Goal: Task Accomplishment & Management: Use online tool/utility

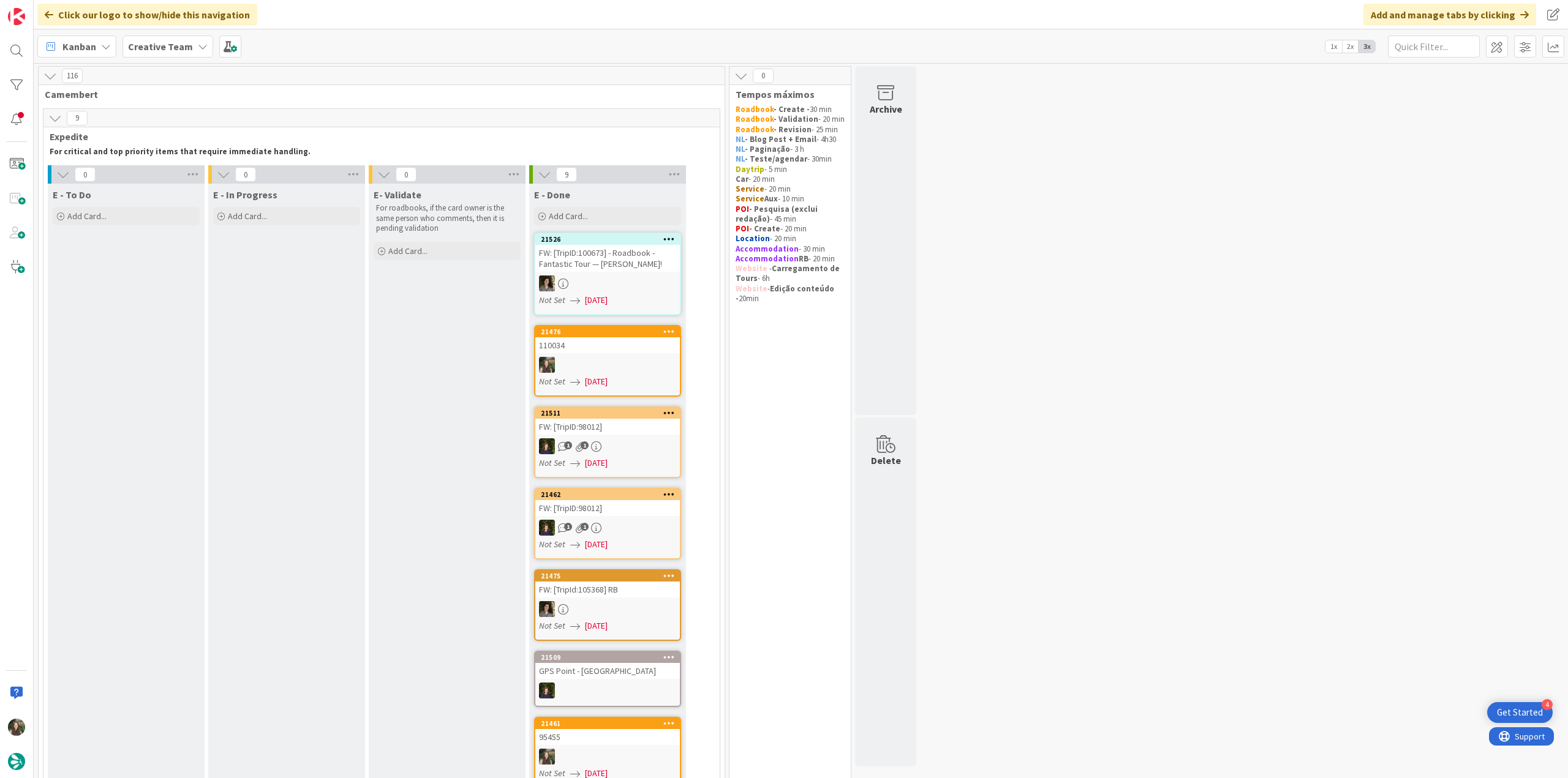
scroll to position [958, 0]
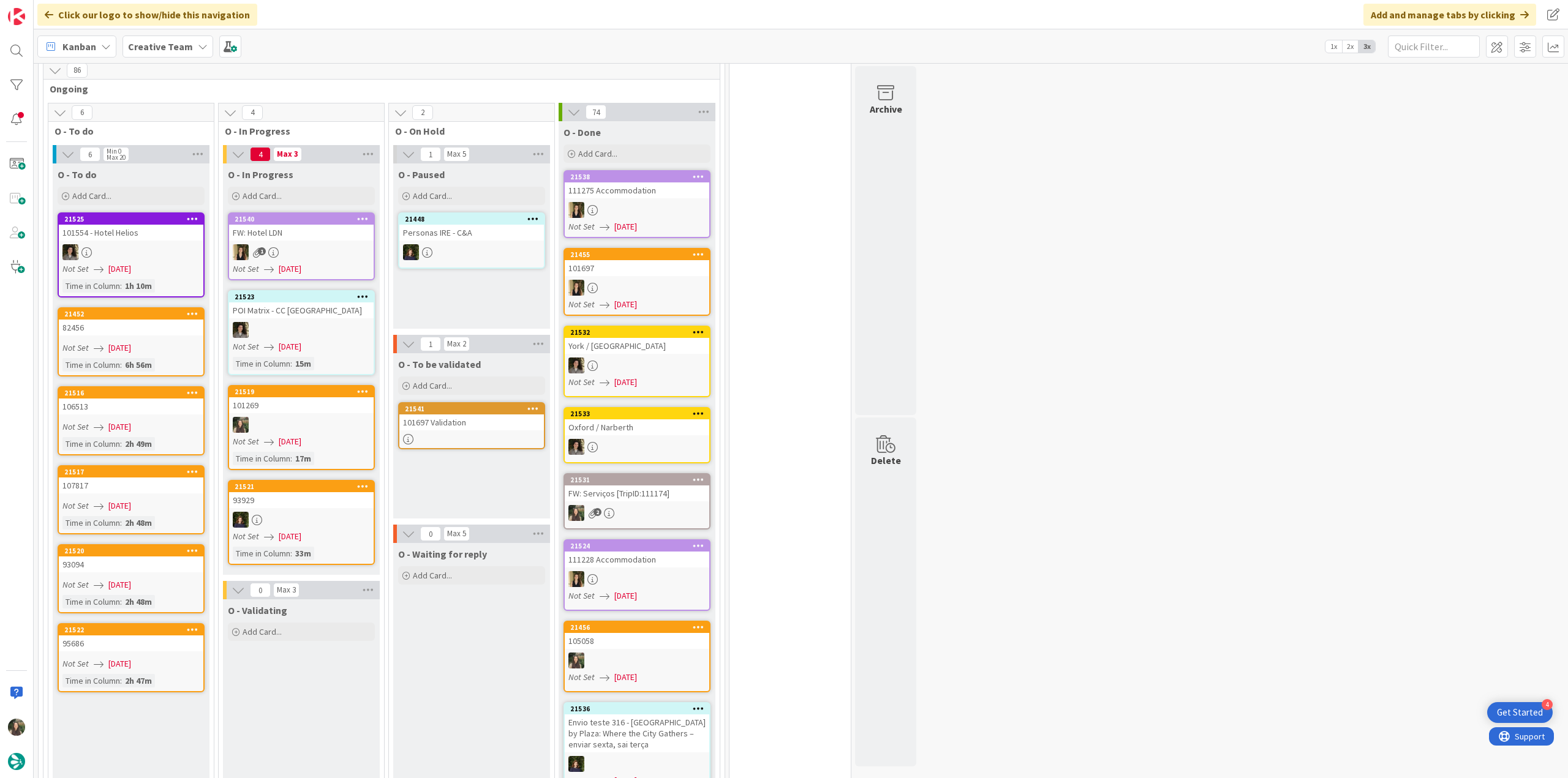
click at [327, 417] on div at bounding box center [301, 425] width 145 height 16
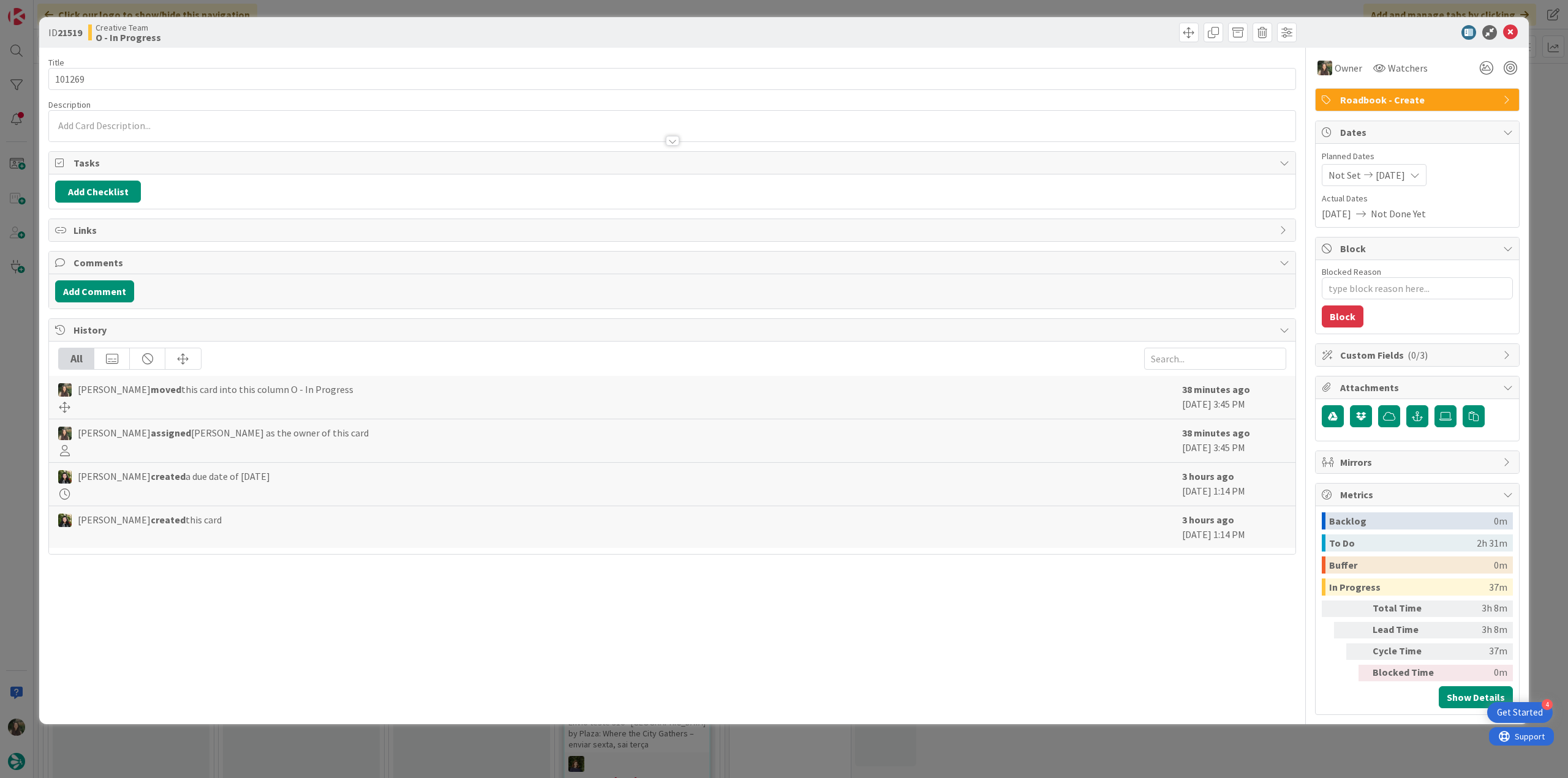
click at [1237, 739] on div "ID 21519 Creative Team O - In Progress Title 6 / 128 101269 Description Owner W…" at bounding box center [784, 389] width 1568 height 778
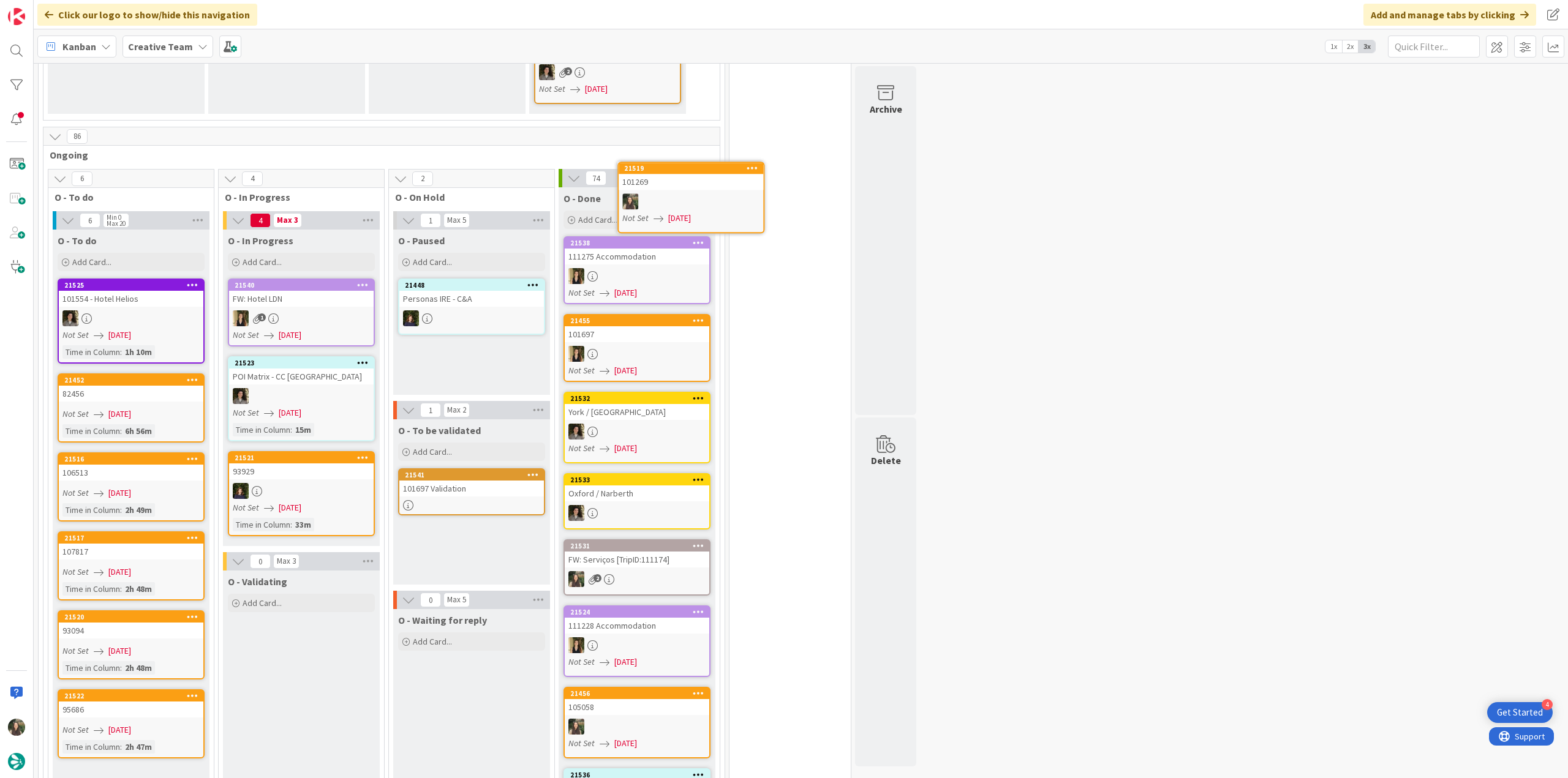
scroll to position [847, 0]
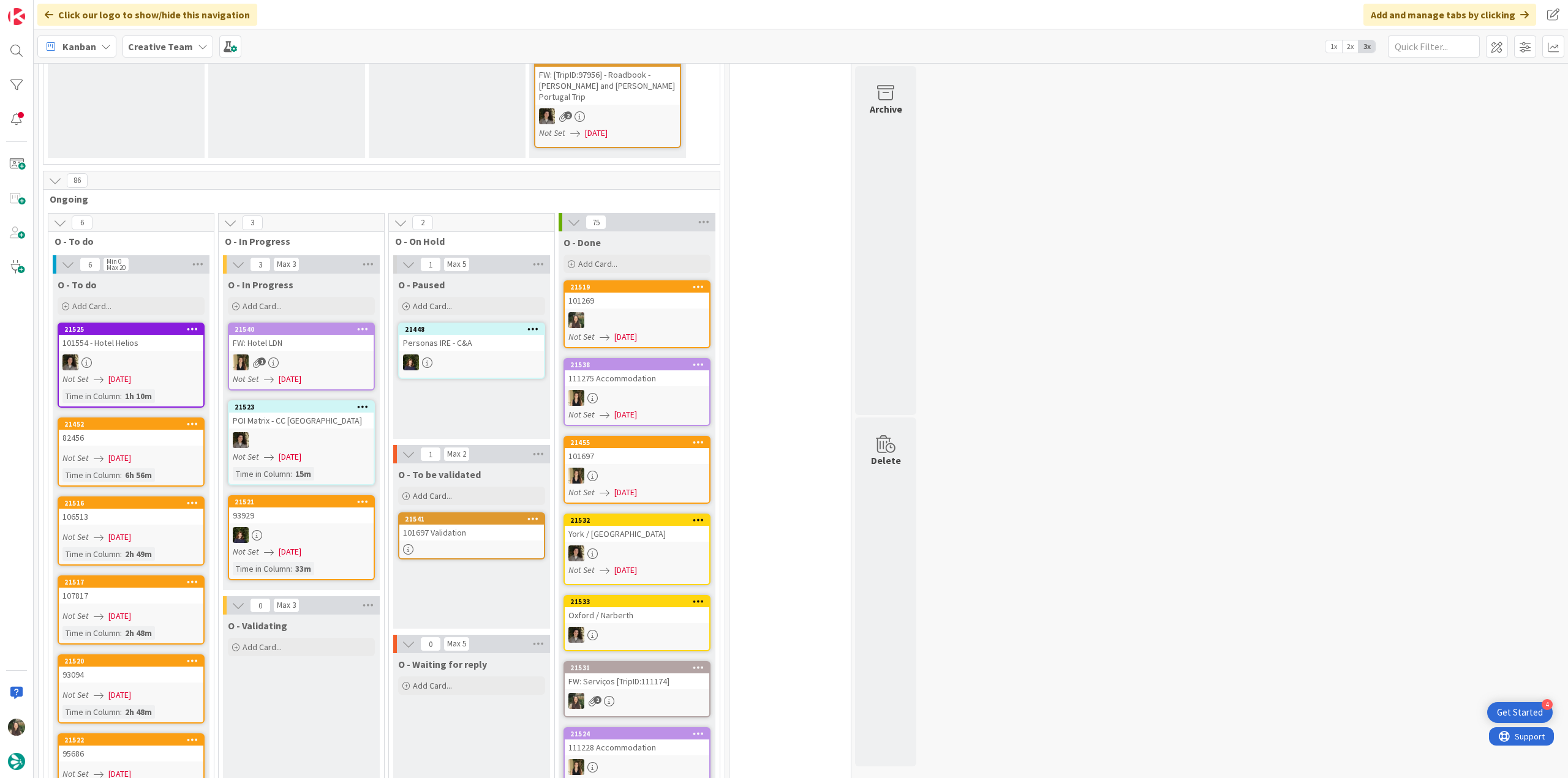
click at [454, 525] on div "101697 Validation" at bounding box center [472, 533] width 145 height 16
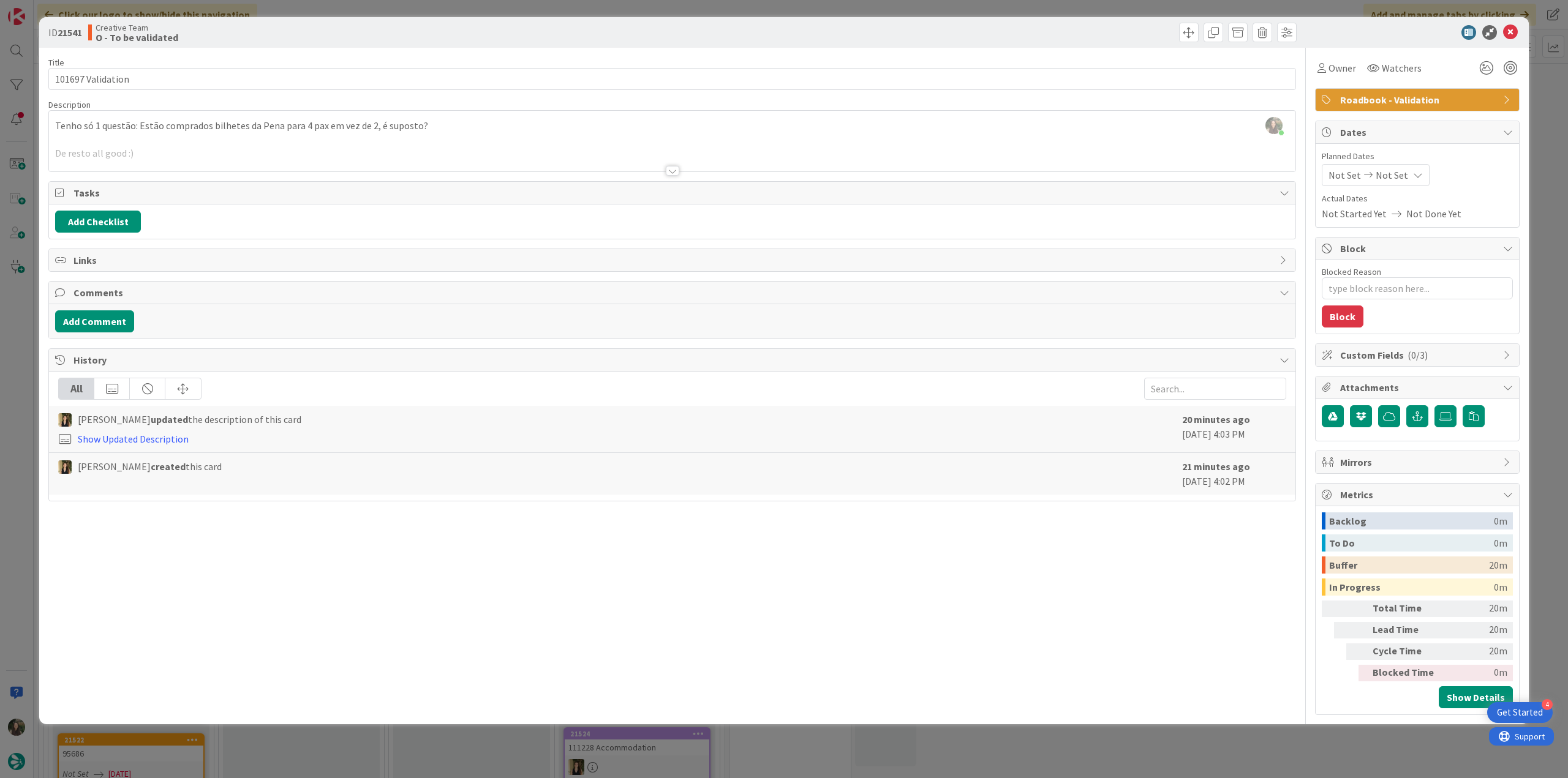
click at [403, 154] on div at bounding box center [671, 156] width 1246 height 31
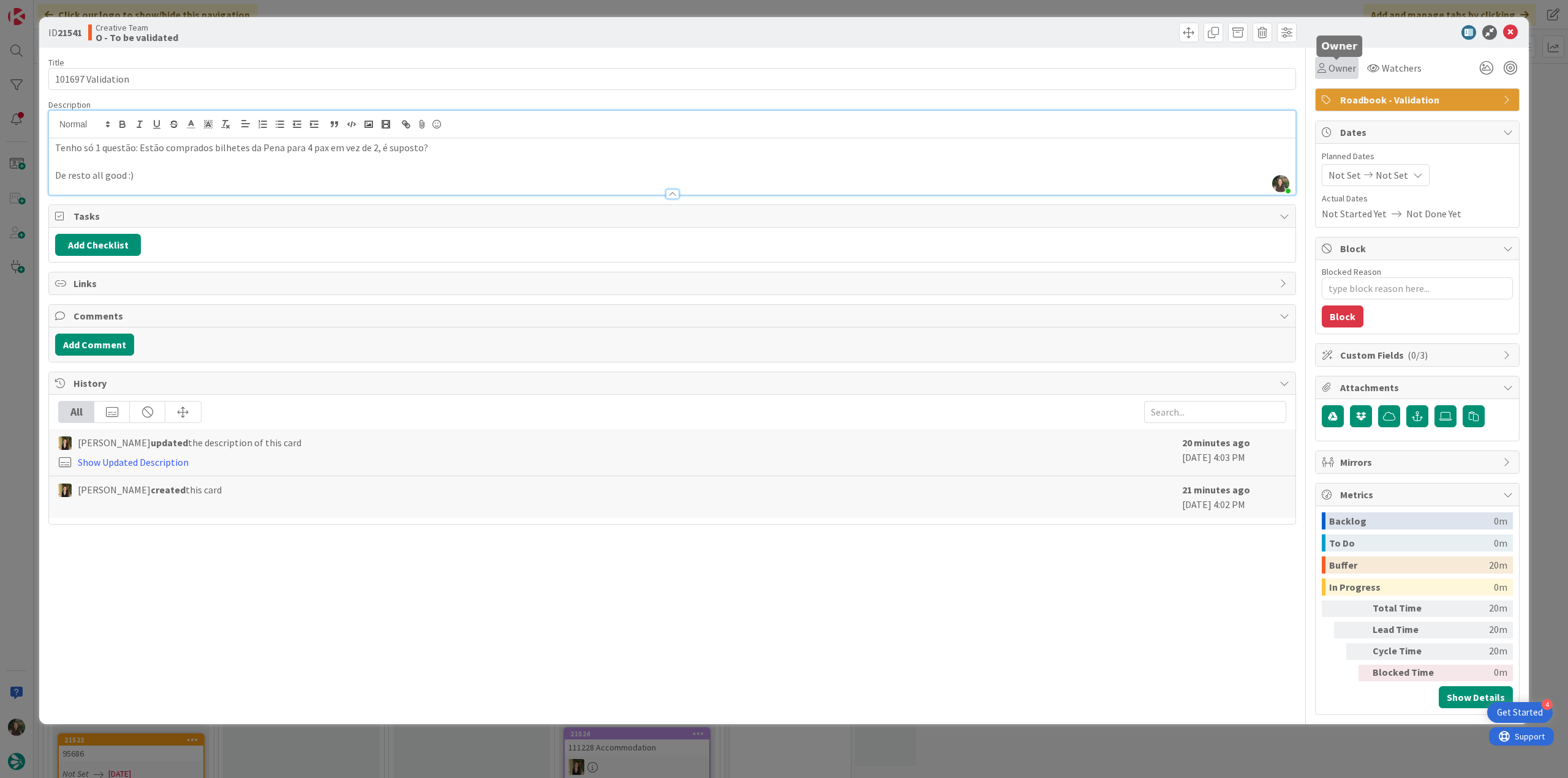
click at [1332, 72] on span "Owner" at bounding box center [1342, 67] width 27 height 15
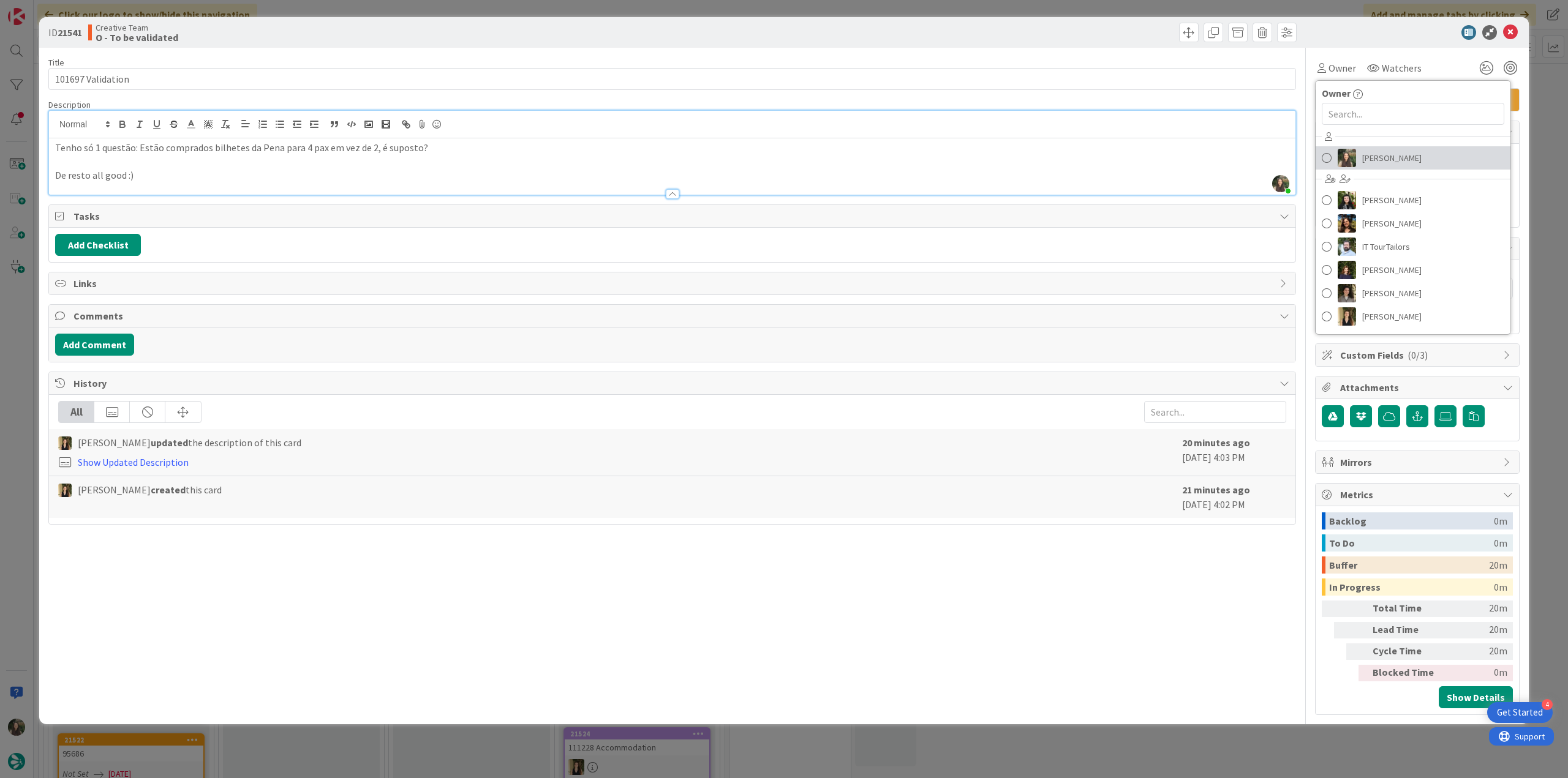
click at [1367, 152] on span "[PERSON_NAME]" at bounding box center [1391, 158] width 59 height 18
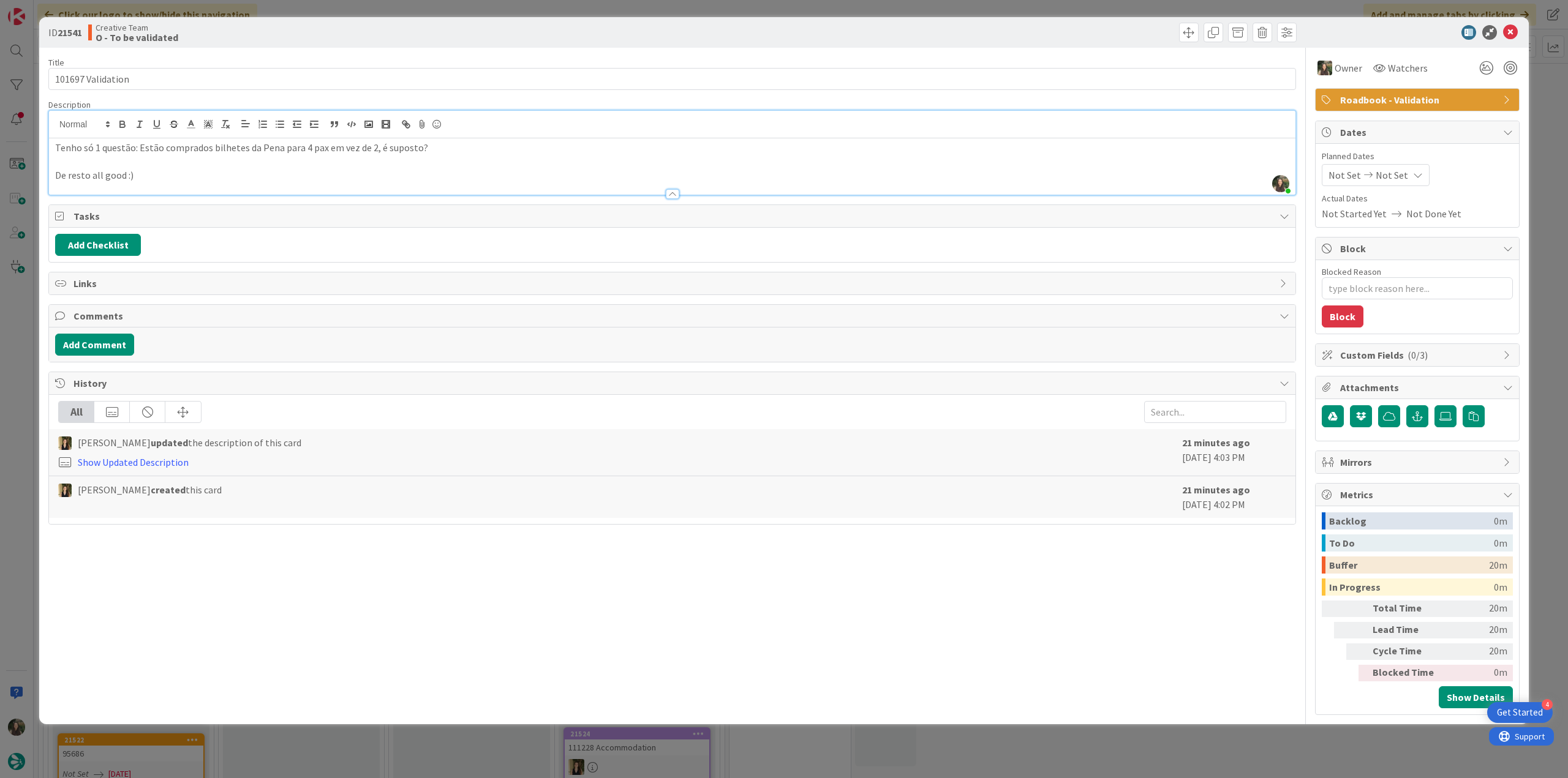
click at [1229, 740] on div "ID 21541 Creative Team O - To be validated Title 17 / 128 101697 Validation Des…" at bounding box center [784, 389] width 1568 height 778
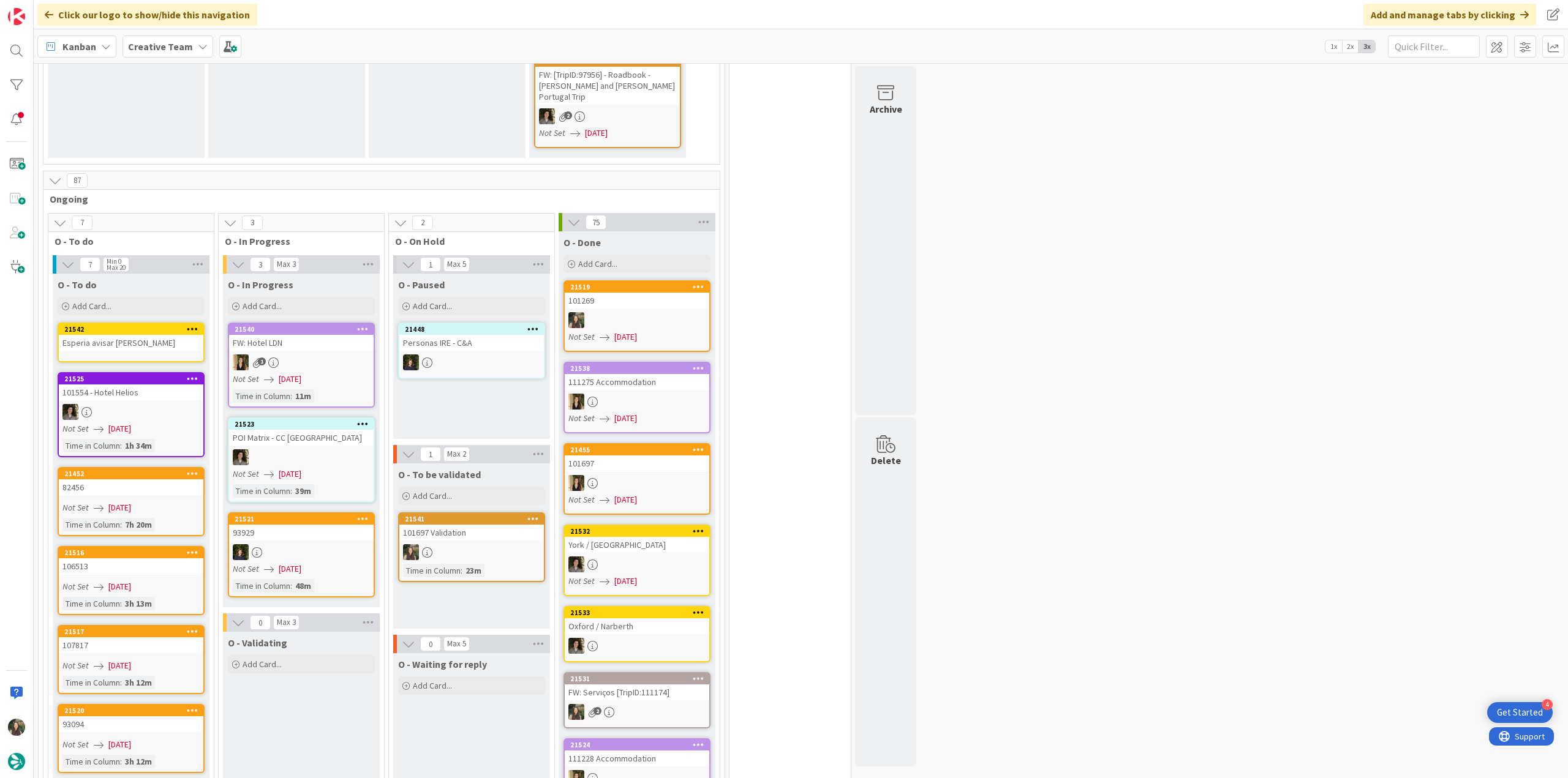
click at [197, 335] on div "Esperia avisar [PERSON_NAME]" at bounding box center [130, 342] width 145 height 16
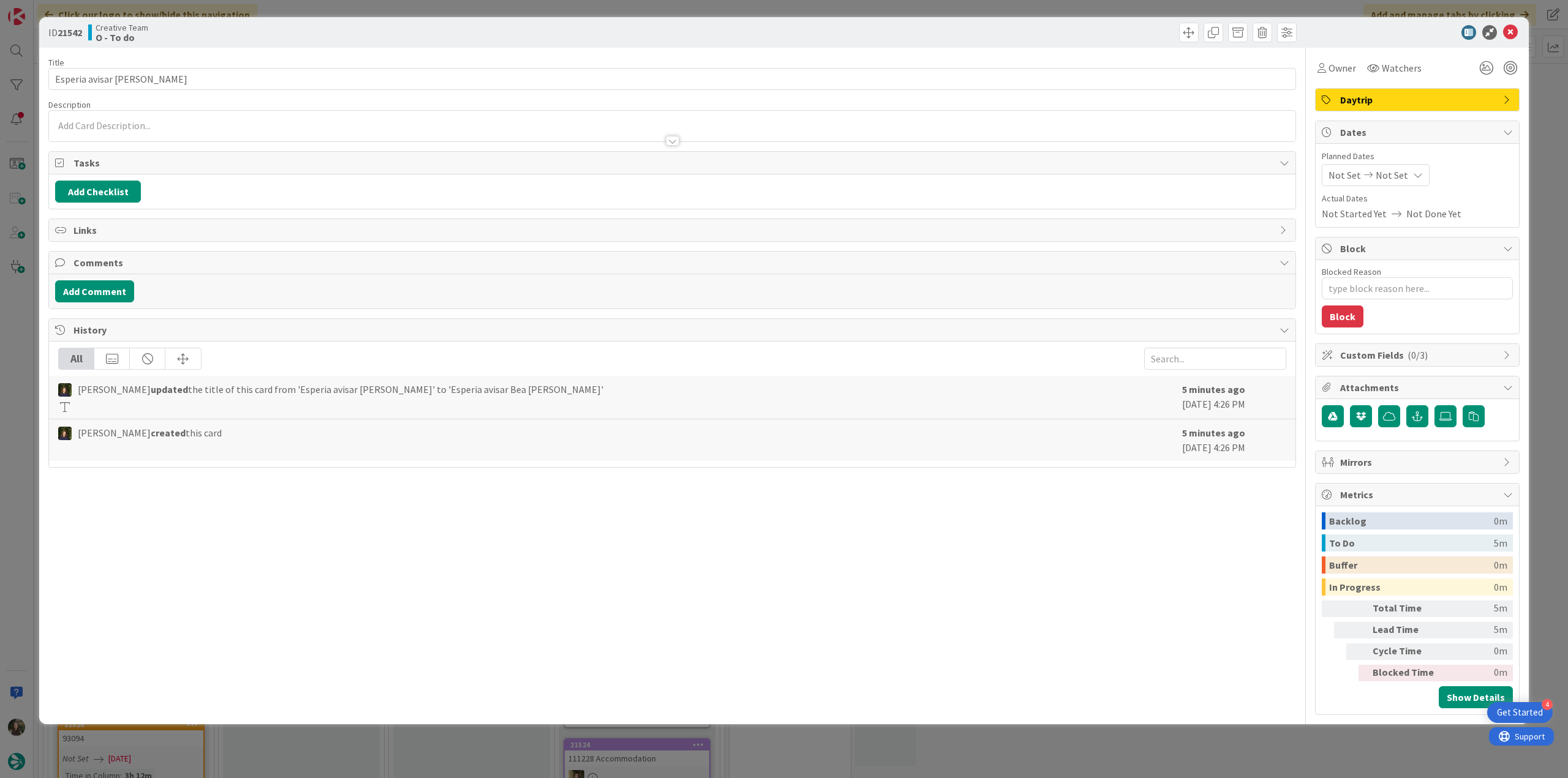
click at [27, 336] on div "ID 21542 Creative Team O - To do Title 25 / 128 Esperia avisar Bea [PERSON_NAME…" at bounding box center [784, 389] width 1568 height 778
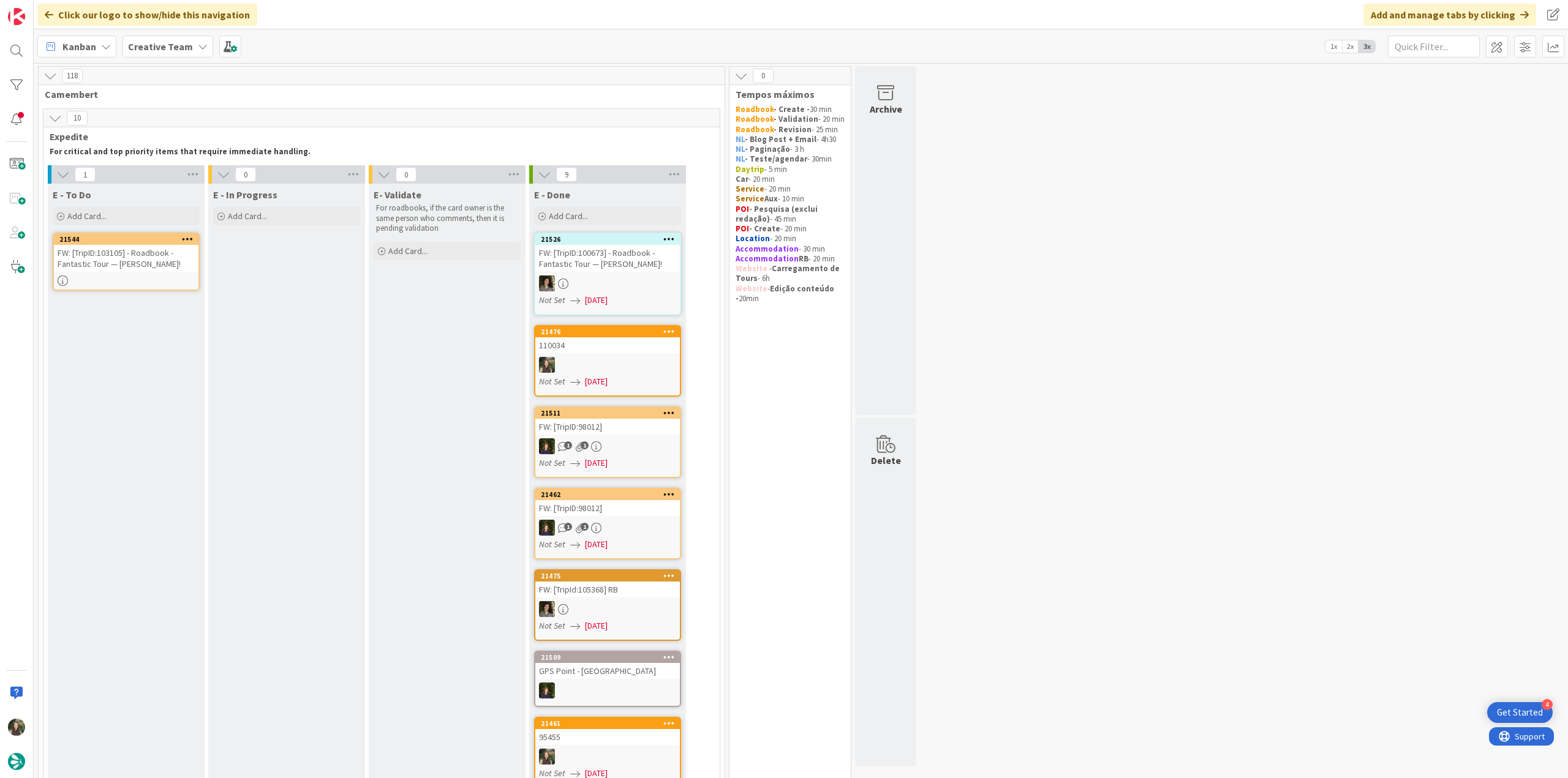
click at [143, 252] on div "FW: [TripID:103105] - Roadbook - Fantastic Tour — [PERSON_NAME]!" at bounding box center [125, 259] width 145 height 27
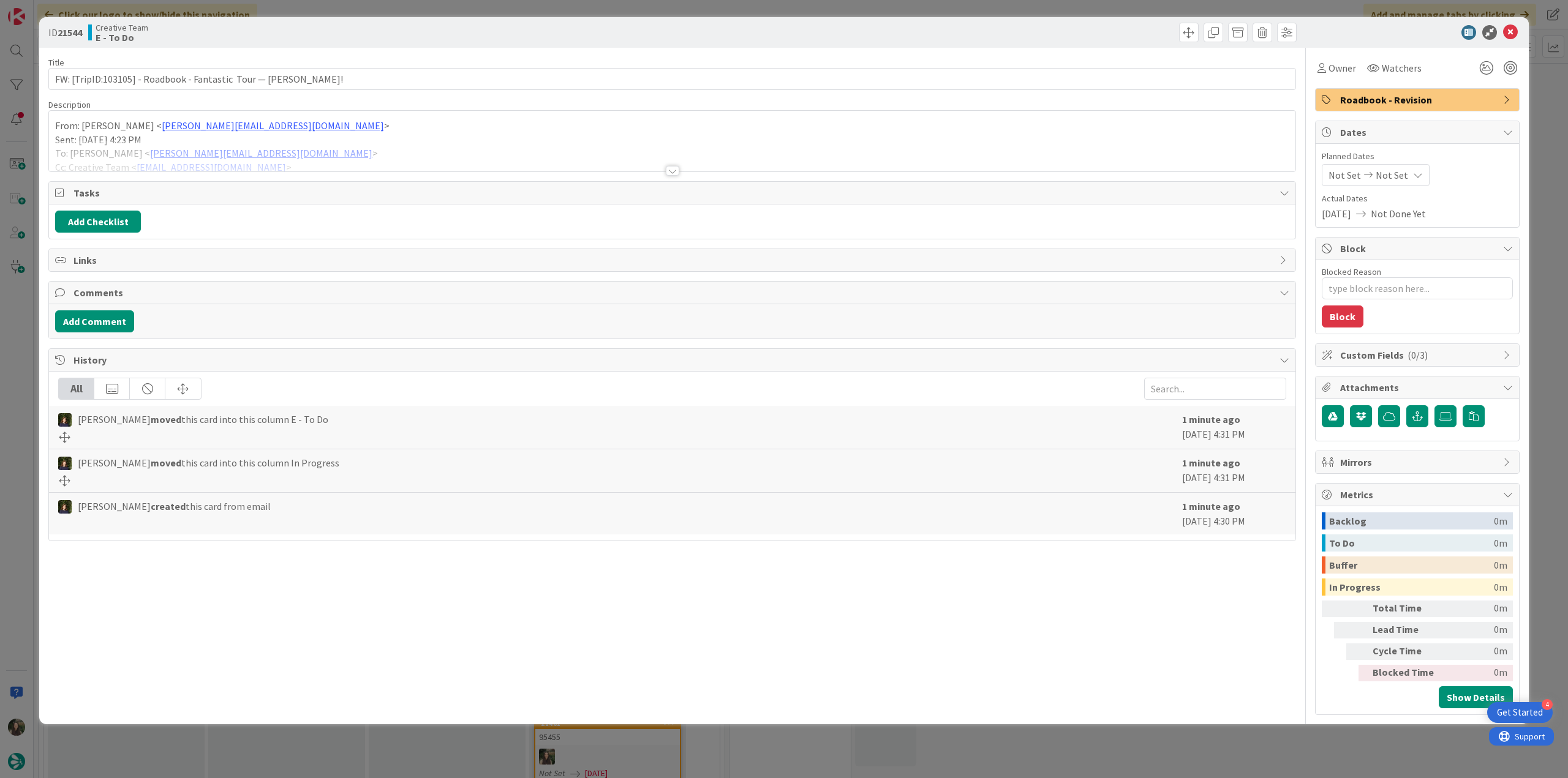
click at [505, 145] on div at bounding box center [671, 156] width 1246 height 31
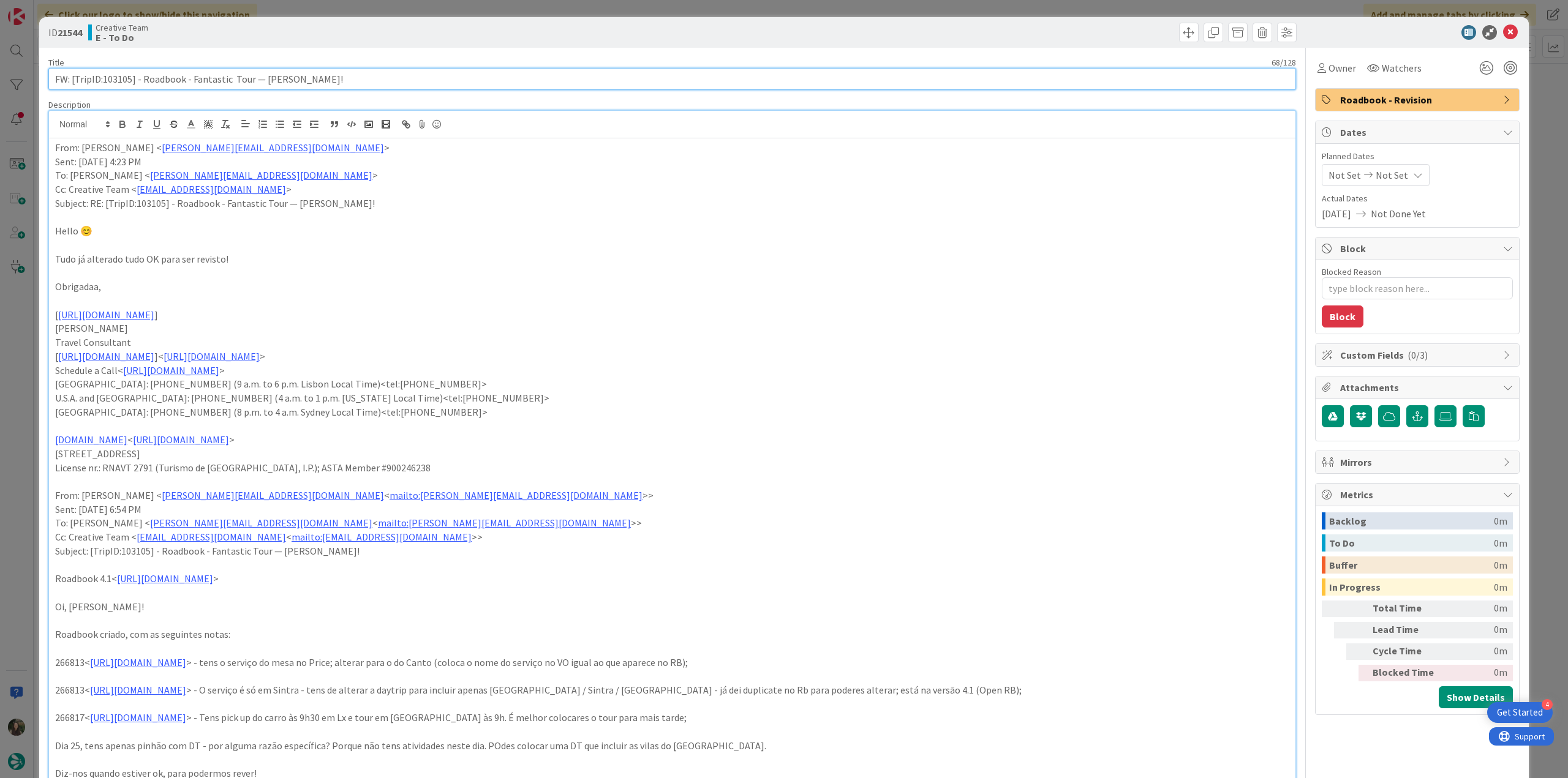
click at [115, 83] on input "FW: [TripID:103105] - Roadbook - Fantastic Tour — [PERSON_NAME]!" at bounding box center [672, 79] width 1248 height 22
click at [1329, 71] on span "Owner" at bounding box center [1342, 67] width 27 height 15
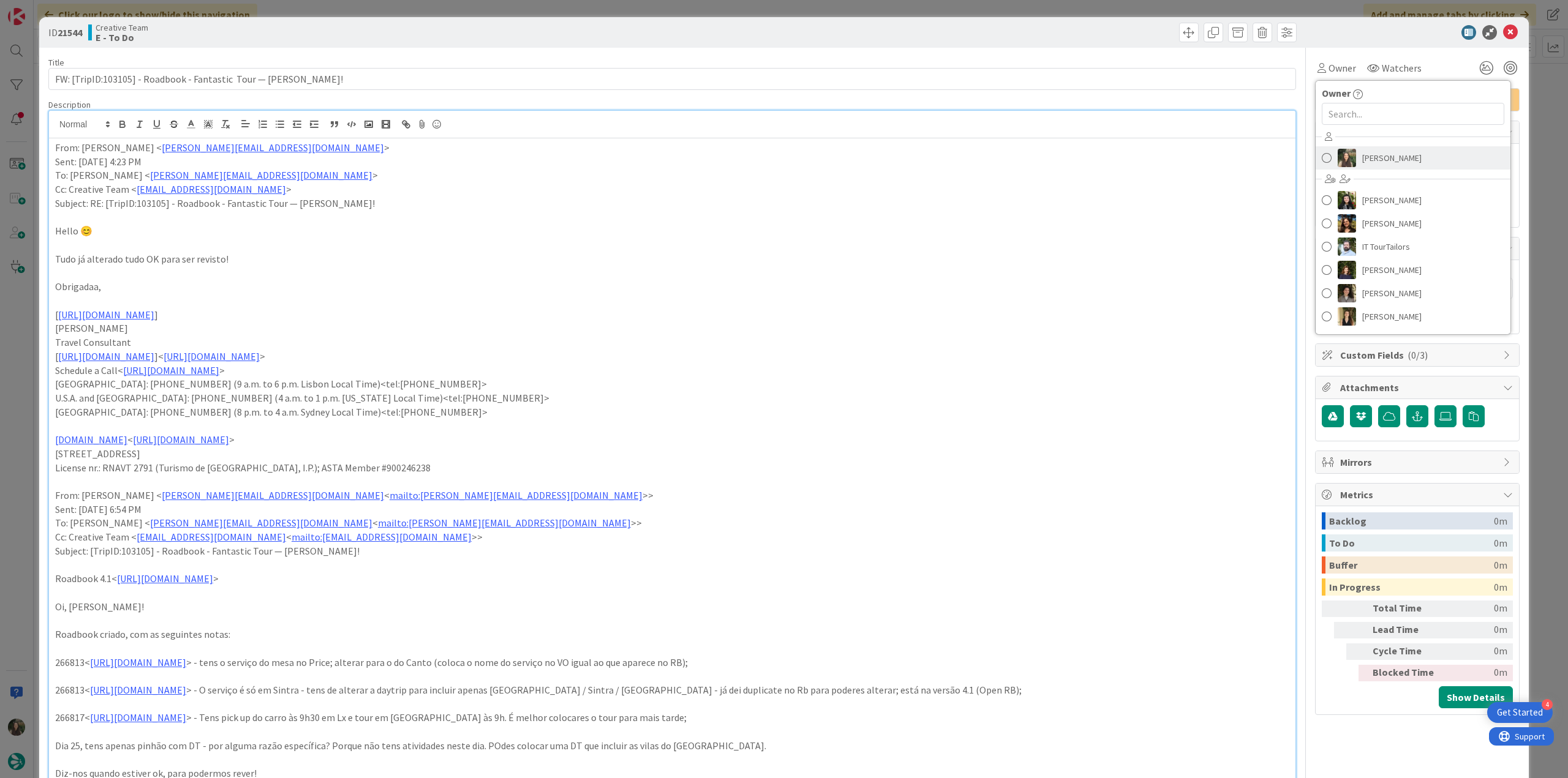
click at [1349, 159] on link "[PERSON_NAME]" at bounding box center [1412, 158] width 195 height 23
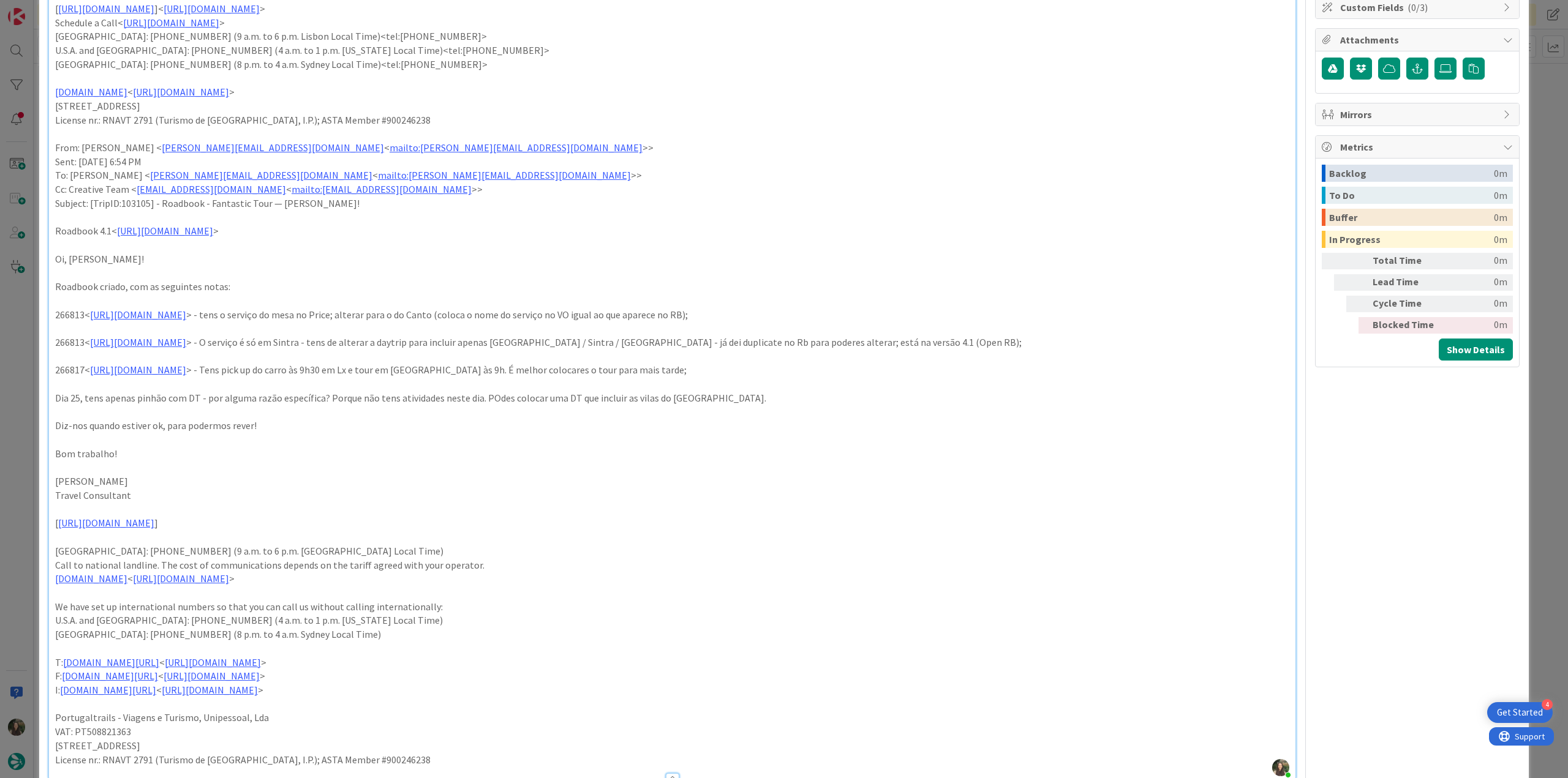
scroll to position [368, 0]
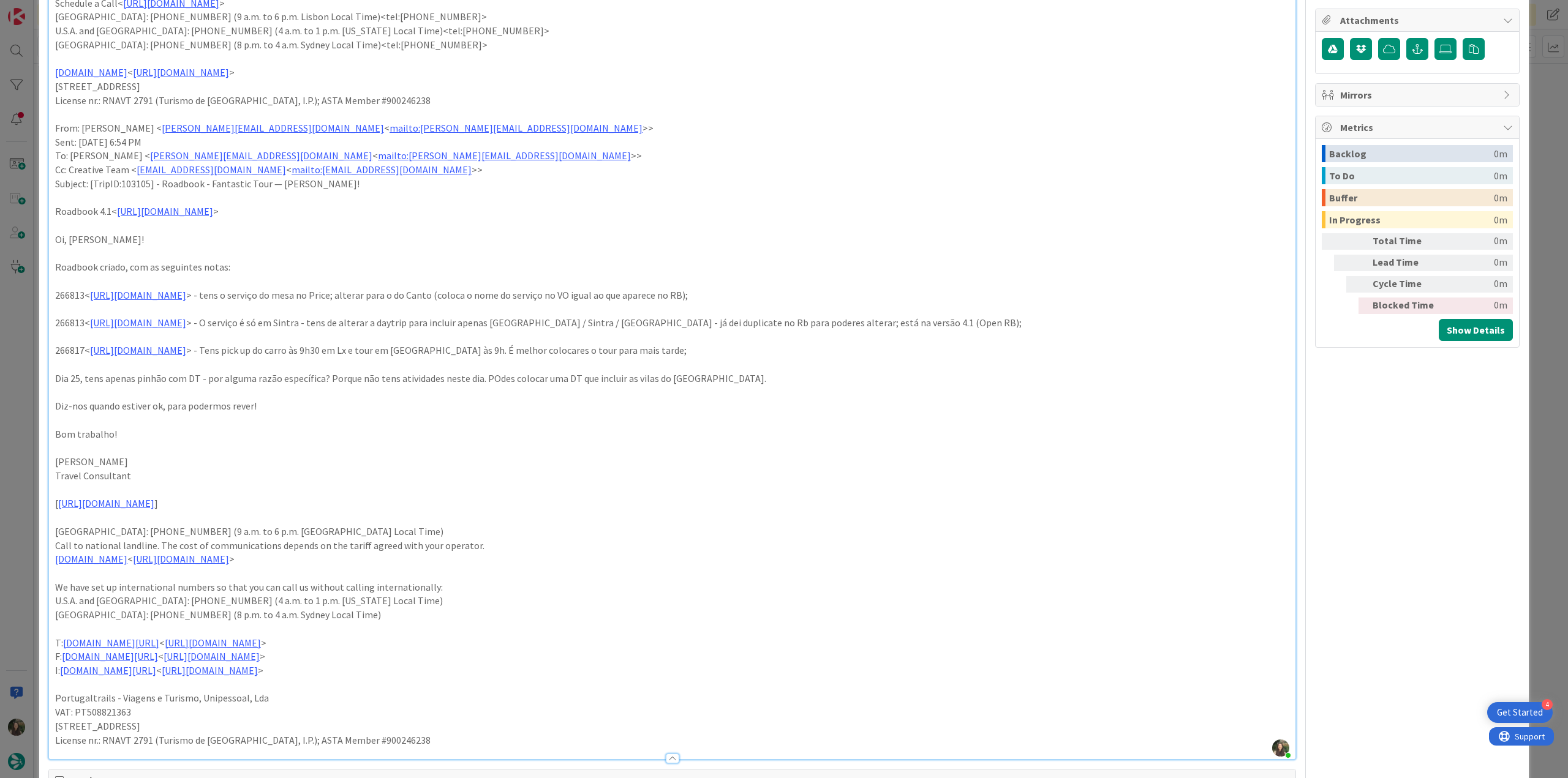
click at [27, 416] on div "ID 21544 Creative Team E - To Do Title 68 / 128 FW: [TripID:103105] - Roadbook …" at bounding box center [784, 389] width 1568 height 778
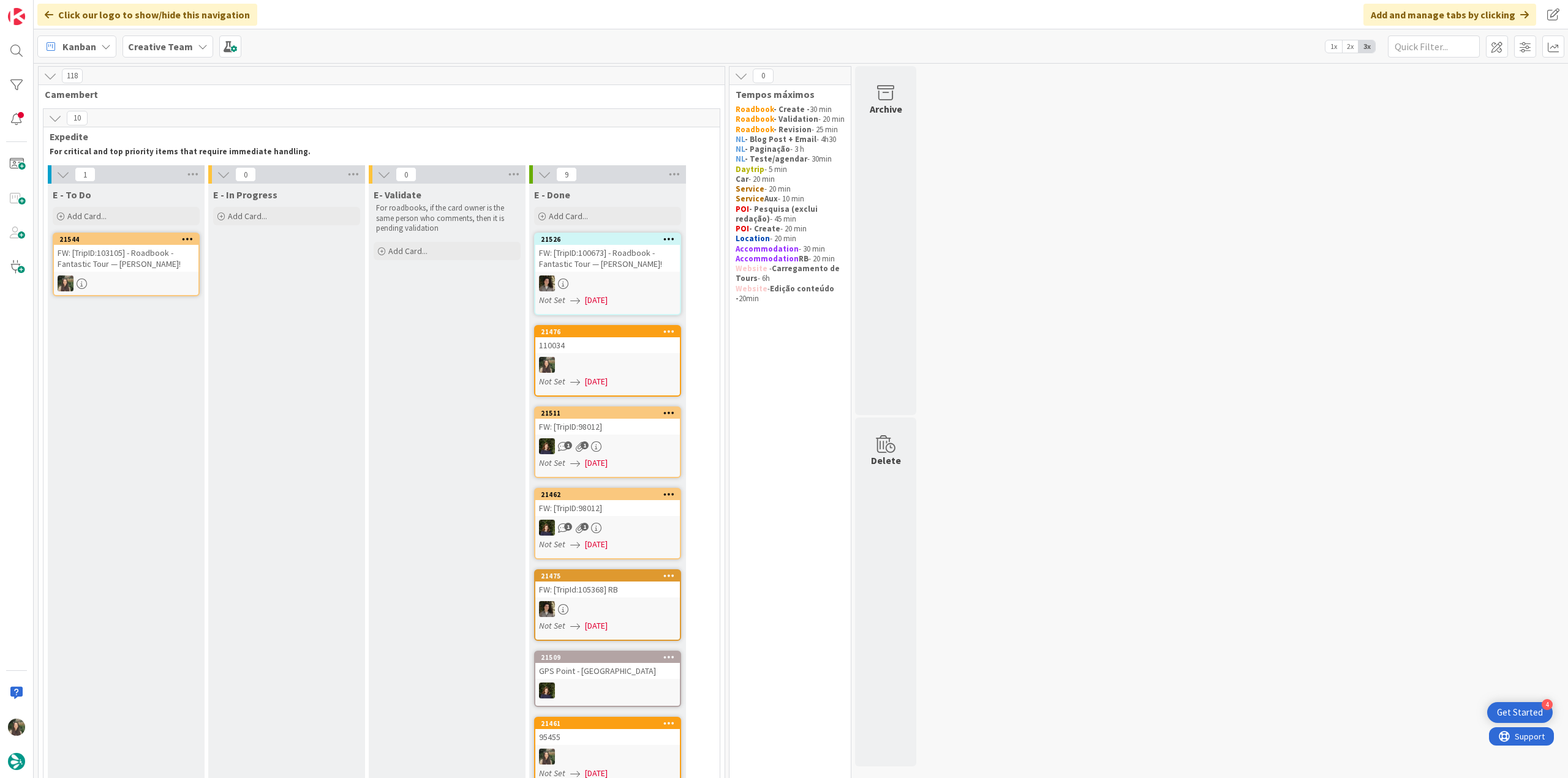
click at [174, 256] on div "FW: [TripID:103105] - Roadbook - Fantastic Tour — [PERSON_NAME]!" at bounding box center [125, 259] width 145 height 27
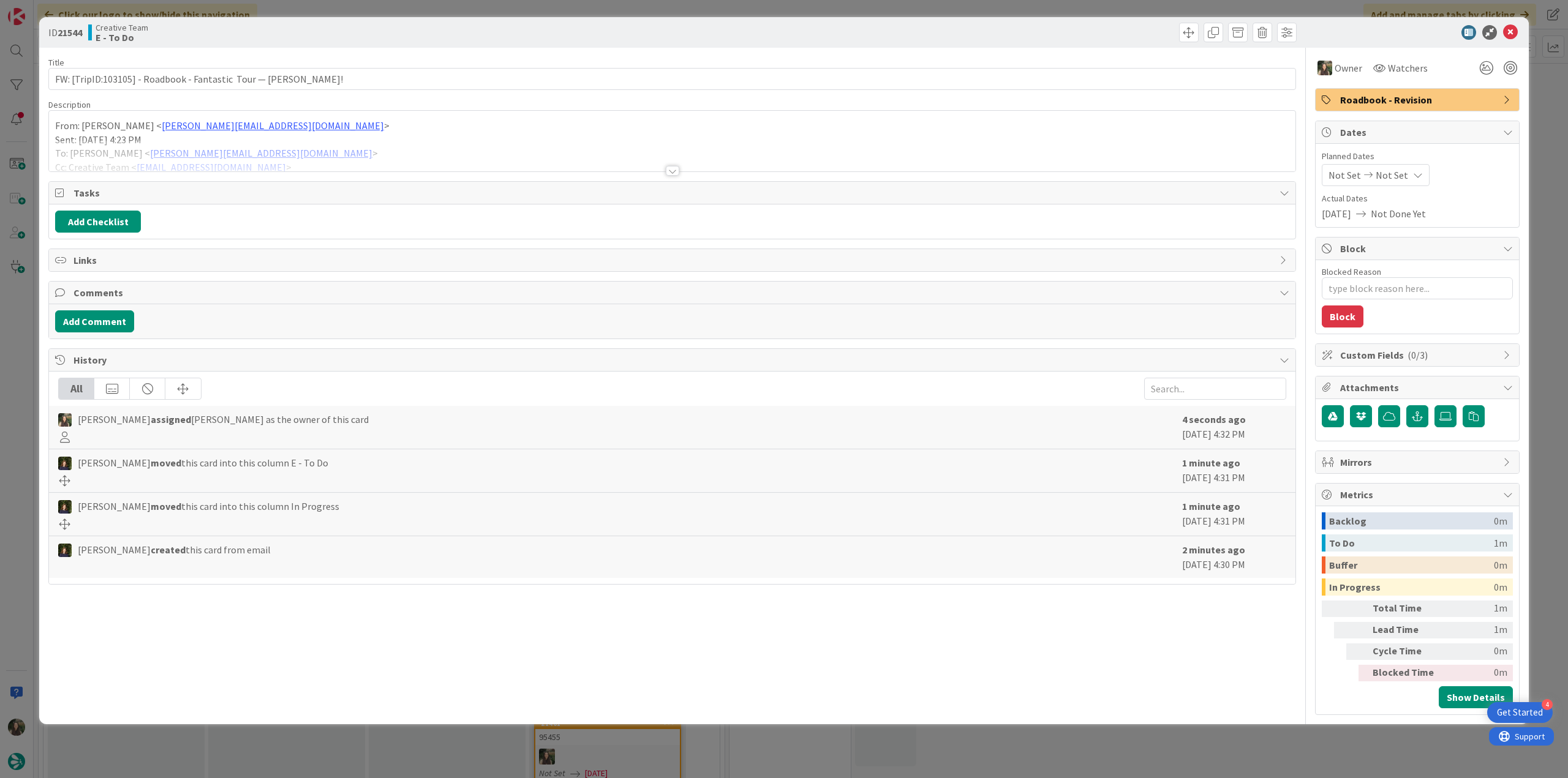
click at [352, 141] on div at bounding box center [671, 156] width 1246 height 31
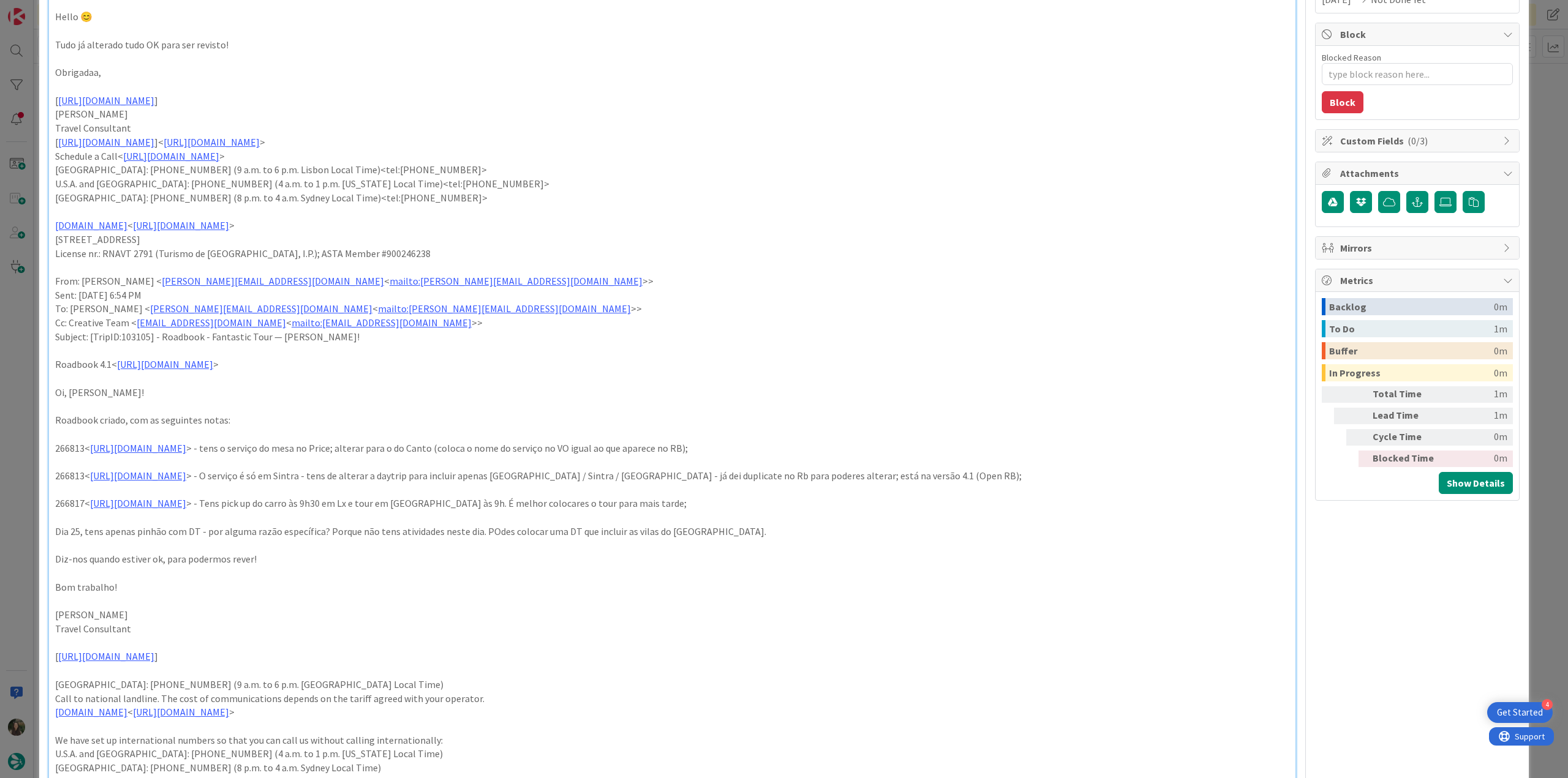
scroll to position [245, 0]
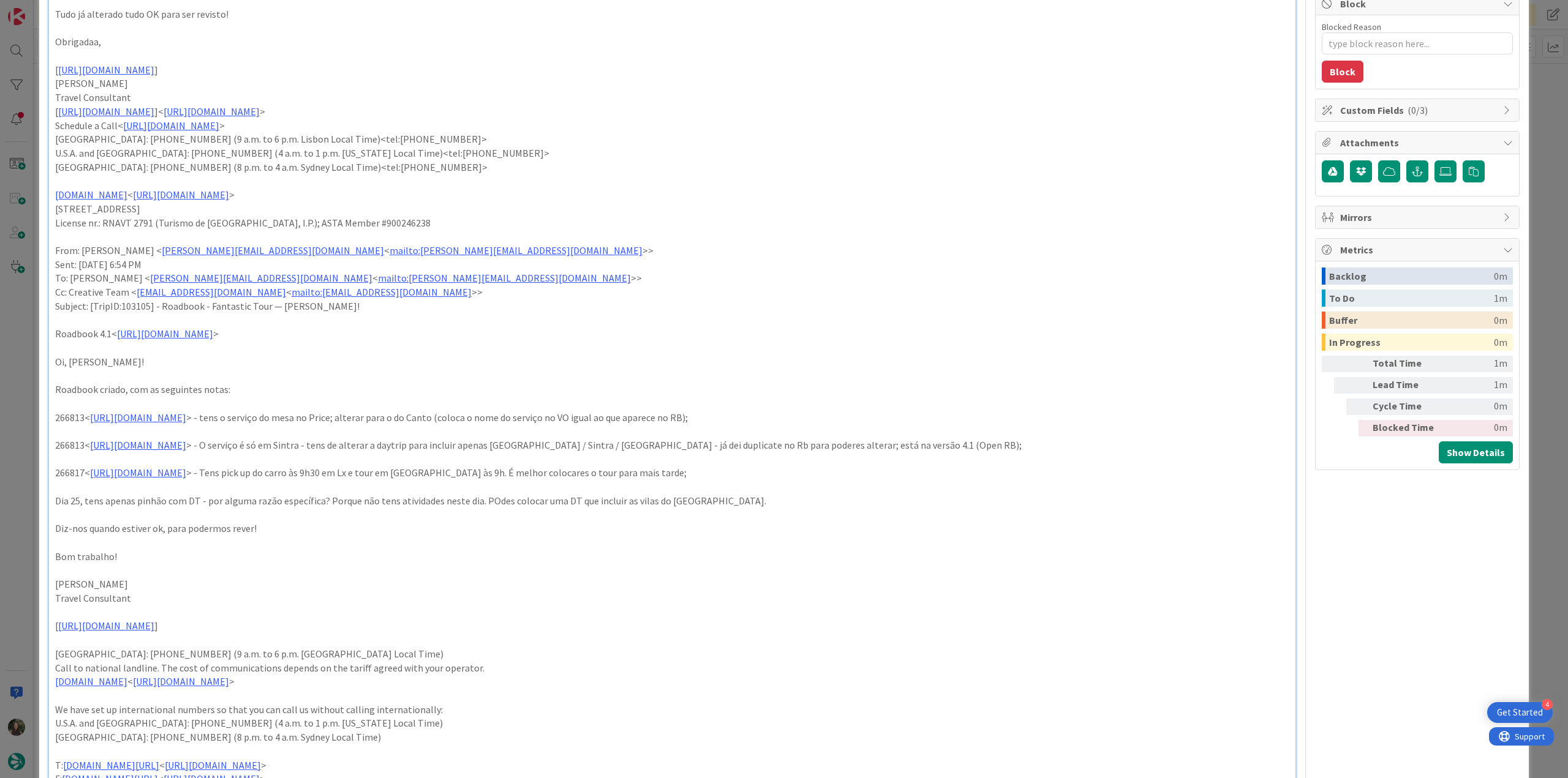
click at [22, 414] on div "ID 21544 Creative Team E - To Do Title 68 / 128 FW: [TripID:103105] - Roadbook …" at bounding box center [784, 389] width 1568 height 778
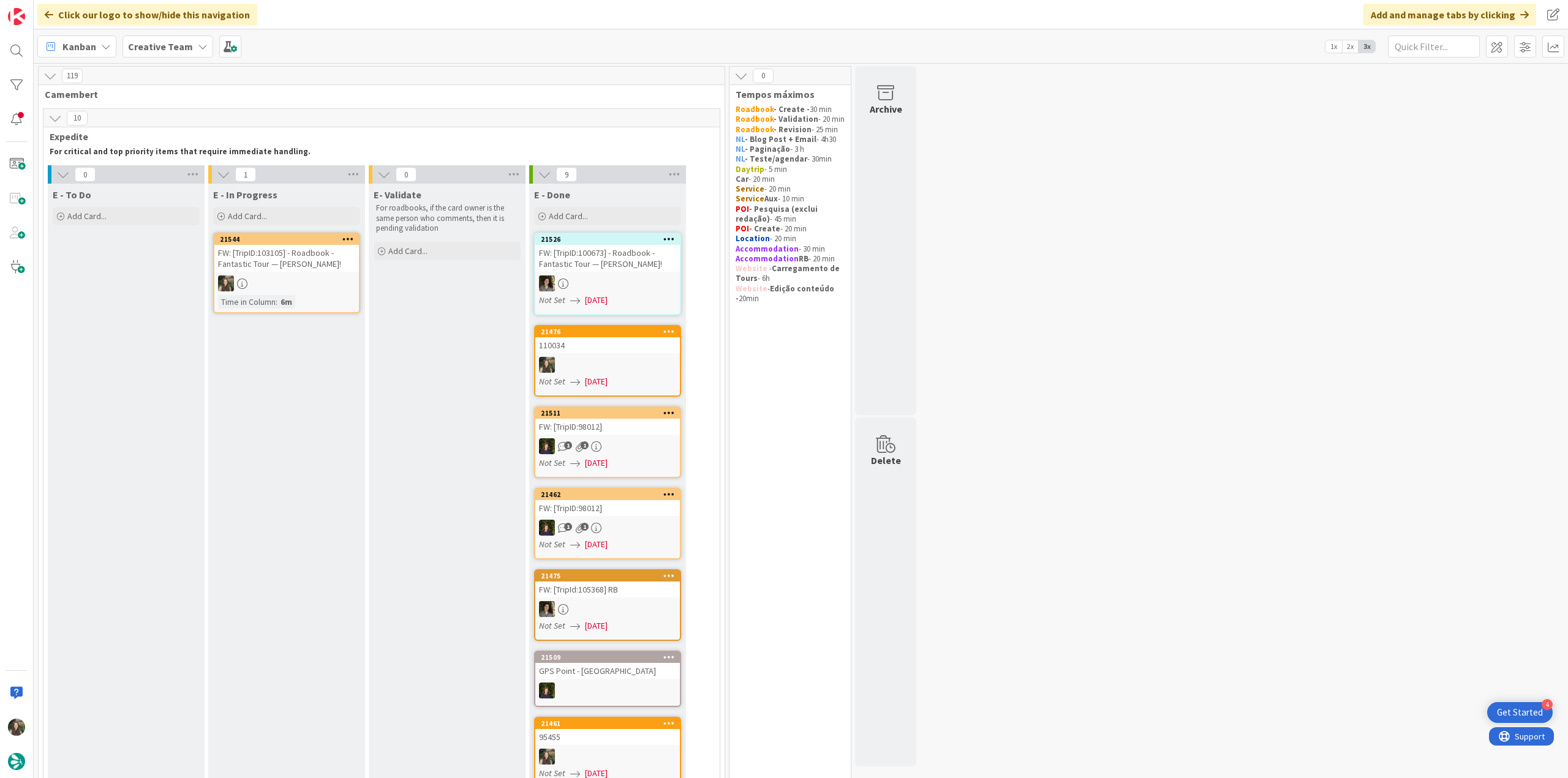
click at [304, 259] on div "FW: [TripID:103105] - Roadbook - Fantastic Tour — [PERSON_NAME]!" at bounding box center [286, 259] width 145 height 27
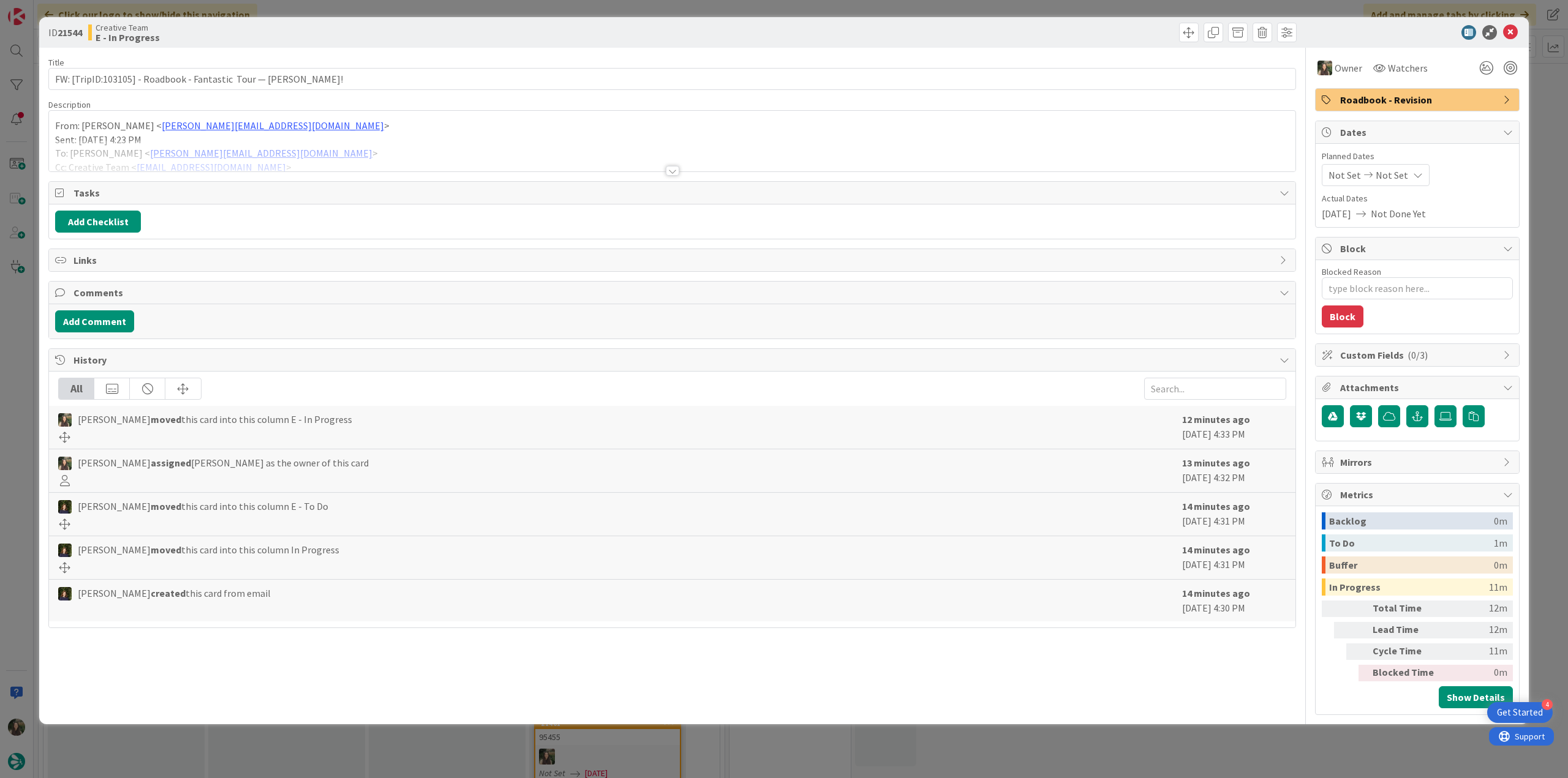
click at [350, 134] on p "Sent: [DATE] 4:23 PM" at bounding box center [672, 140] width 1234 height 14
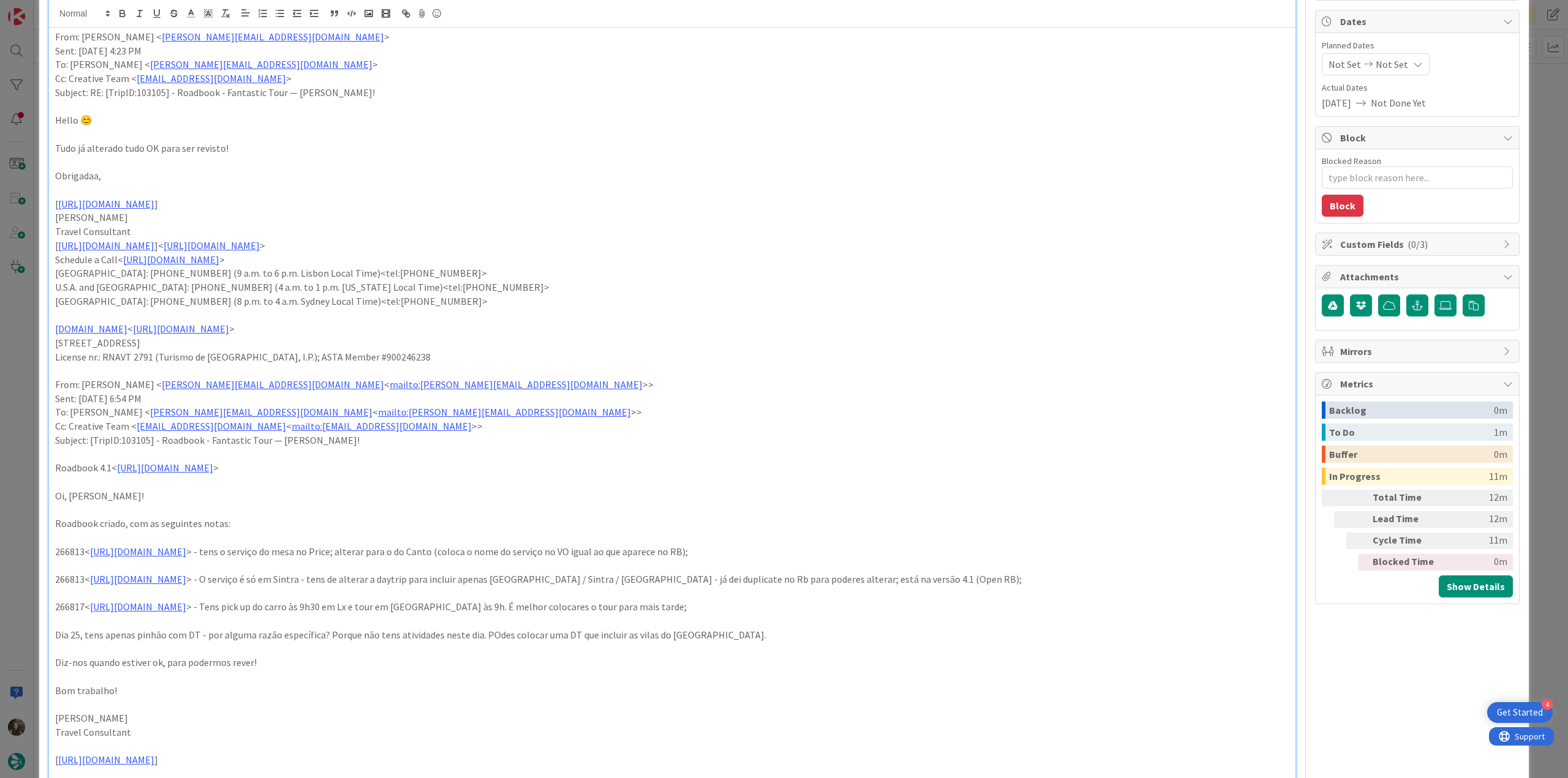
scroll to position [123, 0]
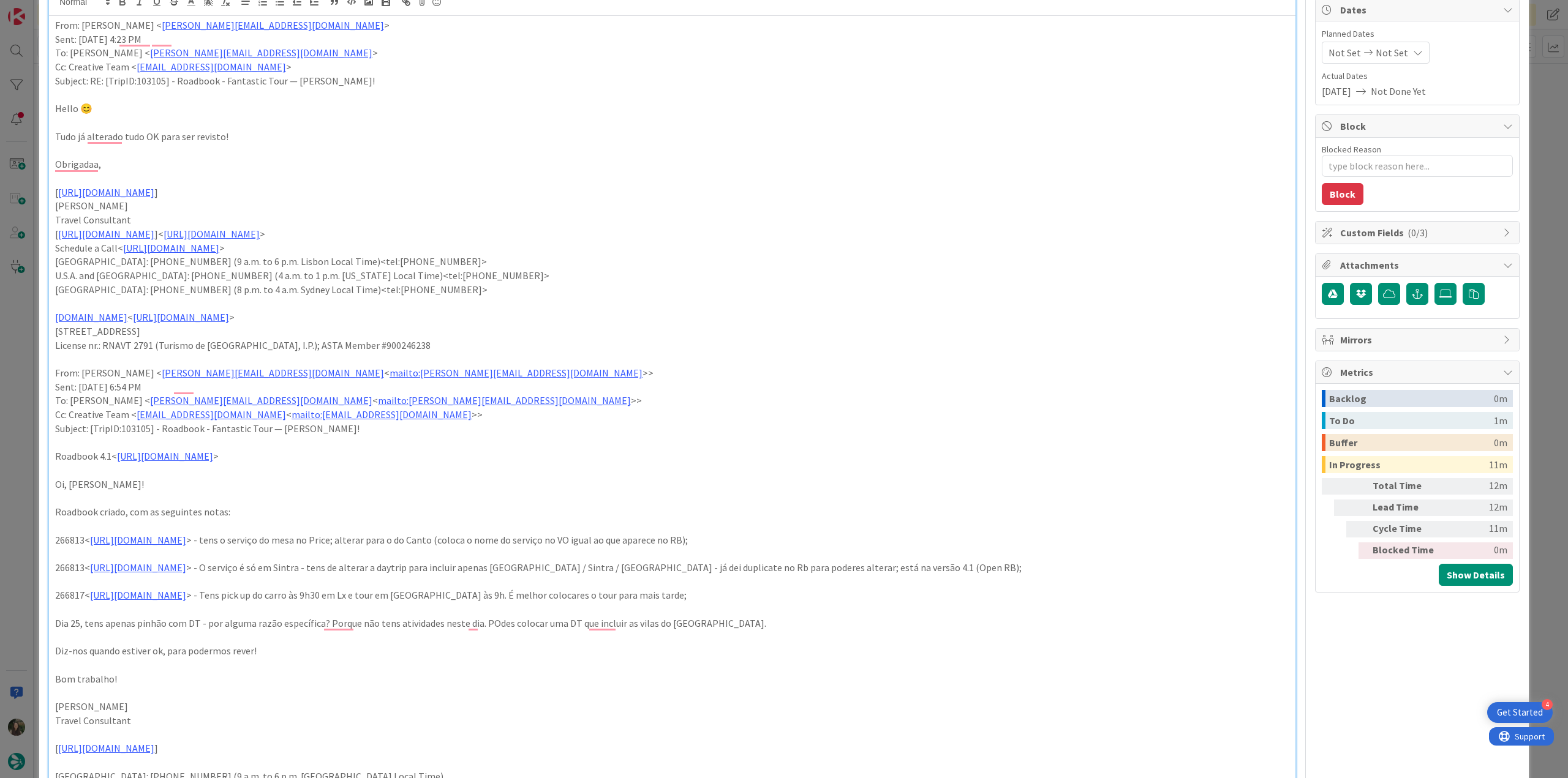
click at [11, 409] on div "ID 21544 Creative Team E - In Progress Title 68 / 128 FW: [TripID:103105] - Roa…" at bounding box center [784, 389] width 1568 height 778
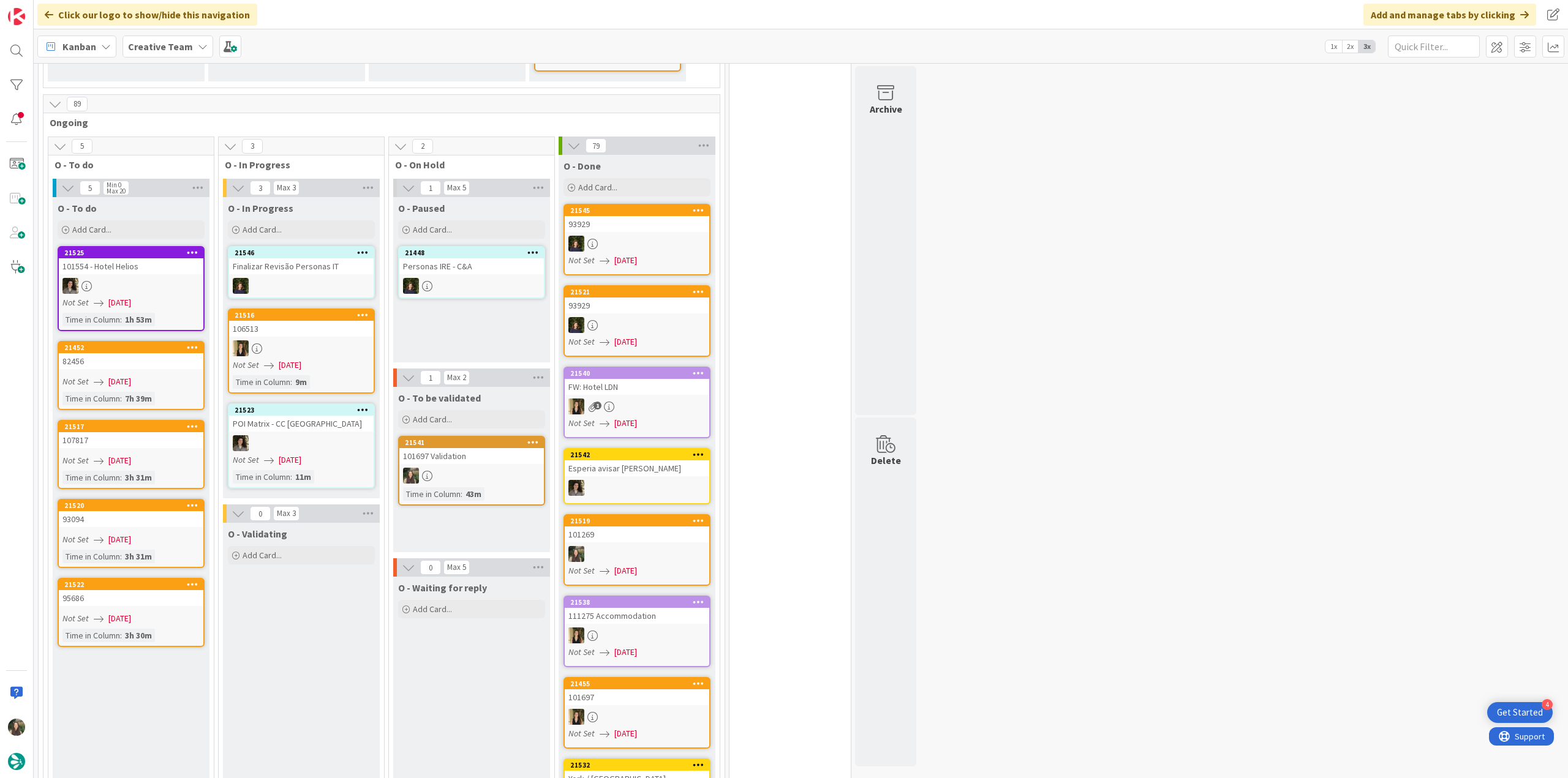
scroll to position [1041, 0]
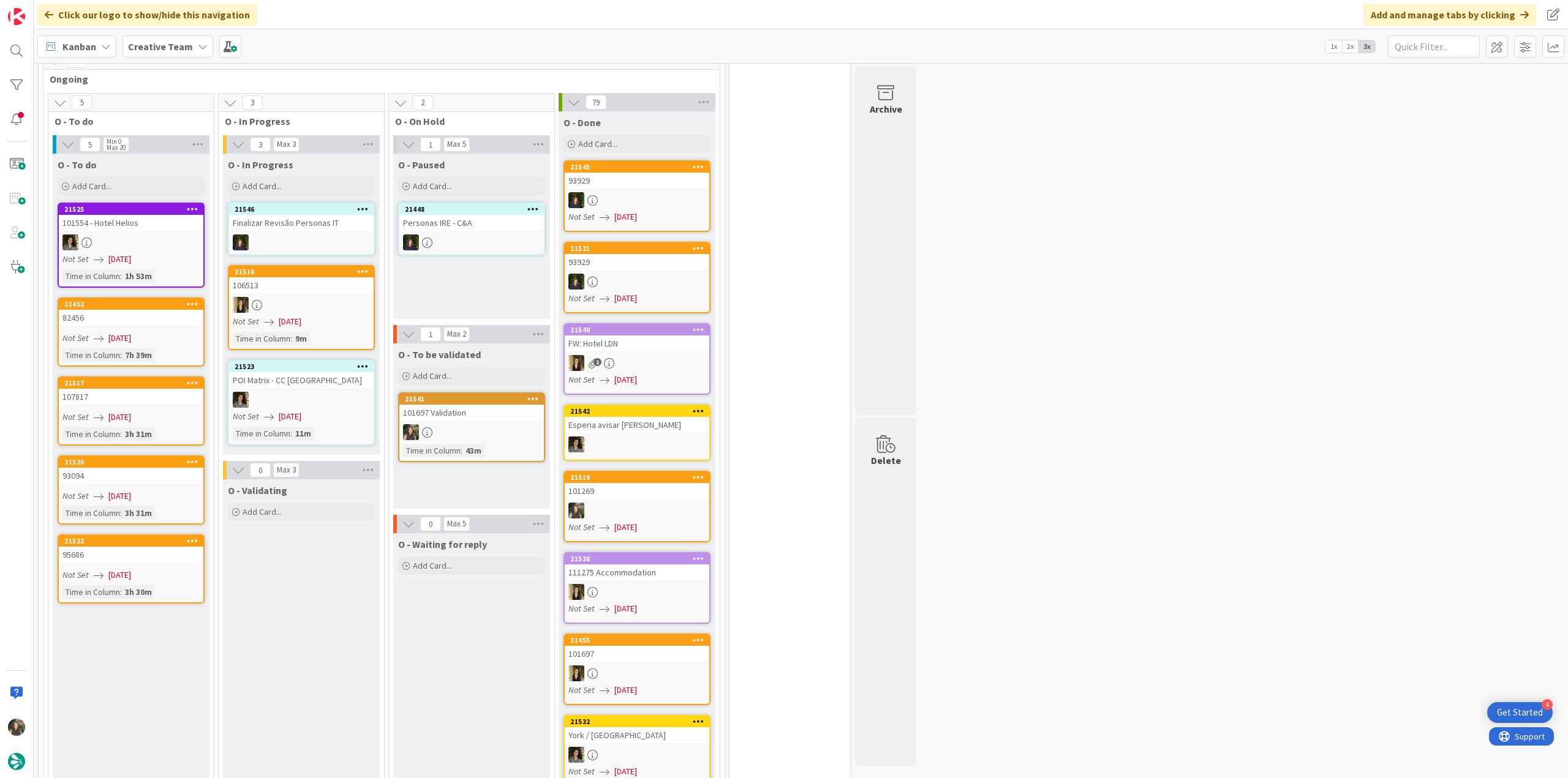
click at [481, 424] on div at bounding box center [472, 432] width 145 height 16
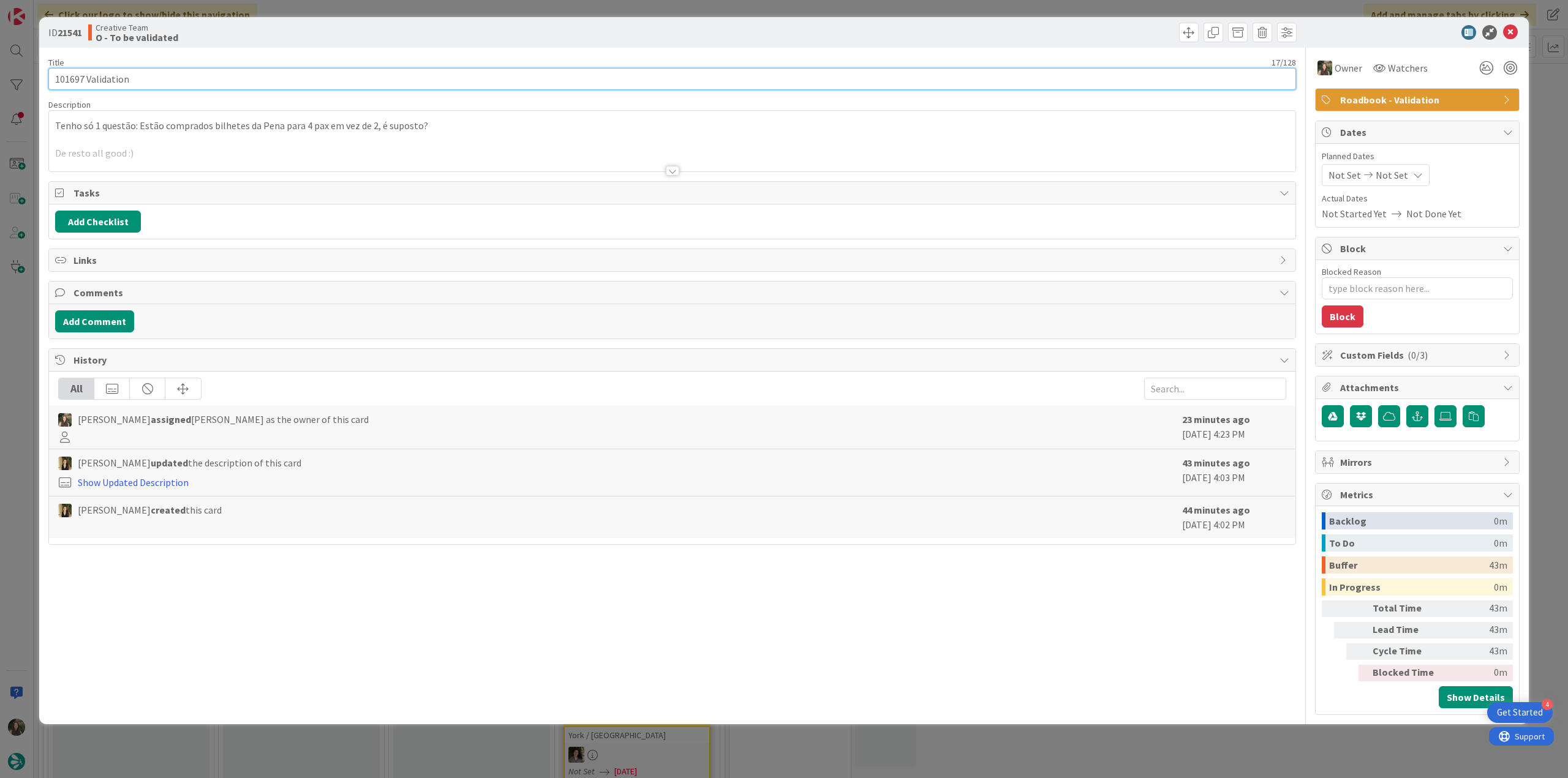
click at [72, 74] on input "101697 Validation" at bounding box center [672, 79] width 1248 height 22
click at [28, 395] on div "ID 21541 Creative Team O - To be validated Title 17 / 128 101697 Validation Des…" at bounding box center [784, 389] width 1568 height 778
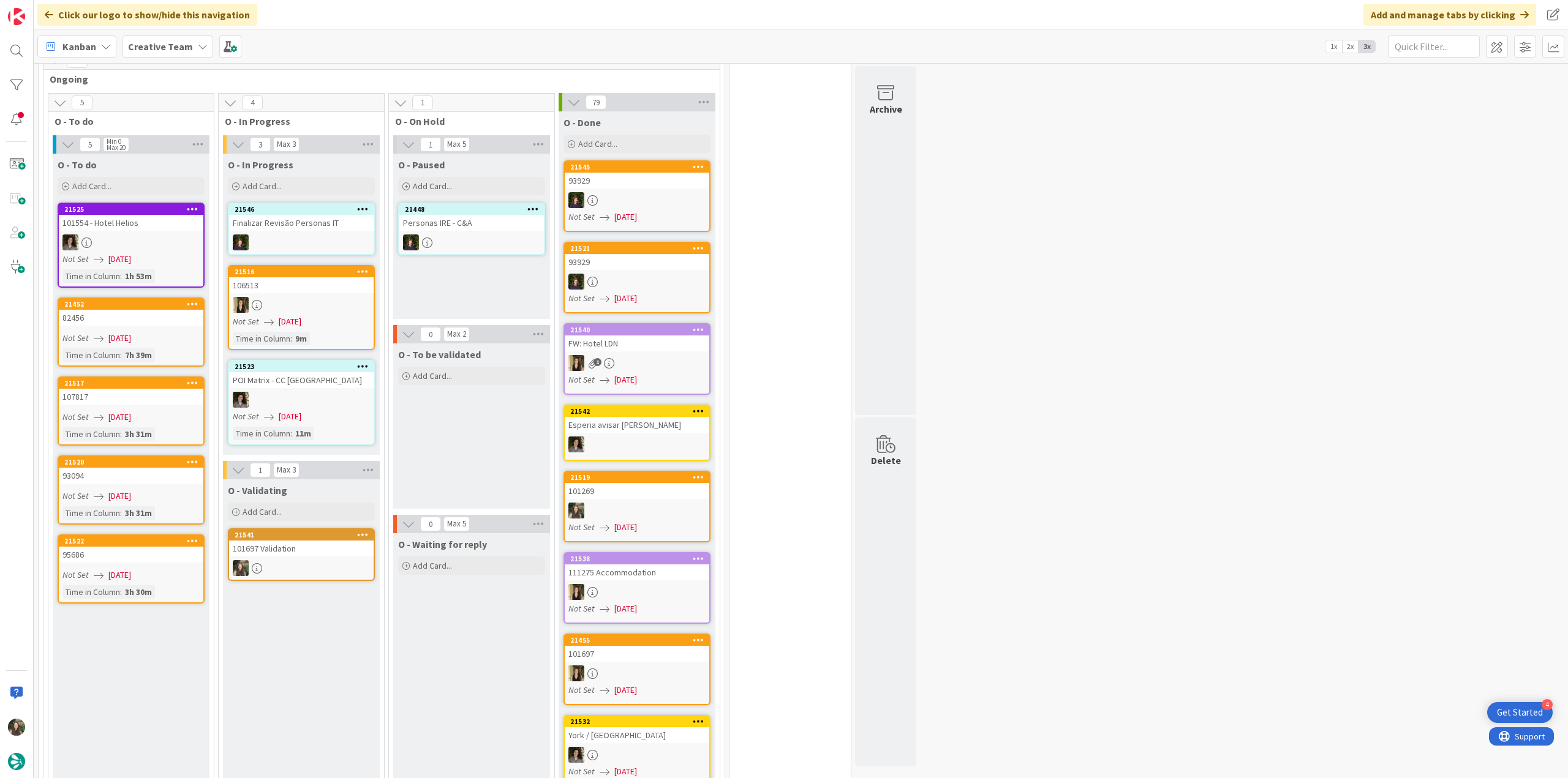
click at [282, 537] on link "21541 101697 Validation" at bounding box center [301, 554] width 147 height 53
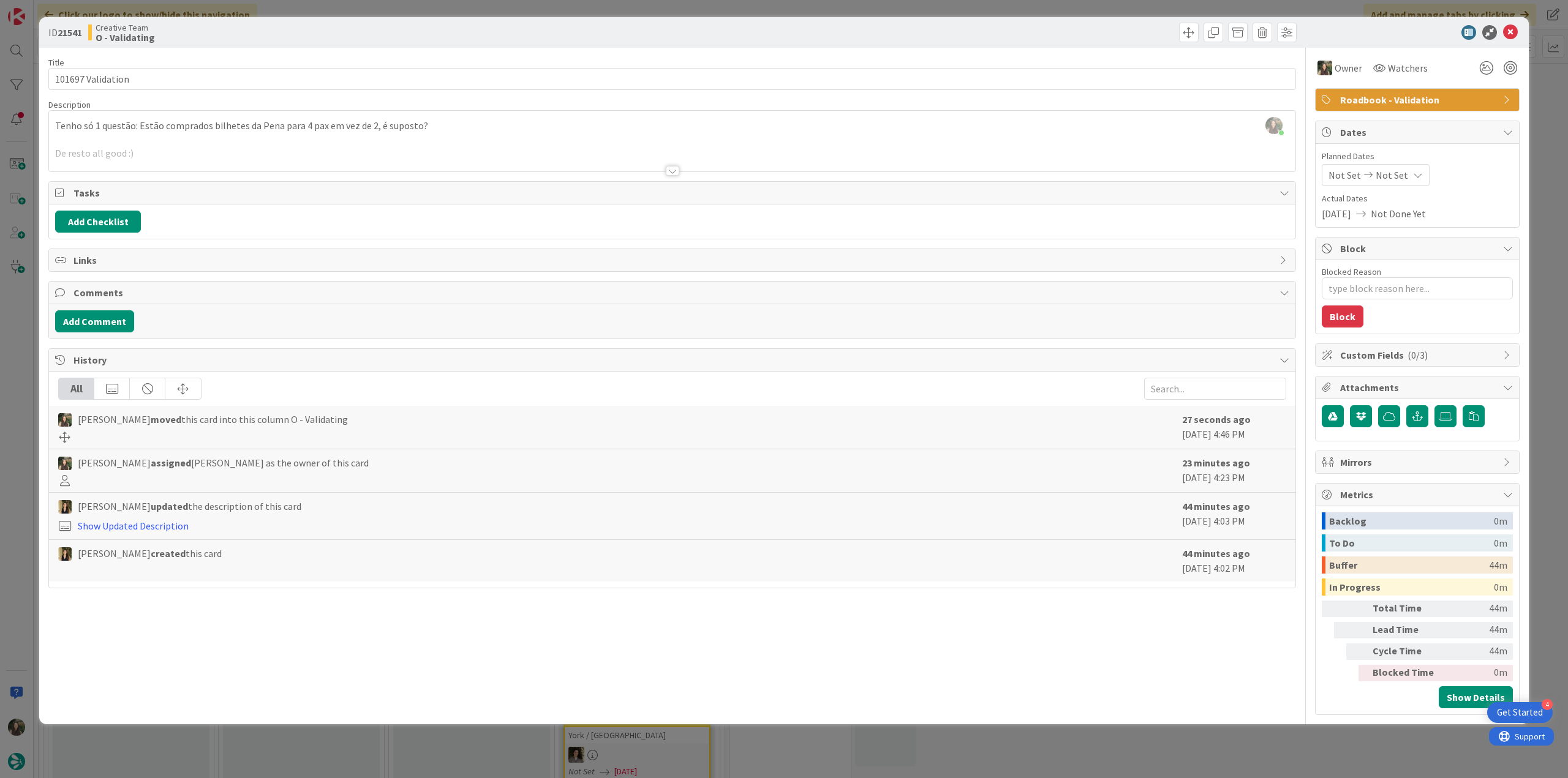
click at [295, 158] on div at bounding box center [671, 156] width 1246 height 31
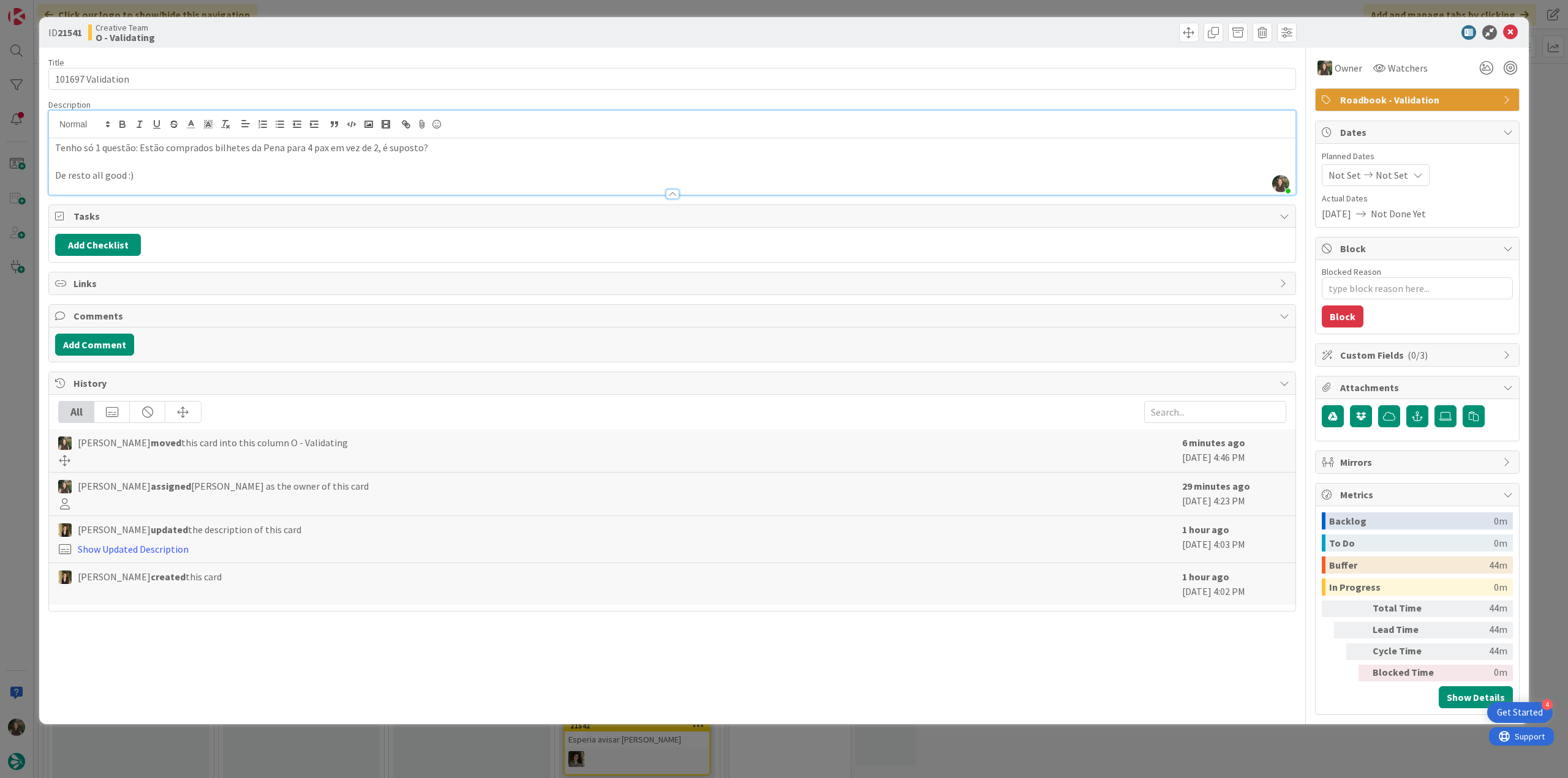
scroll to position [1044, 0]
click at [26, 325] on div "ID 21541 Creative Team O - Validating Title 17 / 128 101697 Validation Descript…" at bounding box center [784, 389] width 1568 height 778
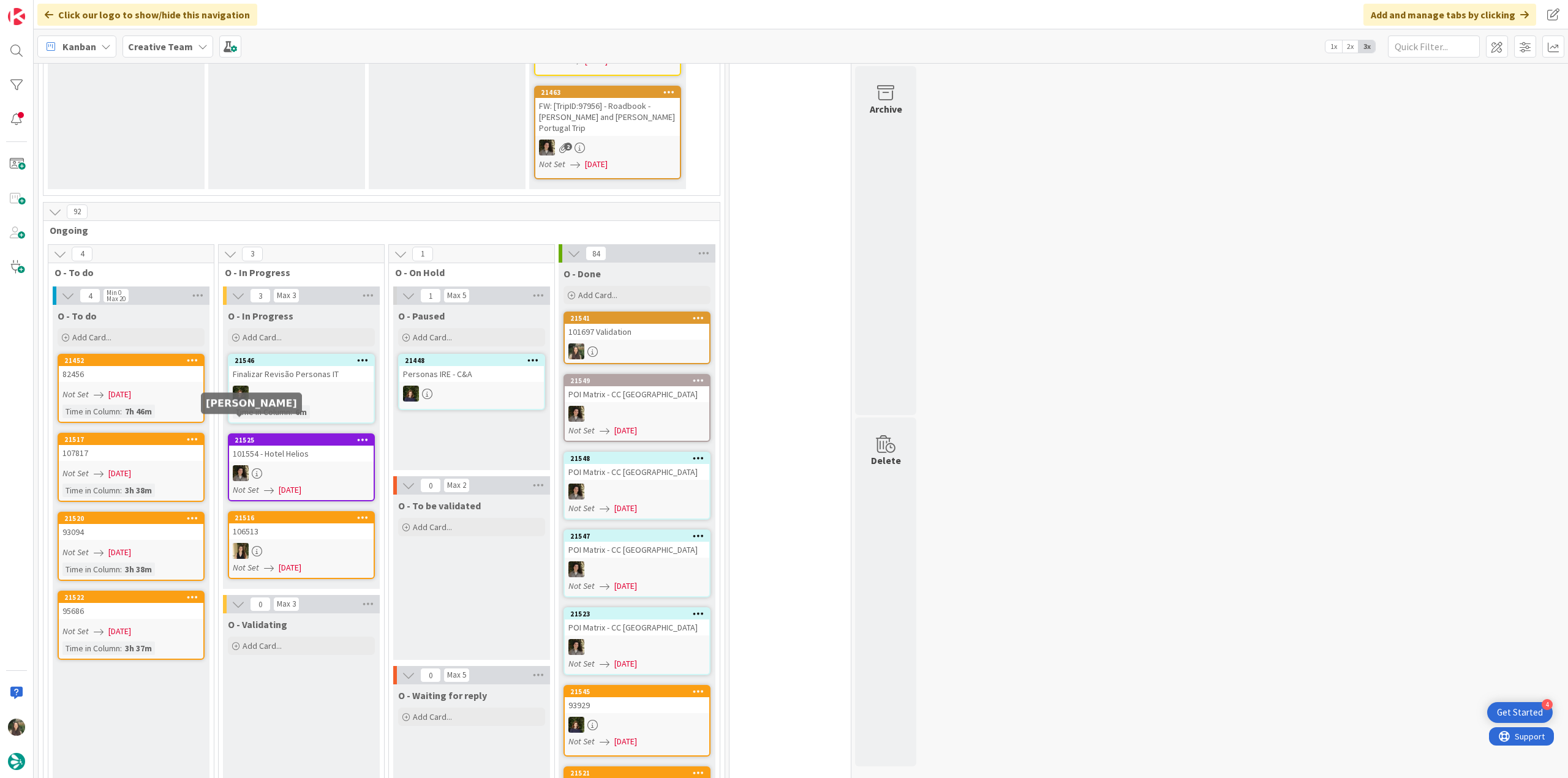
scroll to position [918, 0]
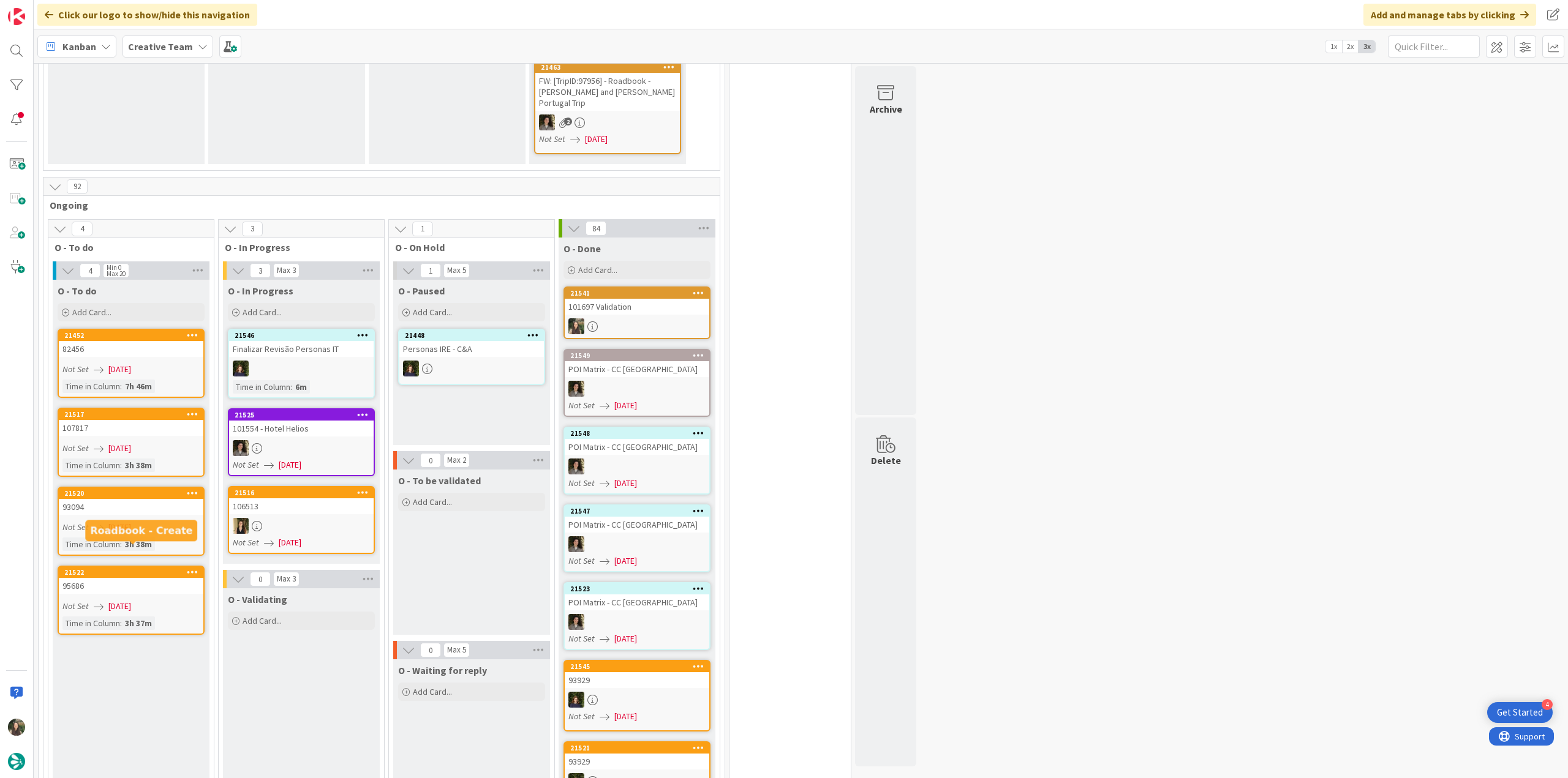
click at [129, 578] on div "95686" at bounding box center [130, 585] width 145 height 16
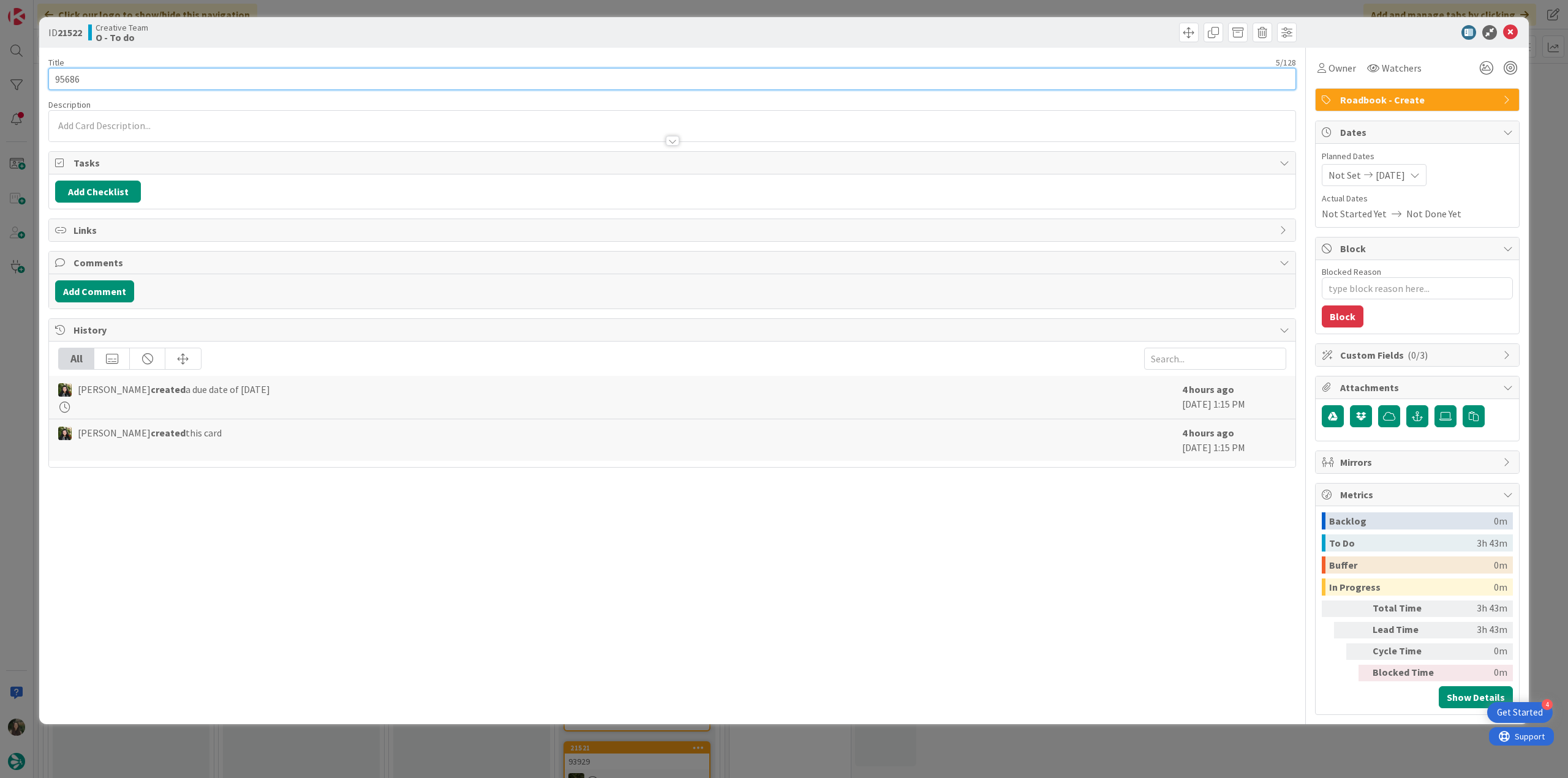
click at [75, 80] on input "95686" at bounding box center [672, 79] width 1248 height 22
click at [1337, 74] on span "Owner" at bounding box center [1342, 67] width 27 height 15
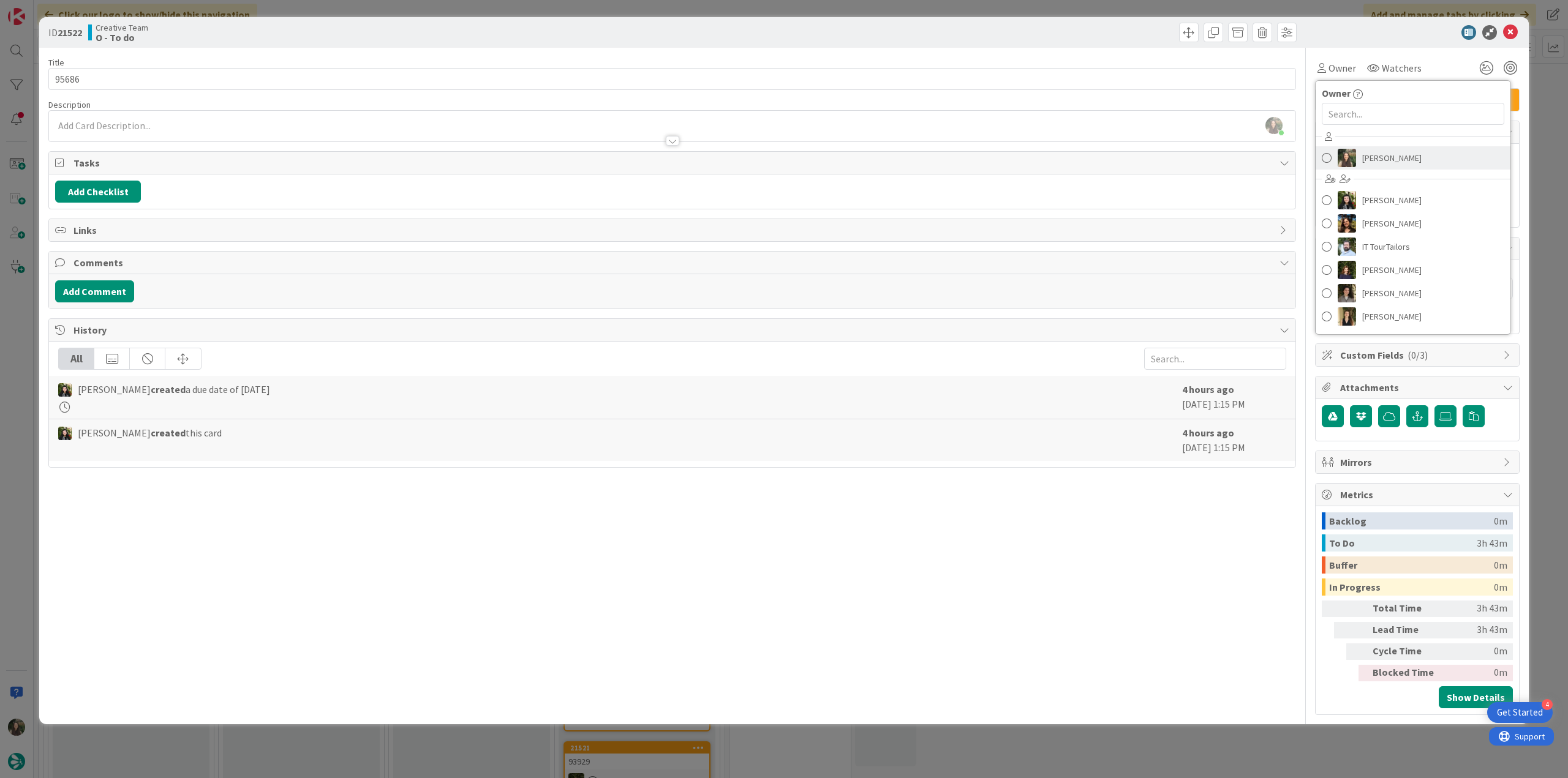
click at [1376, 148] on link "[PERSON_NAME]" at bounding box center [1412, 158] width 195 height 23
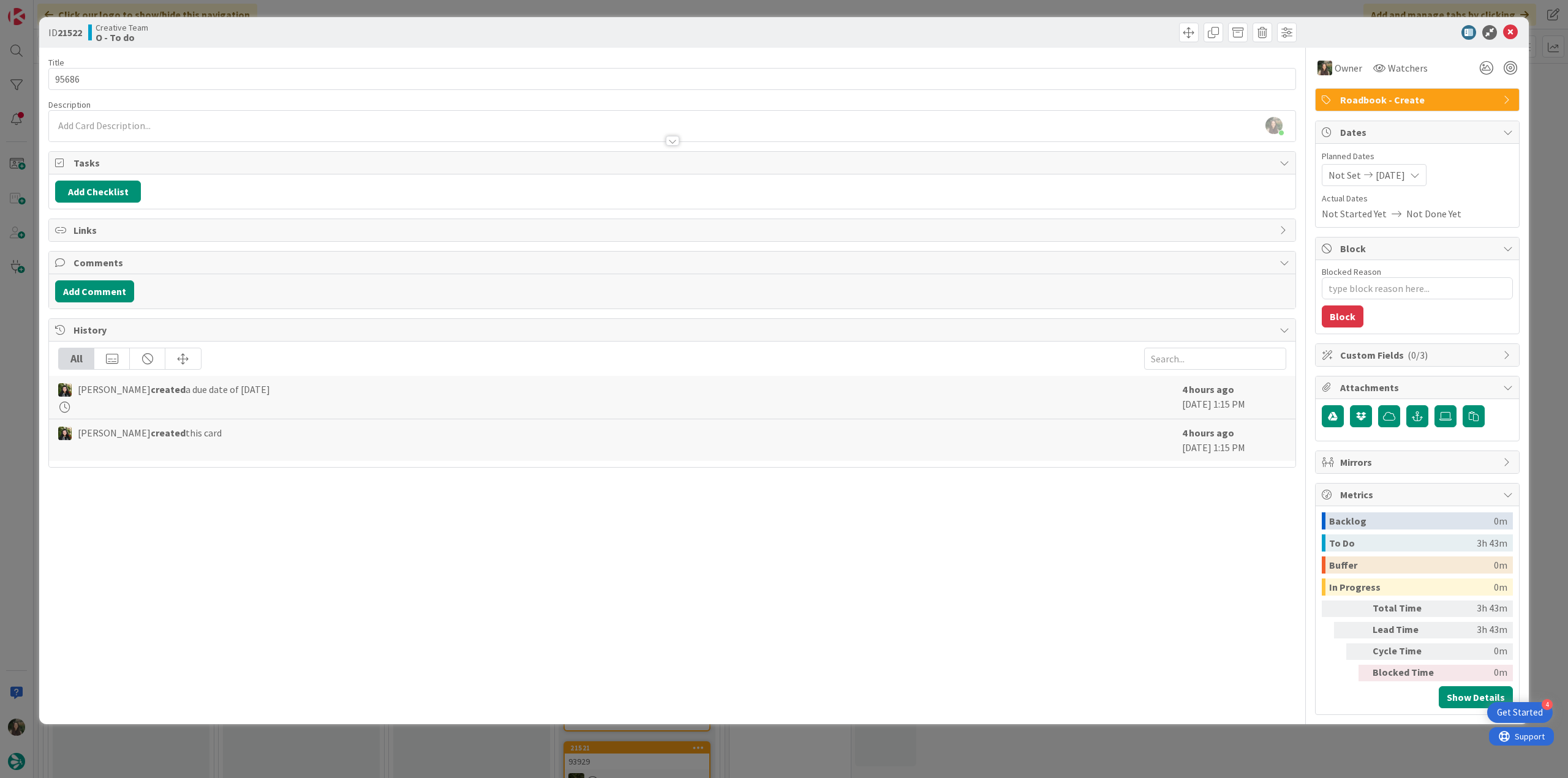
click at [1539, 135] on div "ID 21522 Creative Team O - To do Title 5 / 128 95686 Description [PERSON_NAME] …" at bounding box center [784, 389] width 1568 height 778
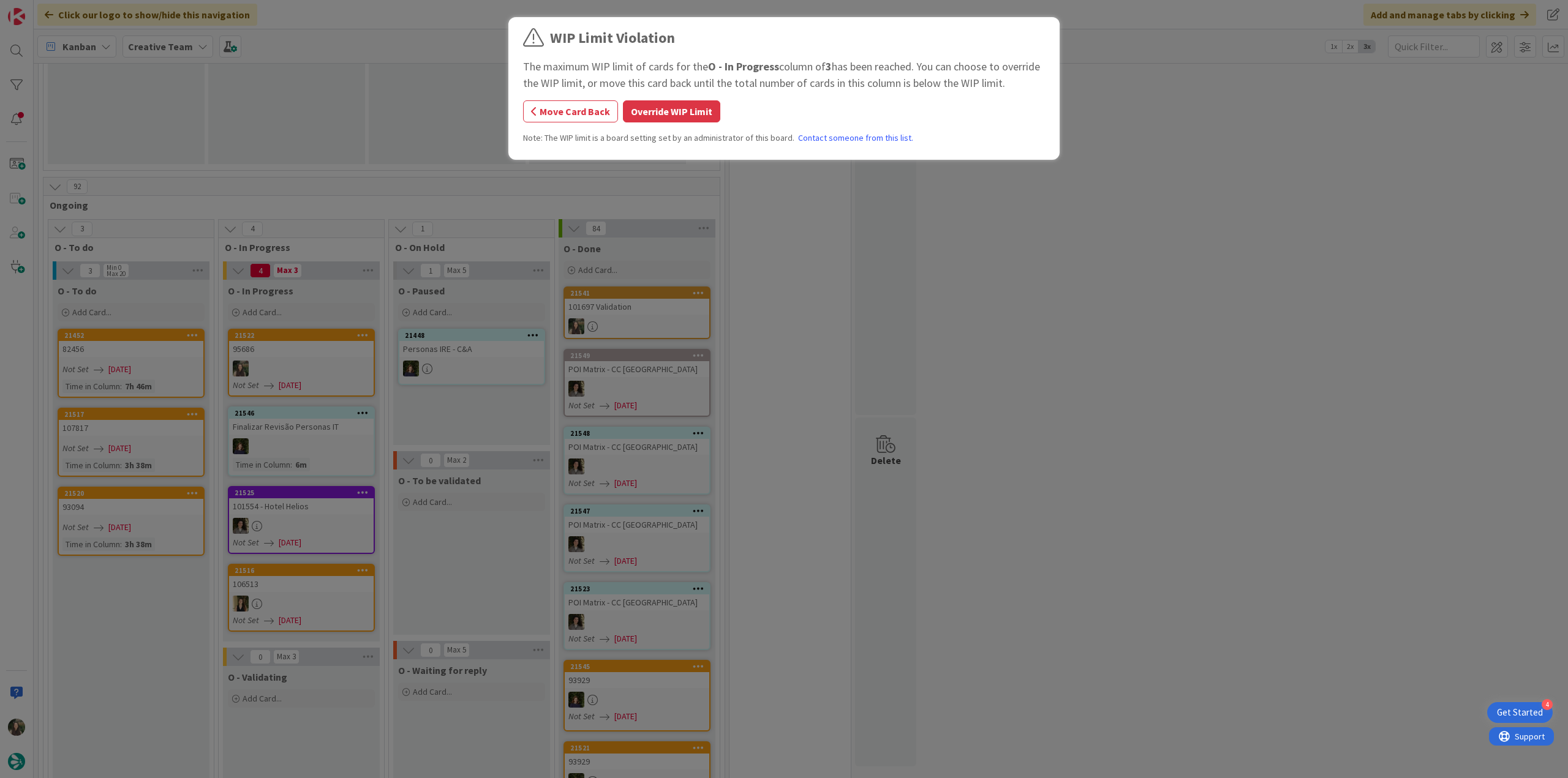
click at [665, 117] on button "Override WIP Limit" at bounding box center [671, 111] width 97 height 22
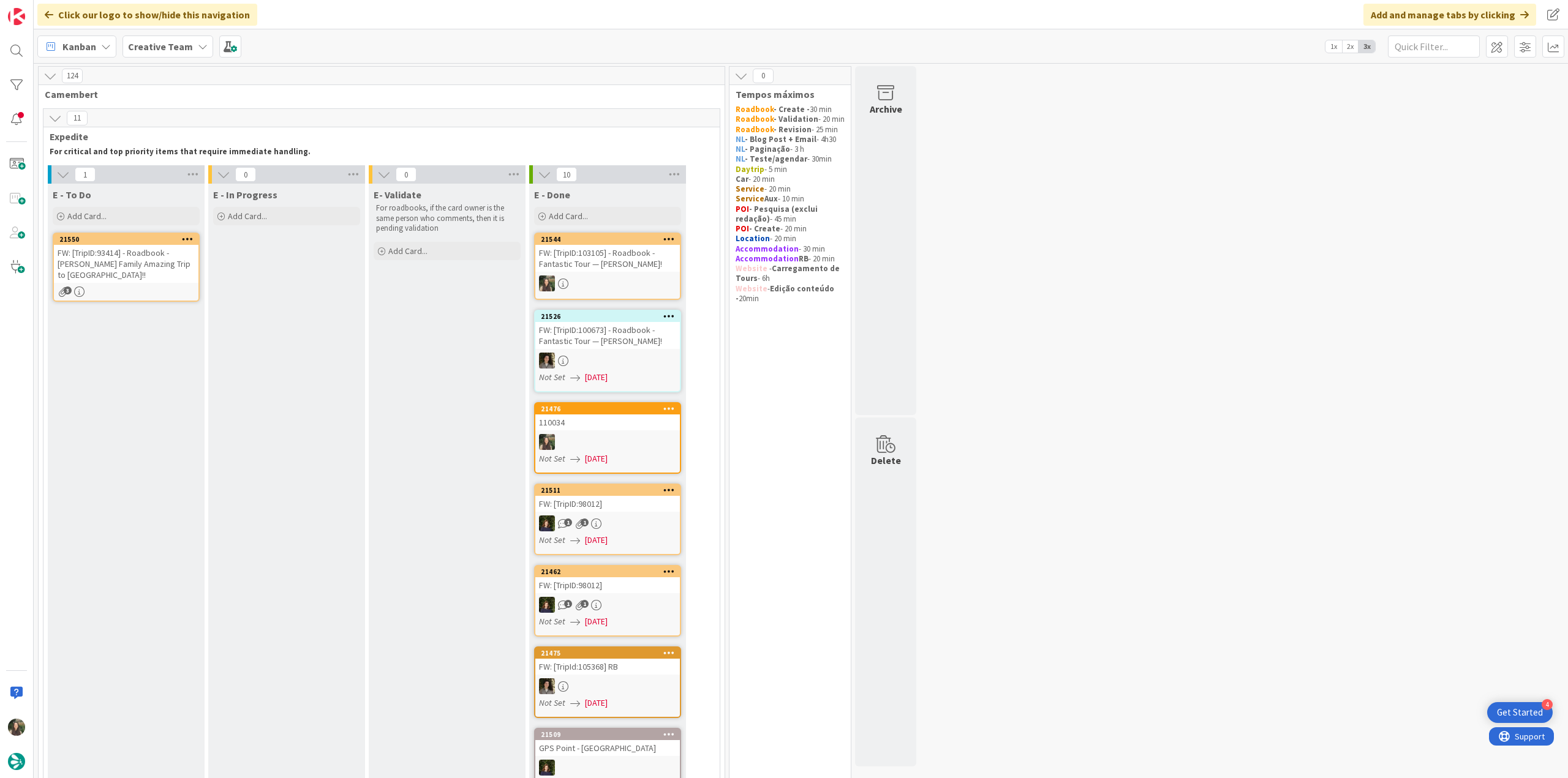
click at [125, 257] on div "FW: [TripID:93414] - Roadbook - [PERSON_NAME] Family Amazing Trip to [GEOGRAPHI…" at bounding box center [125, 264] width 145 height 38
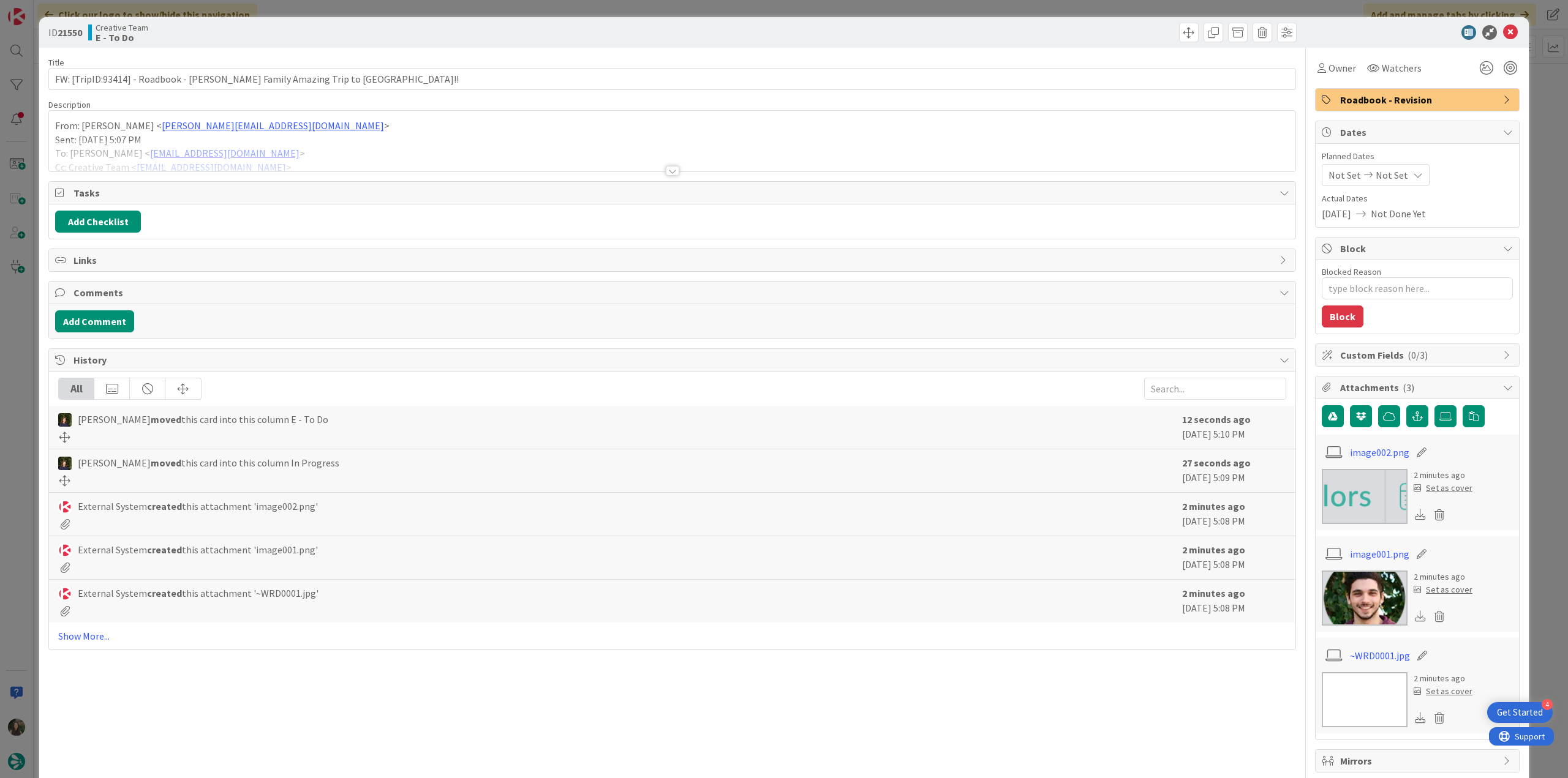
type textarea "x"
click at [321, 136] on div "From: [PERSON_NAME] < [EMAIL_ADDRESS][DOMAIN_NAME] > Sent: [DATE] 5:07 PM To: […" at bounding box center [671, 141] width 1246 height 60
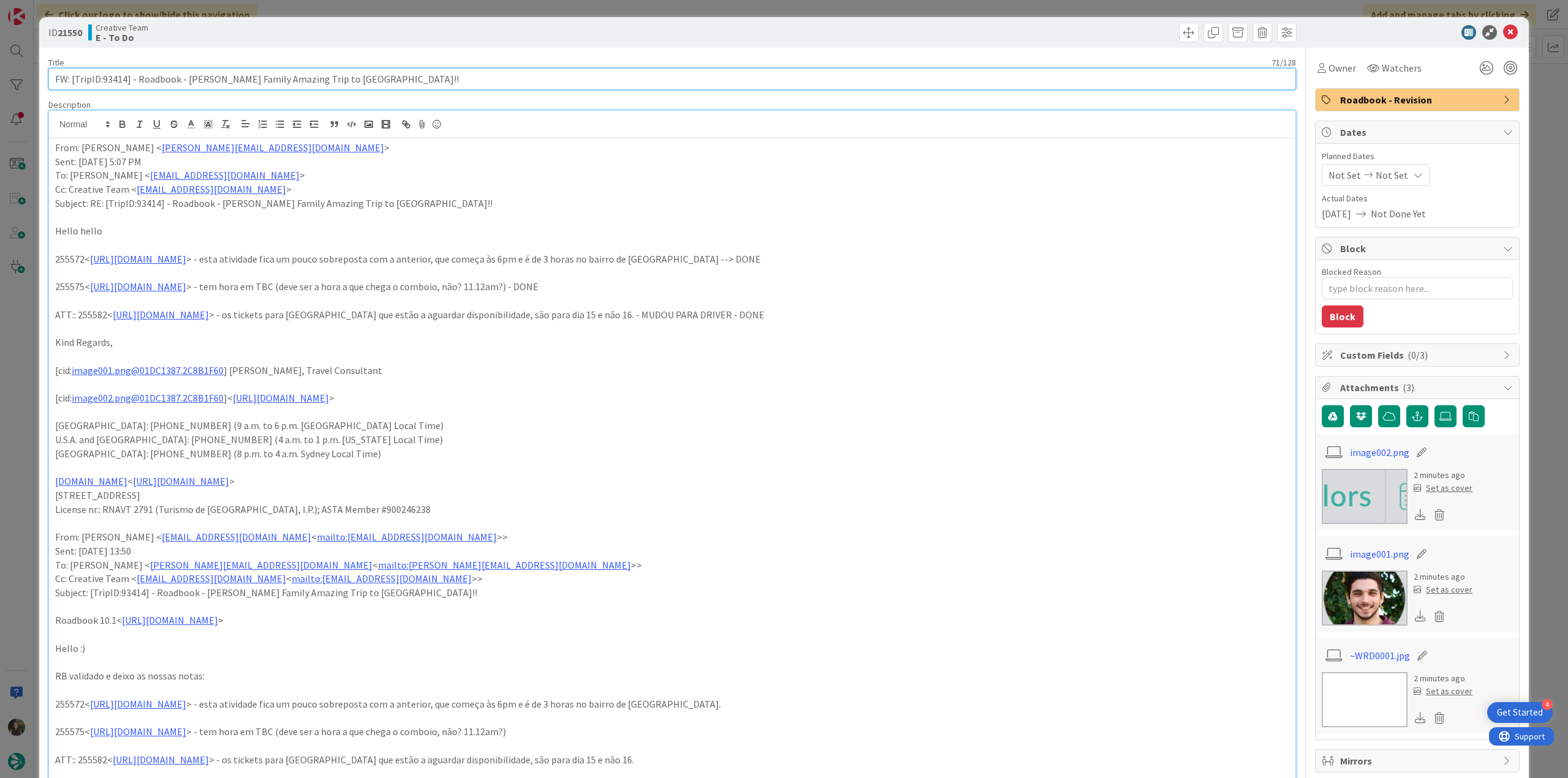
click at [115, 79] on input "FW: [TripID:93414] - Roadbook - [PERSON_NAME] Family Amazing Trip to [GEOGRAPHI…" at bounding box center [672, 79] width 1248 height 22
click at [31, 311] on div "ID 21550 Creative Team E - To Do Title 71 / 128 FW: [TripID:93414] - Roadbook -…" at bounding box center [784, 389] width 1568 height 778
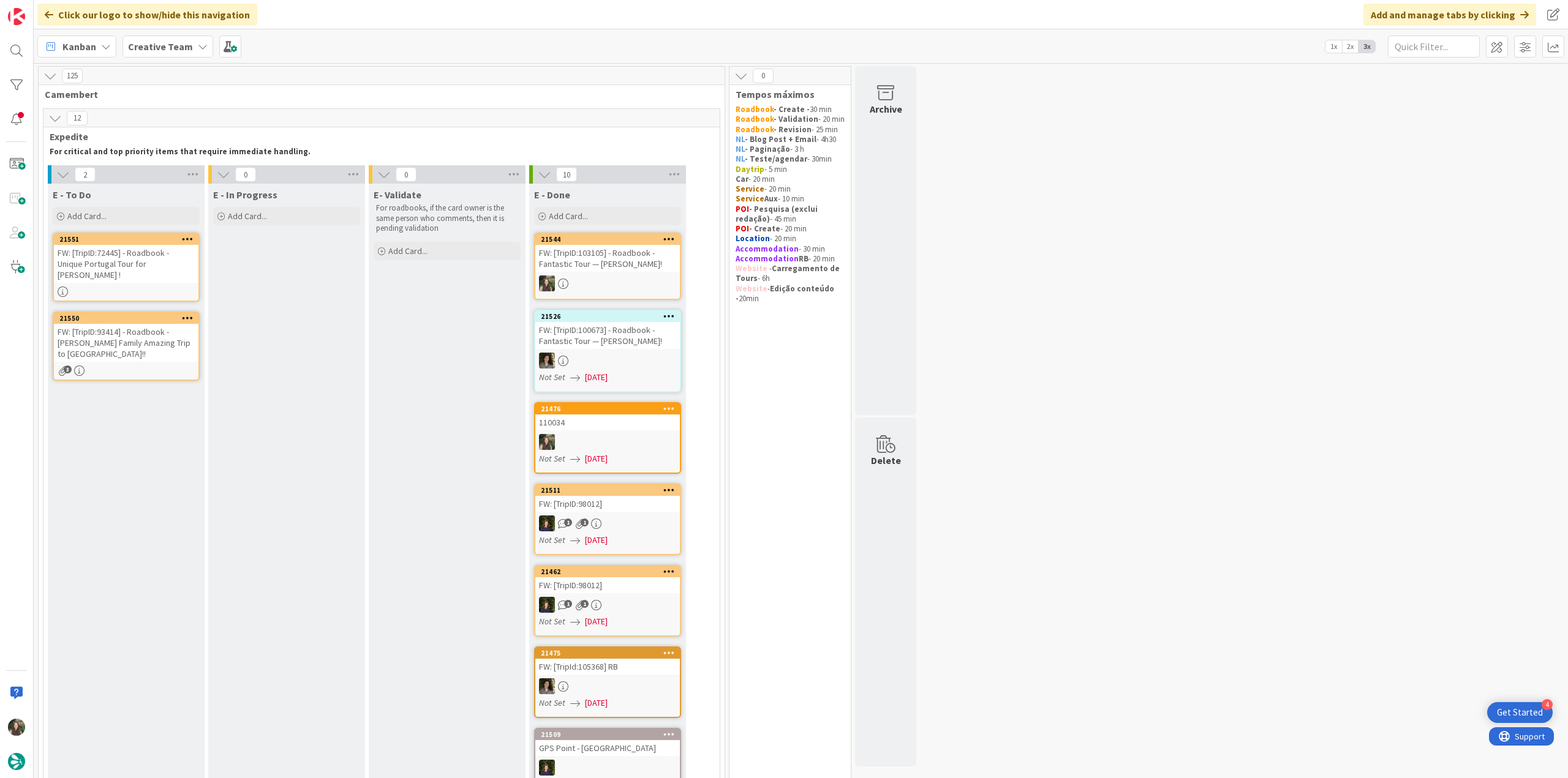
click at [167, 366] on div "3" at bounding box center [125, 371] width 145 height 11
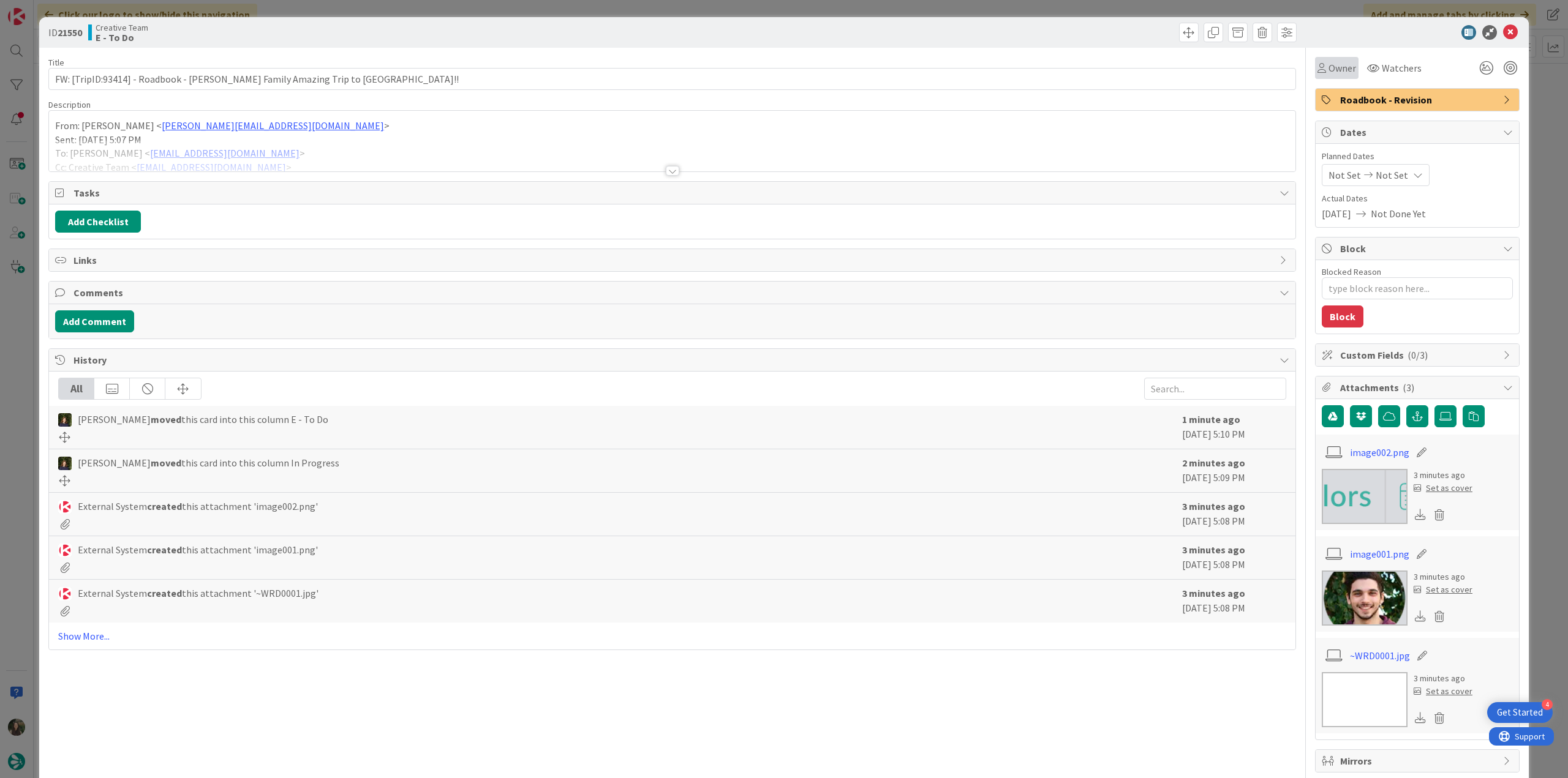
drag, startPoint x: 1307, startPoint y: 69, endPoint x: 1317, endPoint y: 77, distance: 12.8
click at [1315, 69] on div "Owner" at bounding box center [1336, 68] width 44 height 22
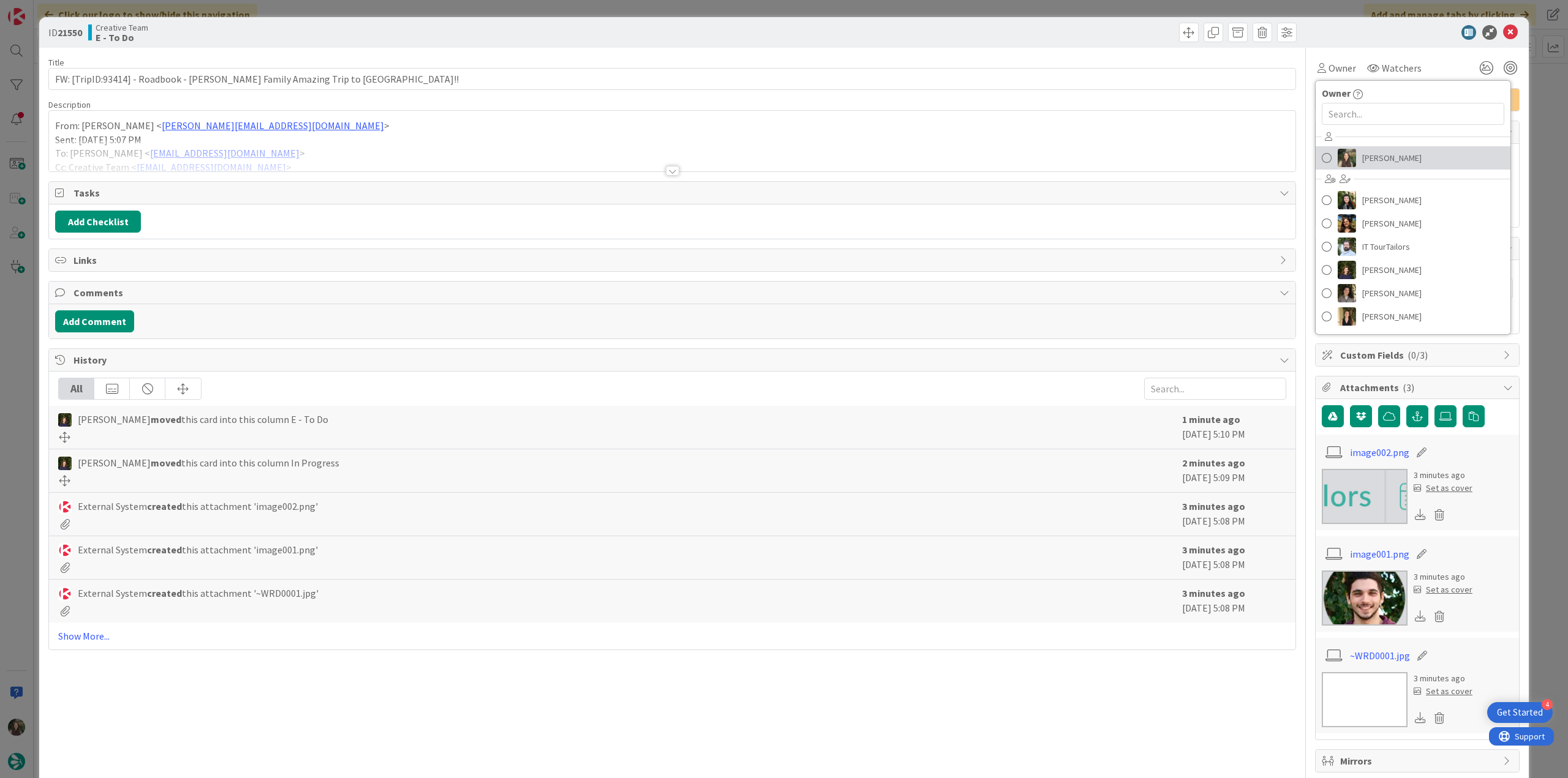
drag, startPoint x: 1370, startPoint y: 160, endPoint x: 1437, endPoint y: 152, distance: 67.5
click at [1370, 160] on span "[PERSON_NAME]" at bounding box center [1391, 158] width 59 height 18
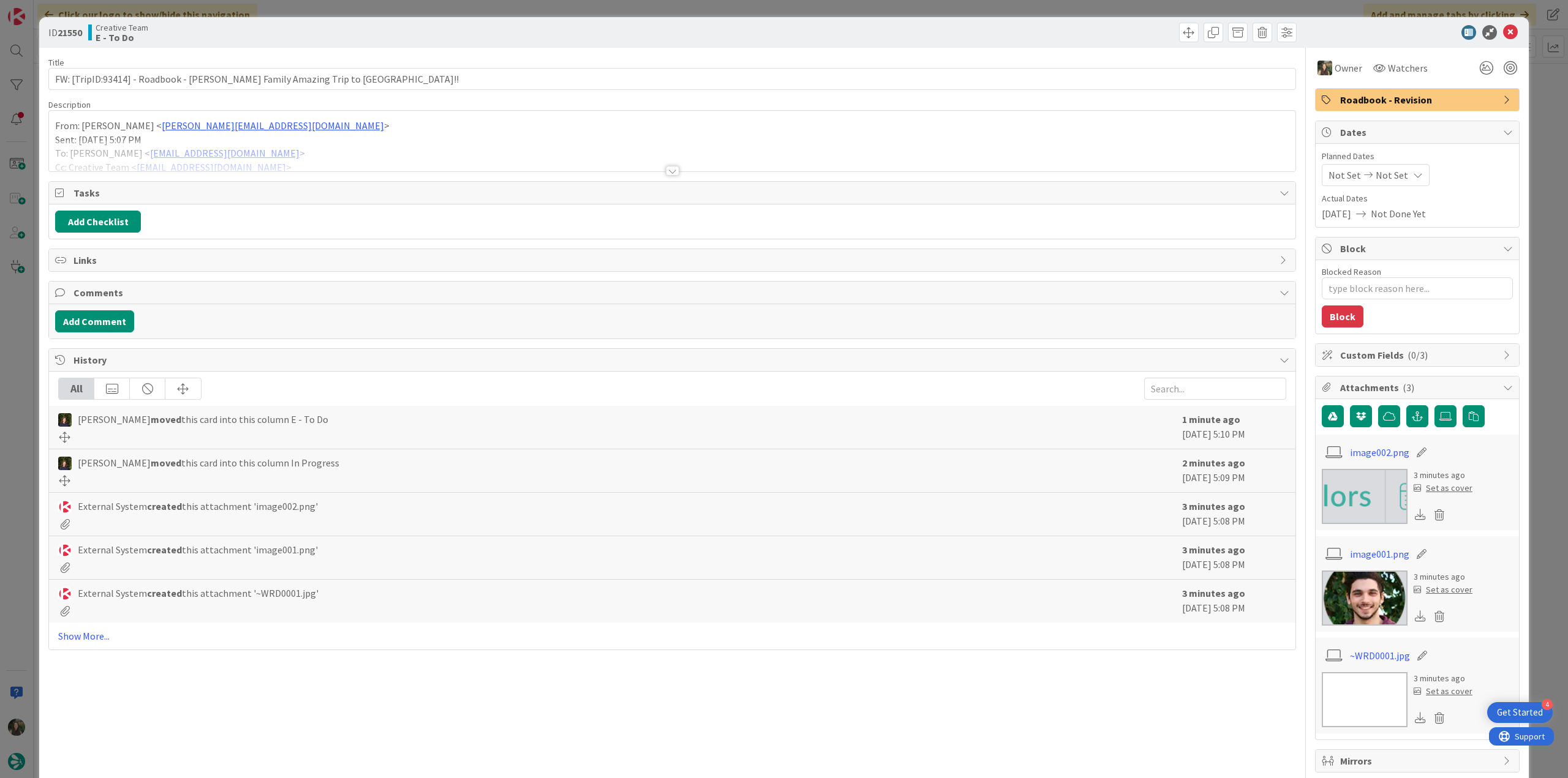
drag, startPoint x: 1544, startPoint y: 124, endPoint x: 1328, endPoint y: 176, distance: 222.2
click at [1544, 125] on div "ID 21550 Creative Team E - To Do Title 71 / 128 FW: [TripID:93414] - Roadbook -…" at bounding box center [784, 389] width 1568 height 778
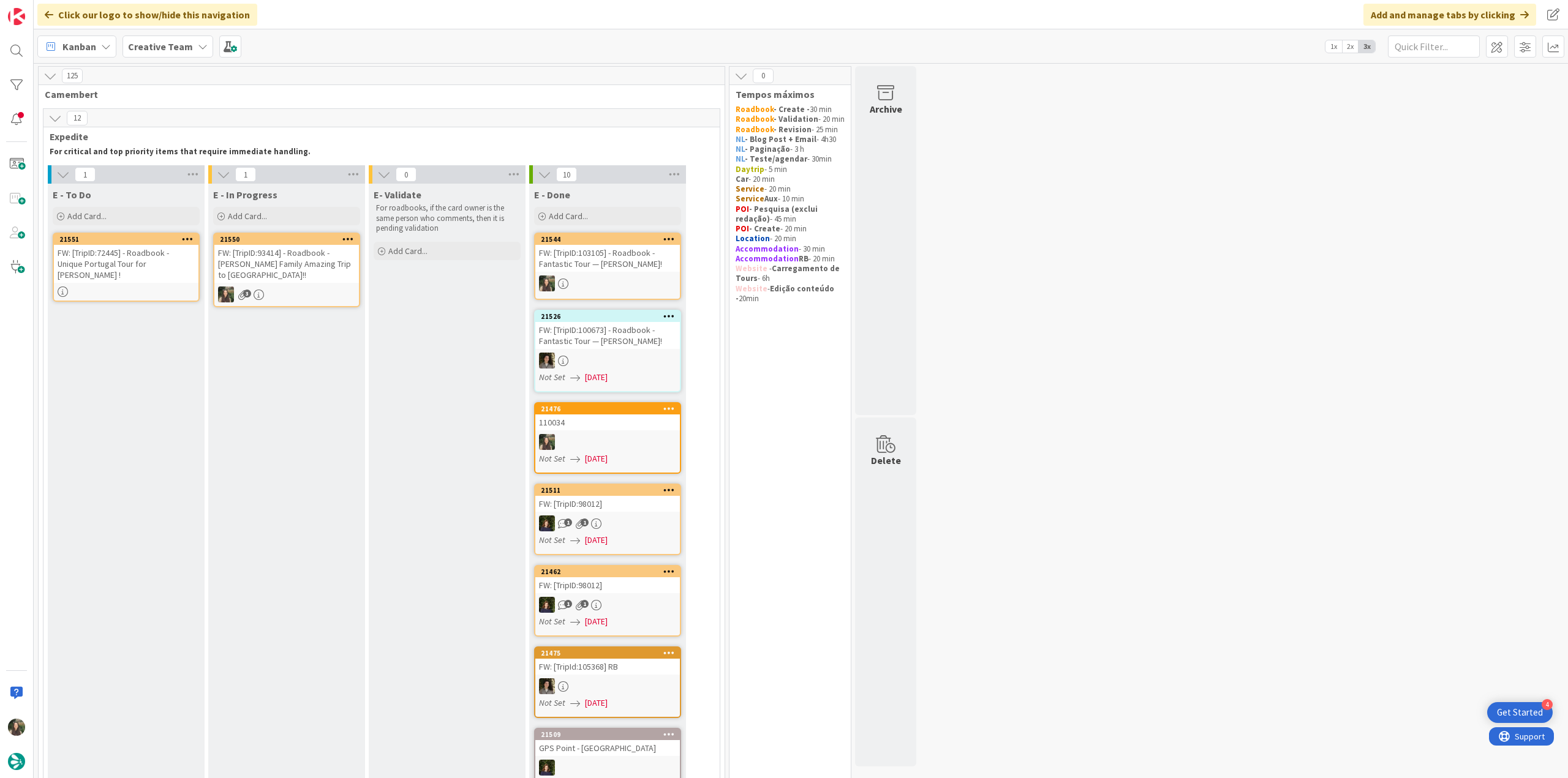
click at [328, 271] on div "FW: [TripID:93414] - Roadbook - [PERSON_NAME]'s Family Amazing Trip to [GEOGRAP…" at bounding box center [286, 264] width 145 height 38
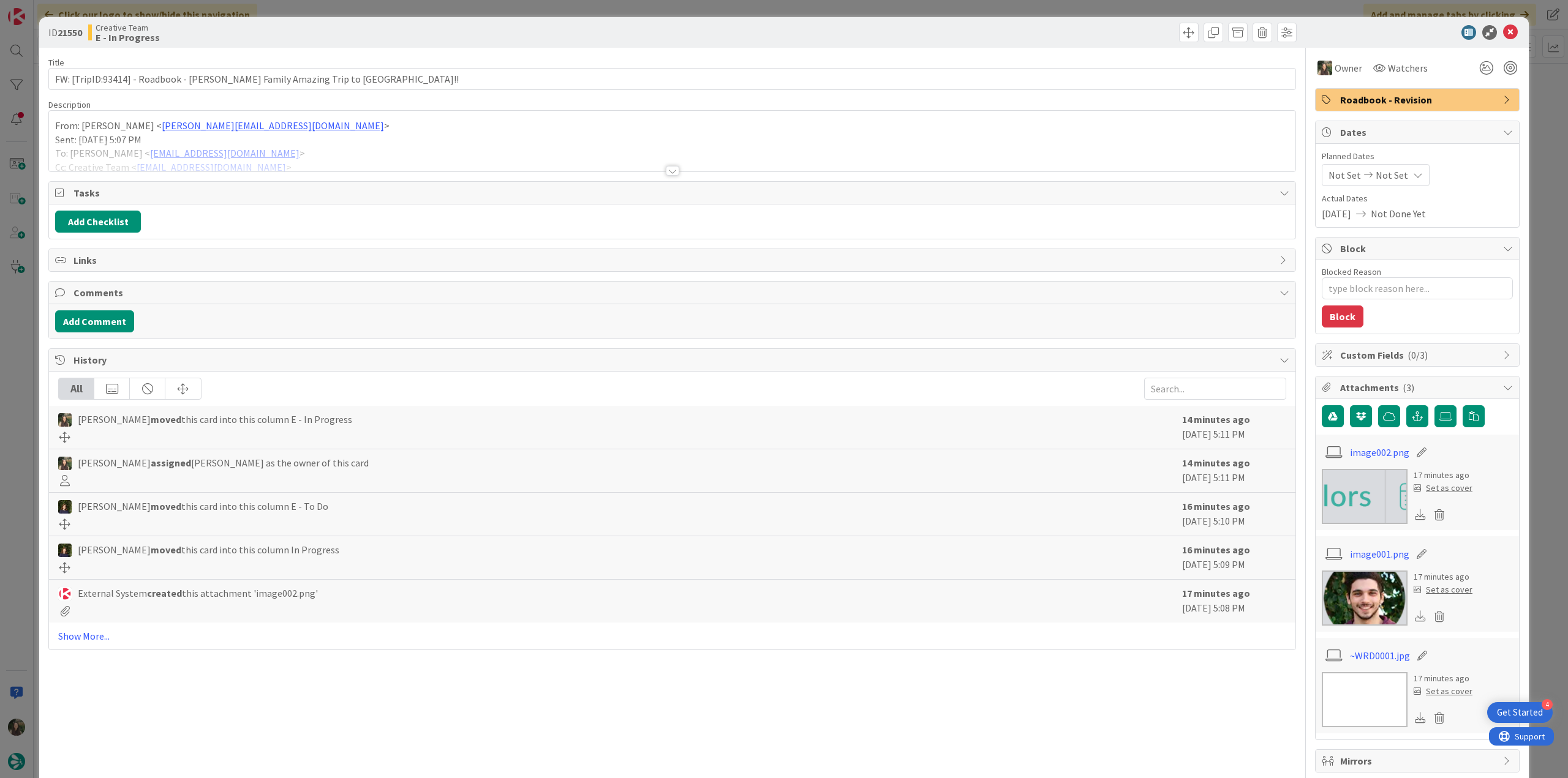
click at [316, 157] on div at bounding box center [671, 156] width 1246 height 31
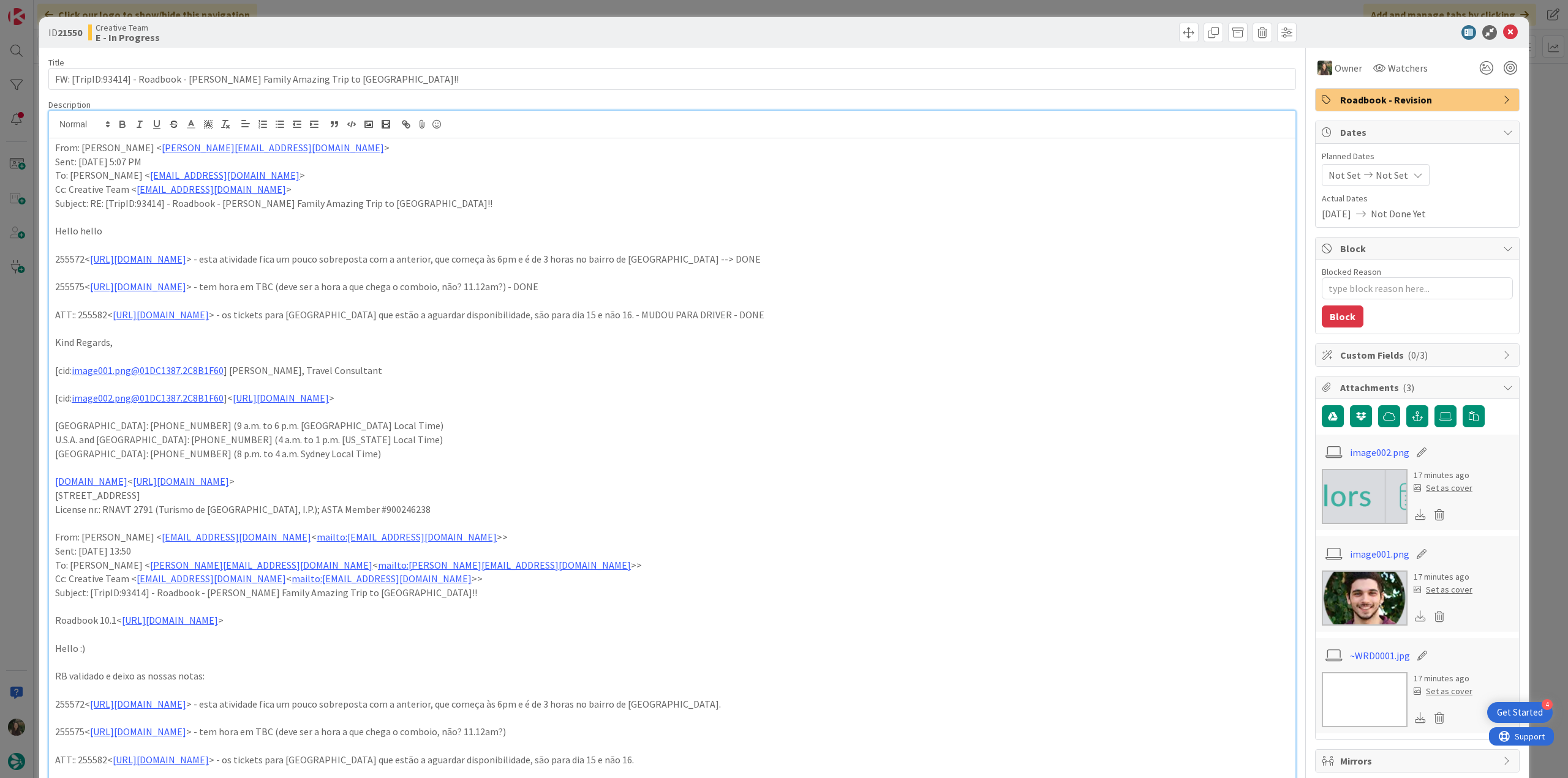
click at [27, 384] on div "ID 21550 Creative Team E - In Progress Title 71 / 128 FW: [TripID:93414] - Road…" at bounding box center [784, 389] width 1568 height 778
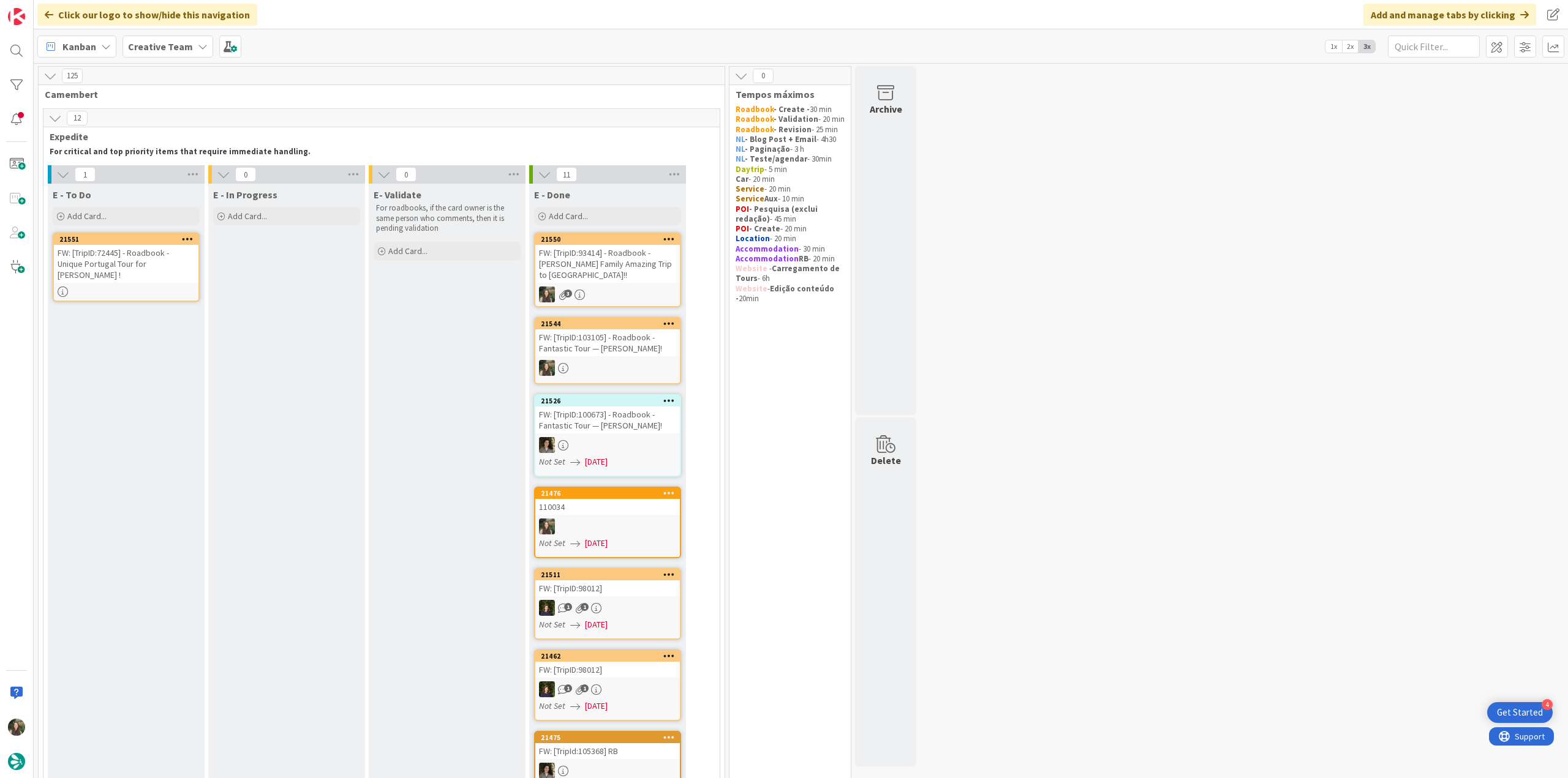
click at [616, 266] on div "FW: [TripID:93414] - Roadbook - [PERSON_NAME] Family Amazing Trip to [GEOGRAPHI…" at bounding box center [607, 264] width 145 height 38
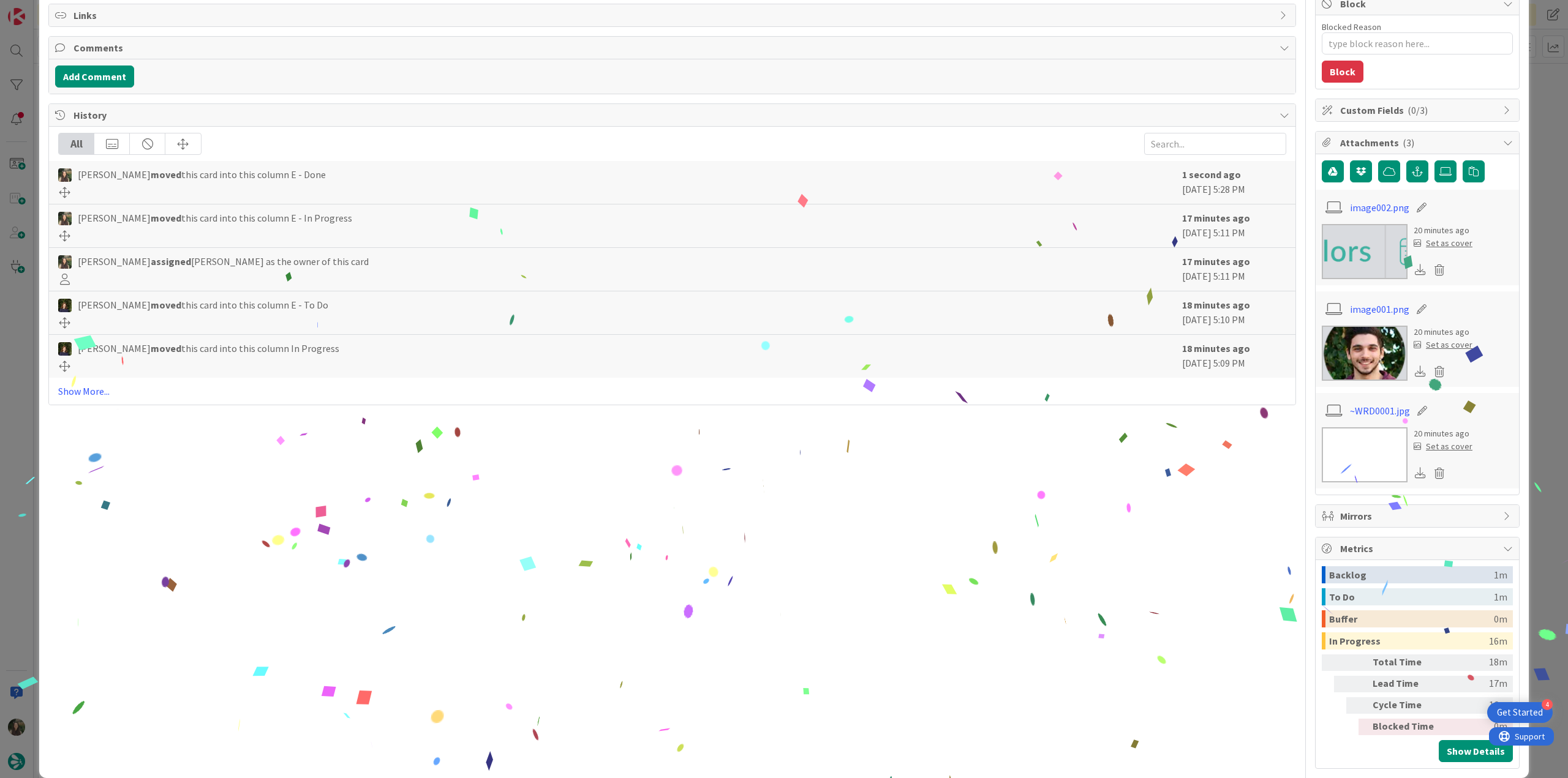
click at [1540, 591] on div "ID 21550 Creative Team E - Done Title 71 / 128 FW: [TripID:93414] - Roadbook - …" at bounding box center [784, 389] width 1568 height 778
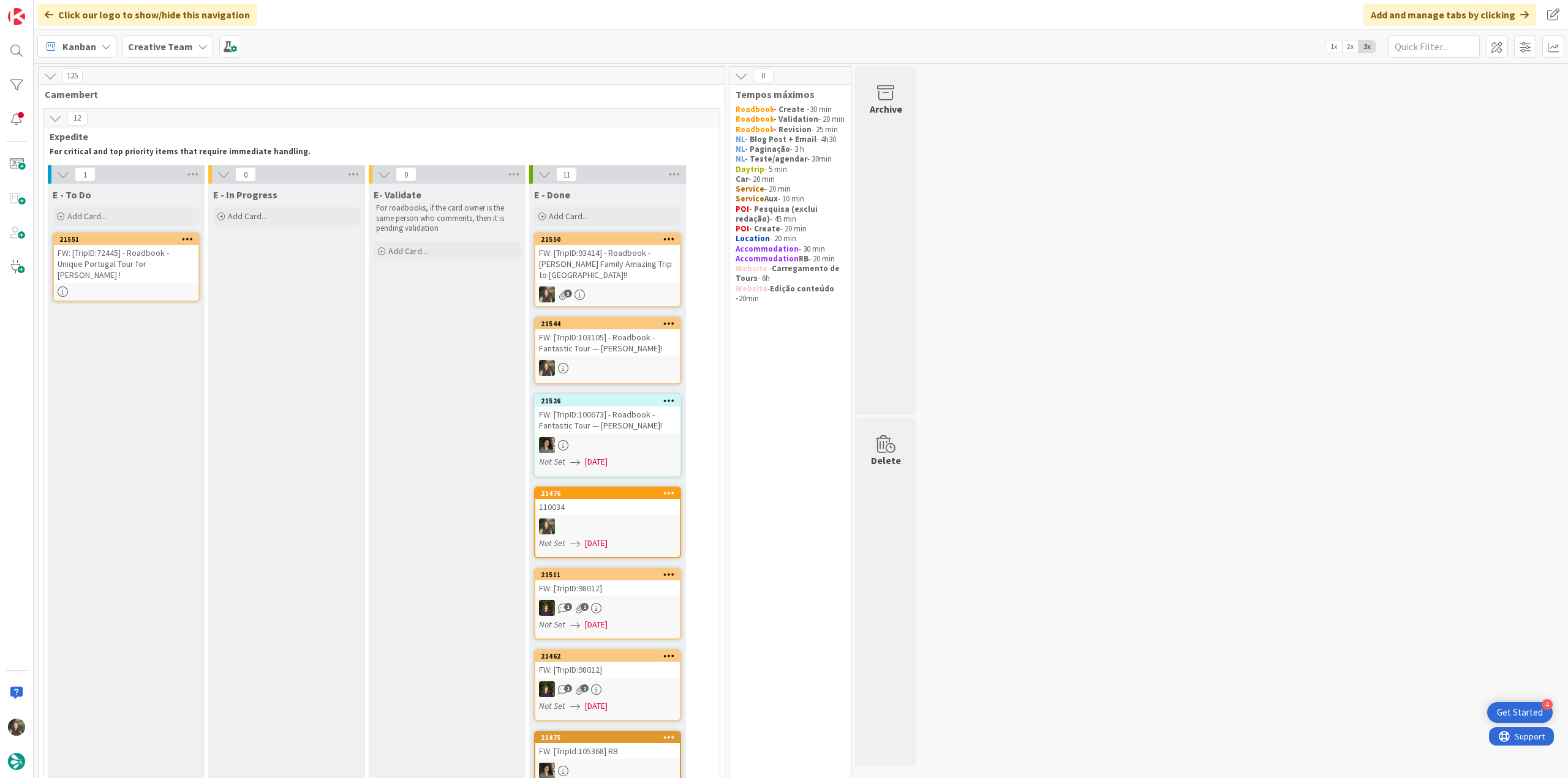
click at [161, 267] on div "FW: [TripID:72445] - Roadbook - Unique Portugal Tour for Danielle !" at bounding box center [125, 264] width 145 height 38
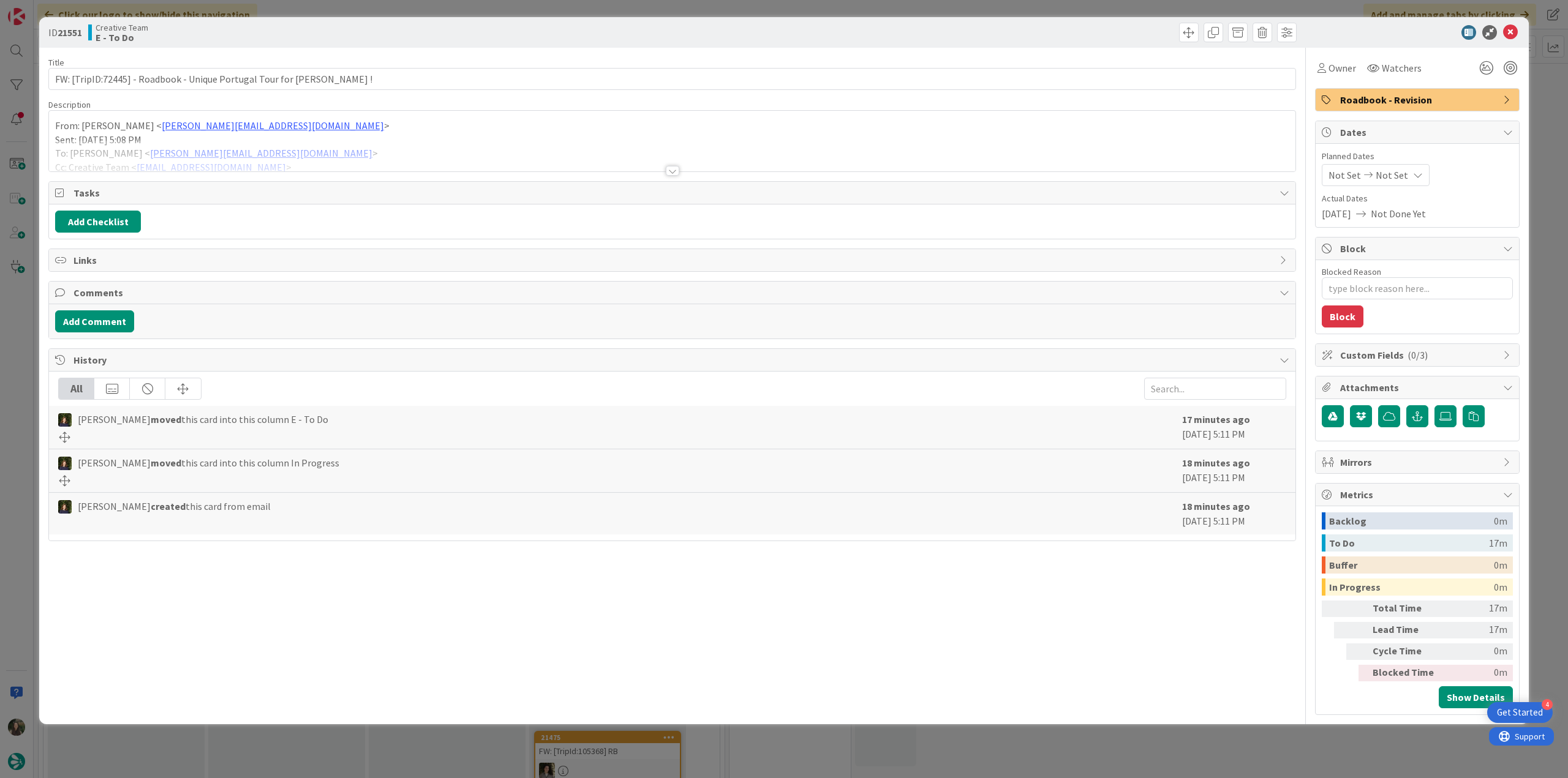
click at [350, 142] on div at bounding box center [671, 156] width 1246 height 31
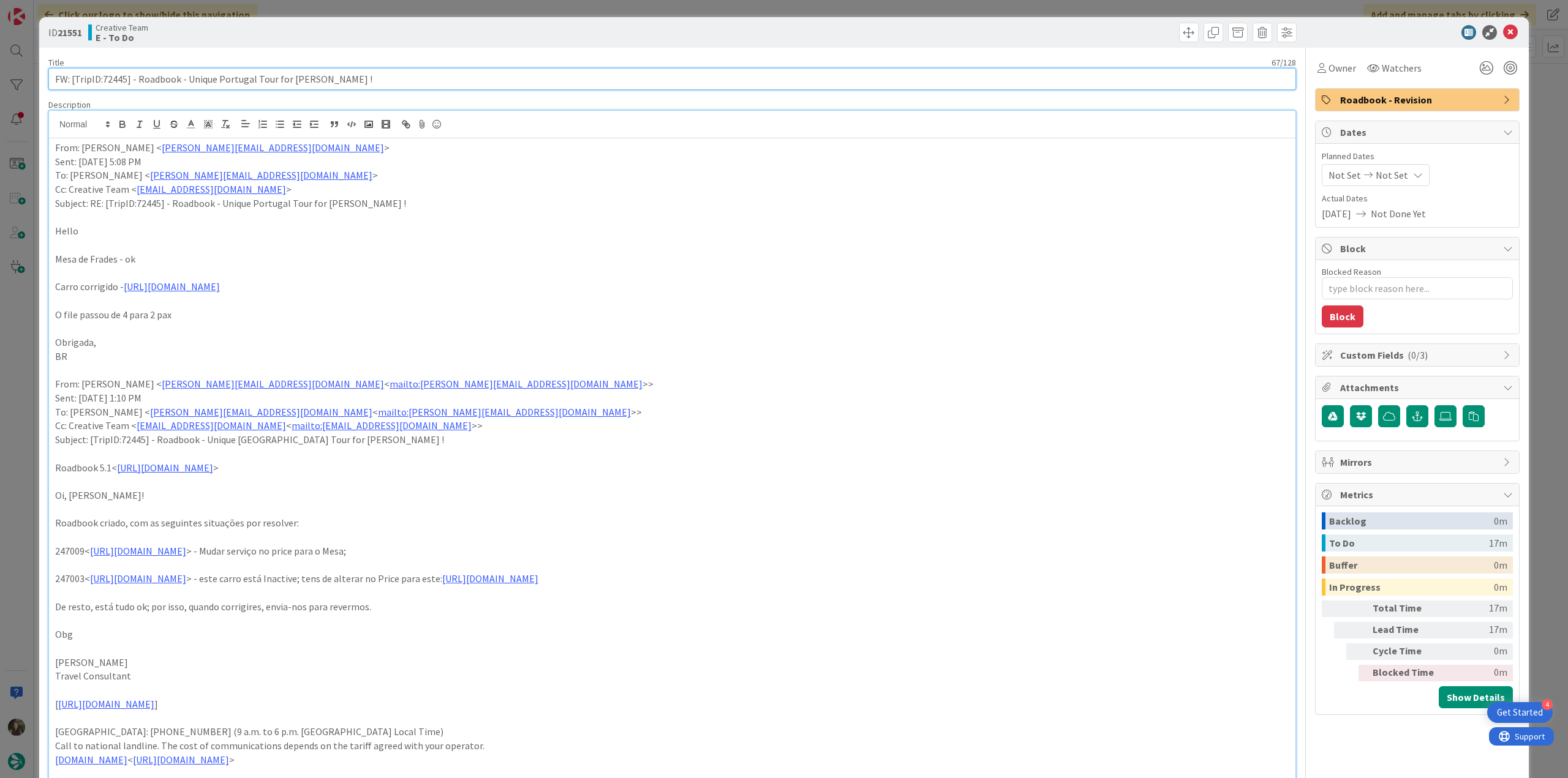
click at [122, 80] on input "FW: [TripID:72445] - Roadbook - Unique Portugal Tour for Danielle !" at bounding box center [672, 79] width 1248 height 22
drag, startPoint x: 1339, startPoint y: 66, endPoint x: 1346, endPoint y: 80, distance: 15.7
click at [1340, 66] on span "Owner" at bounding box center [1342, 67] width 27 height 15
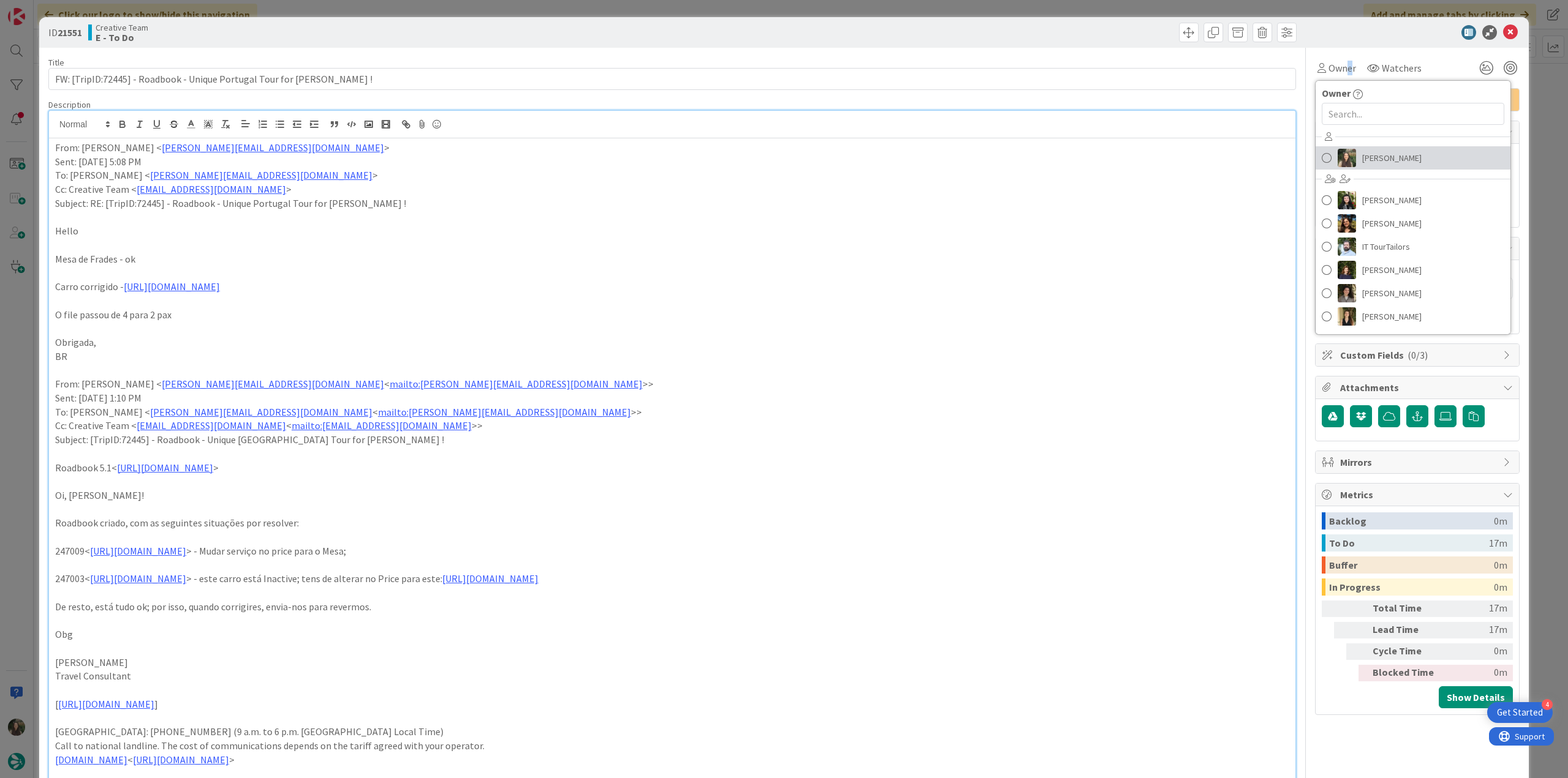
click at [1407, 162] on link "[PERSON_NAME]" at bounding box center [1412, 158] width 195 height 23
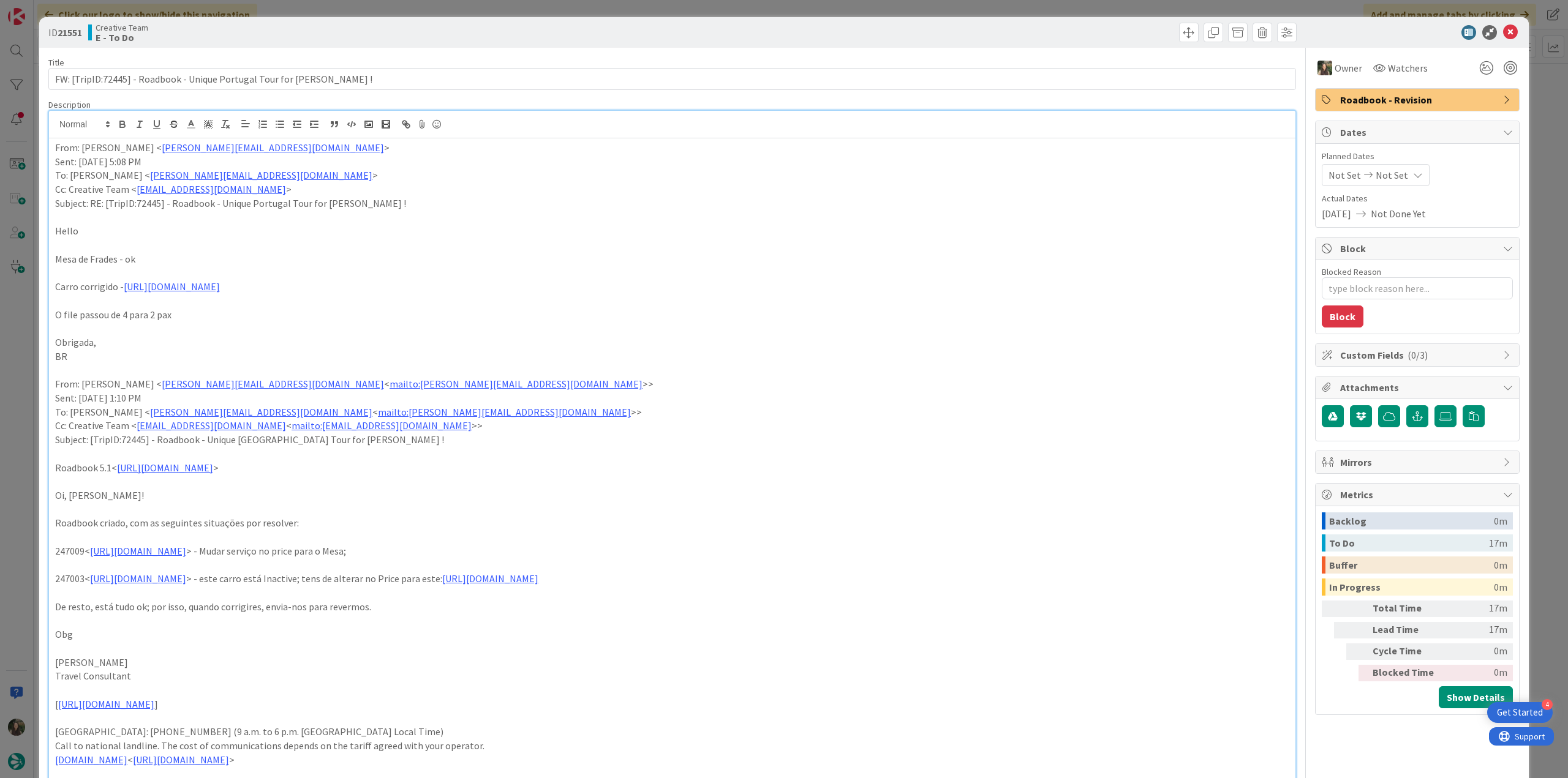
click at [1540, 154] on div "ID 21551 Creative Team E - To Do Title 67 / 128 FW: [TripID:72445] - Roadbook -…" at bounding box center [784, 389] width 1568 height 778
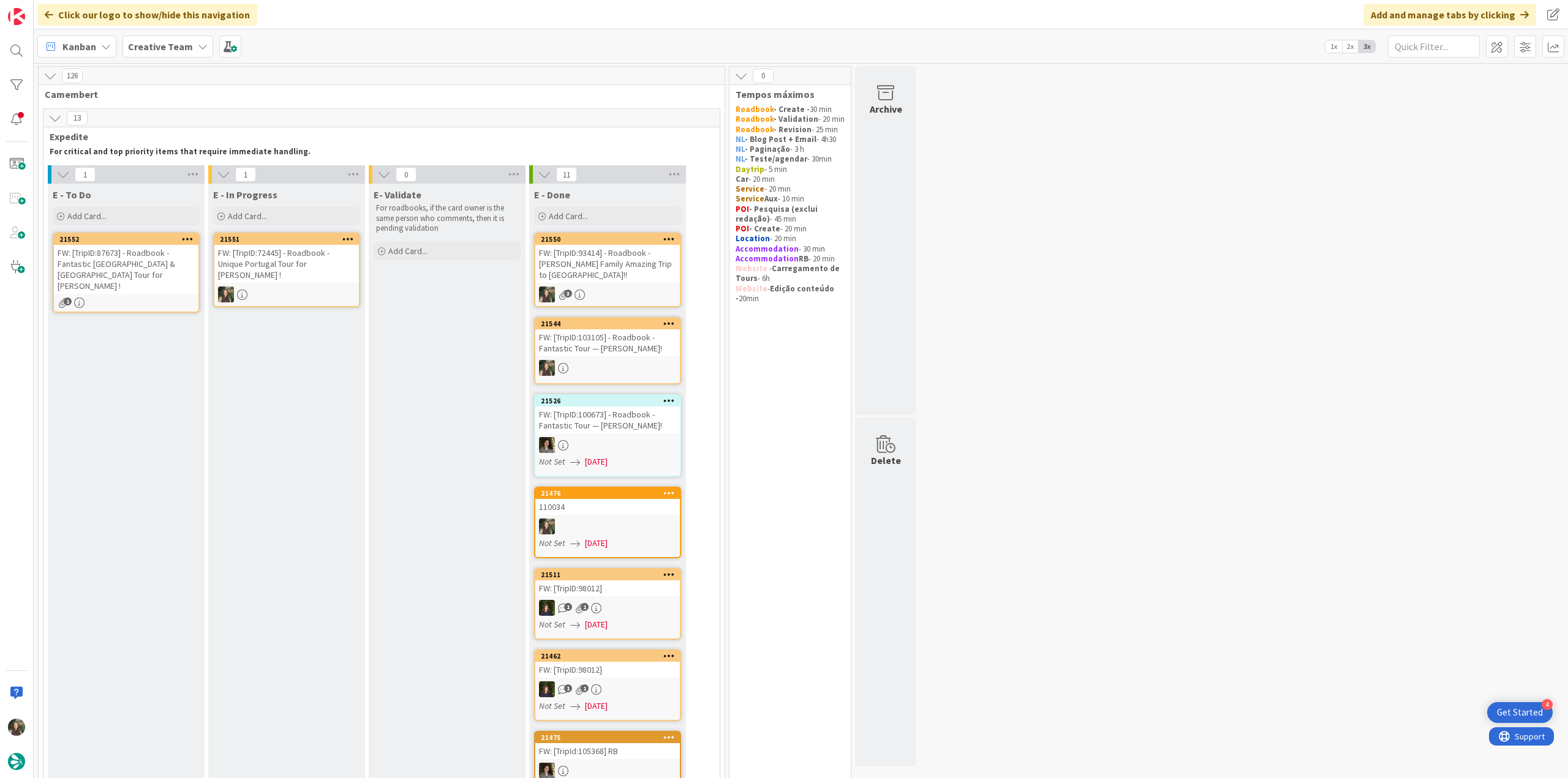
click at [322, 287] on div at bounding box center [286, 295] width 145 height 16
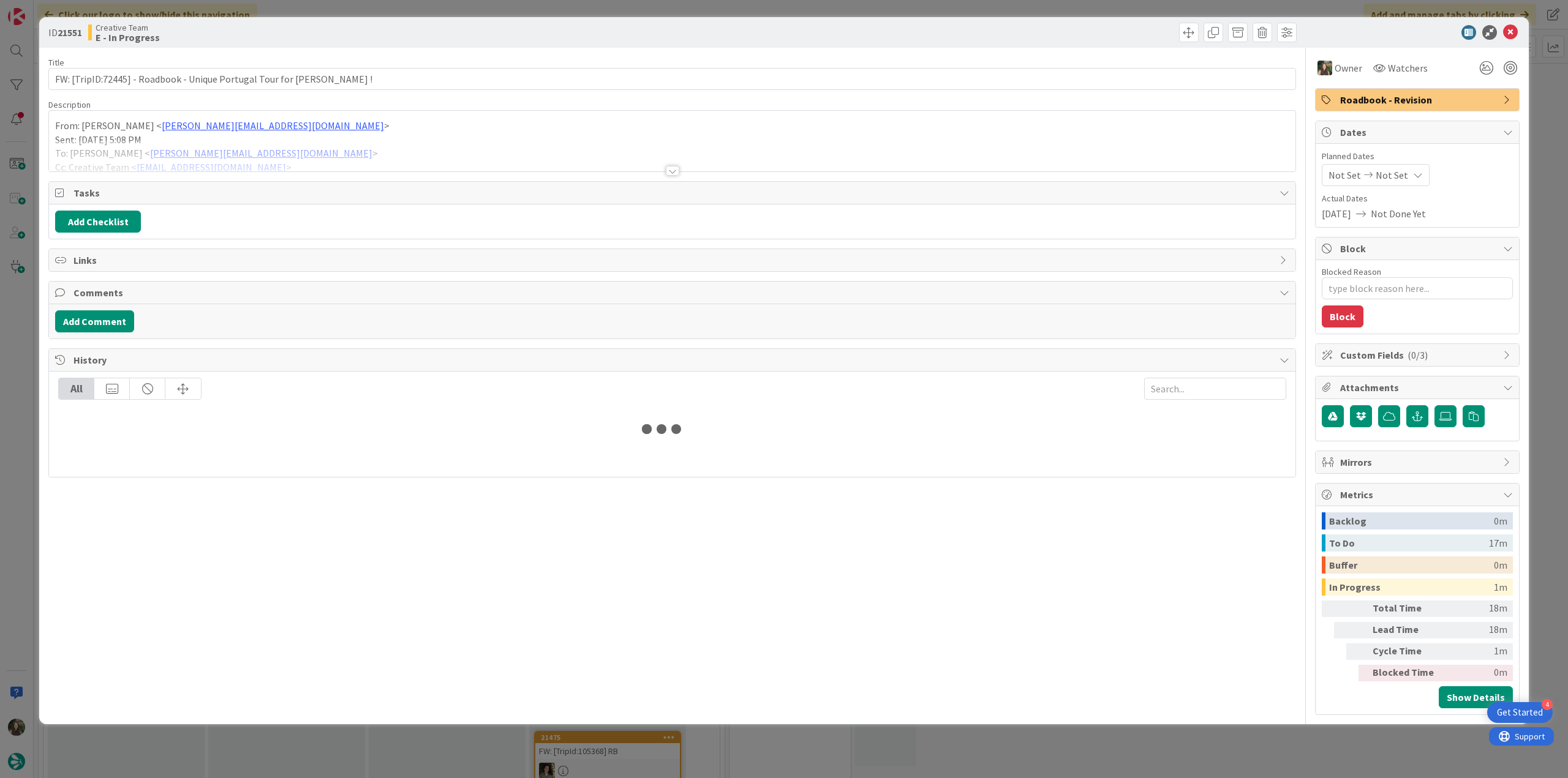
click at [318, 143] on div at bounding box center [671, 156] width 1246 height 31
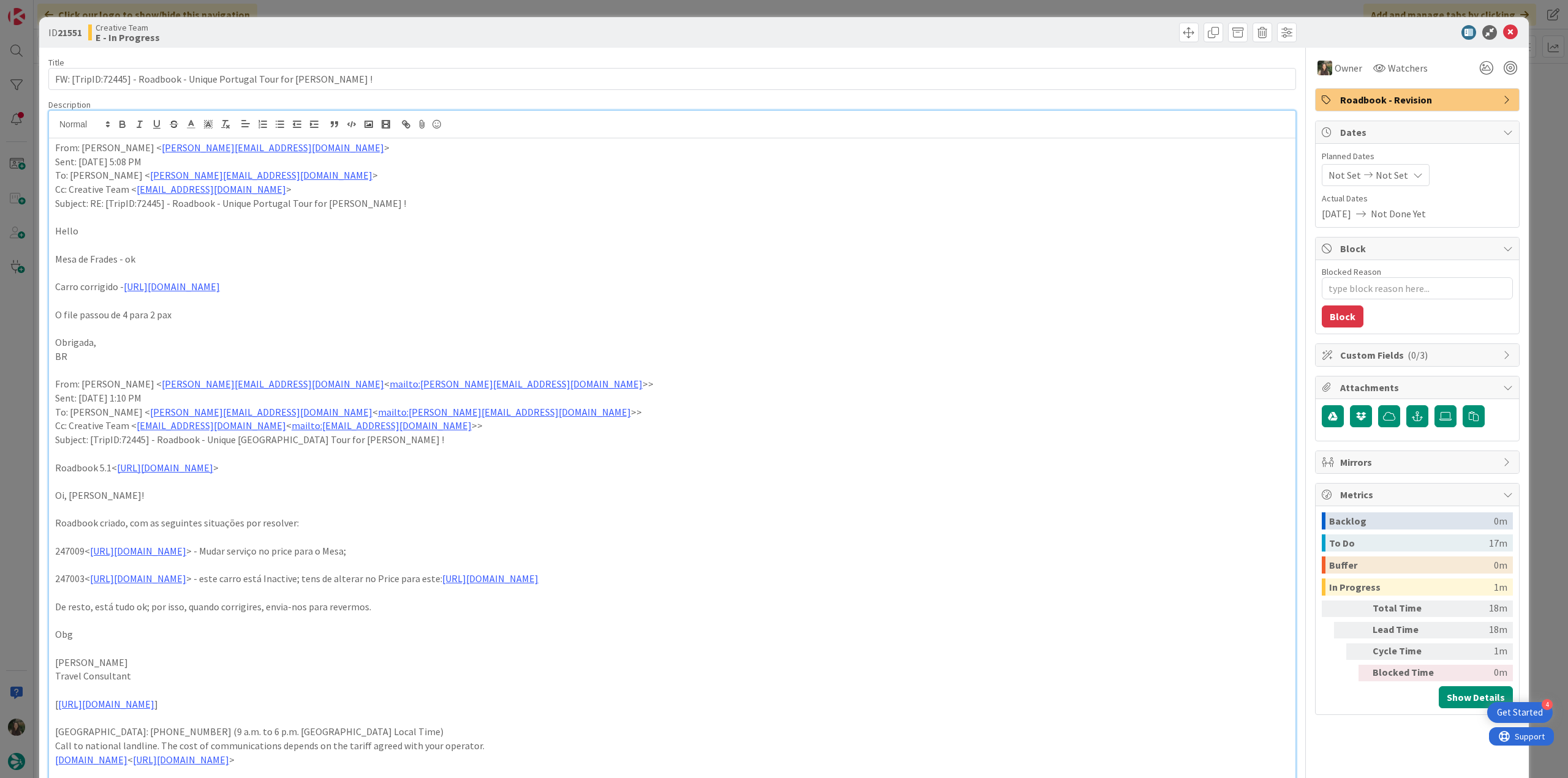
click at [23, 394] on div "ID 21551 Creative Team E - In Progress Title 67 / 128 FW: [TripID:72445] - Road…" at bounding box center [784, 389] width 1568 height 778
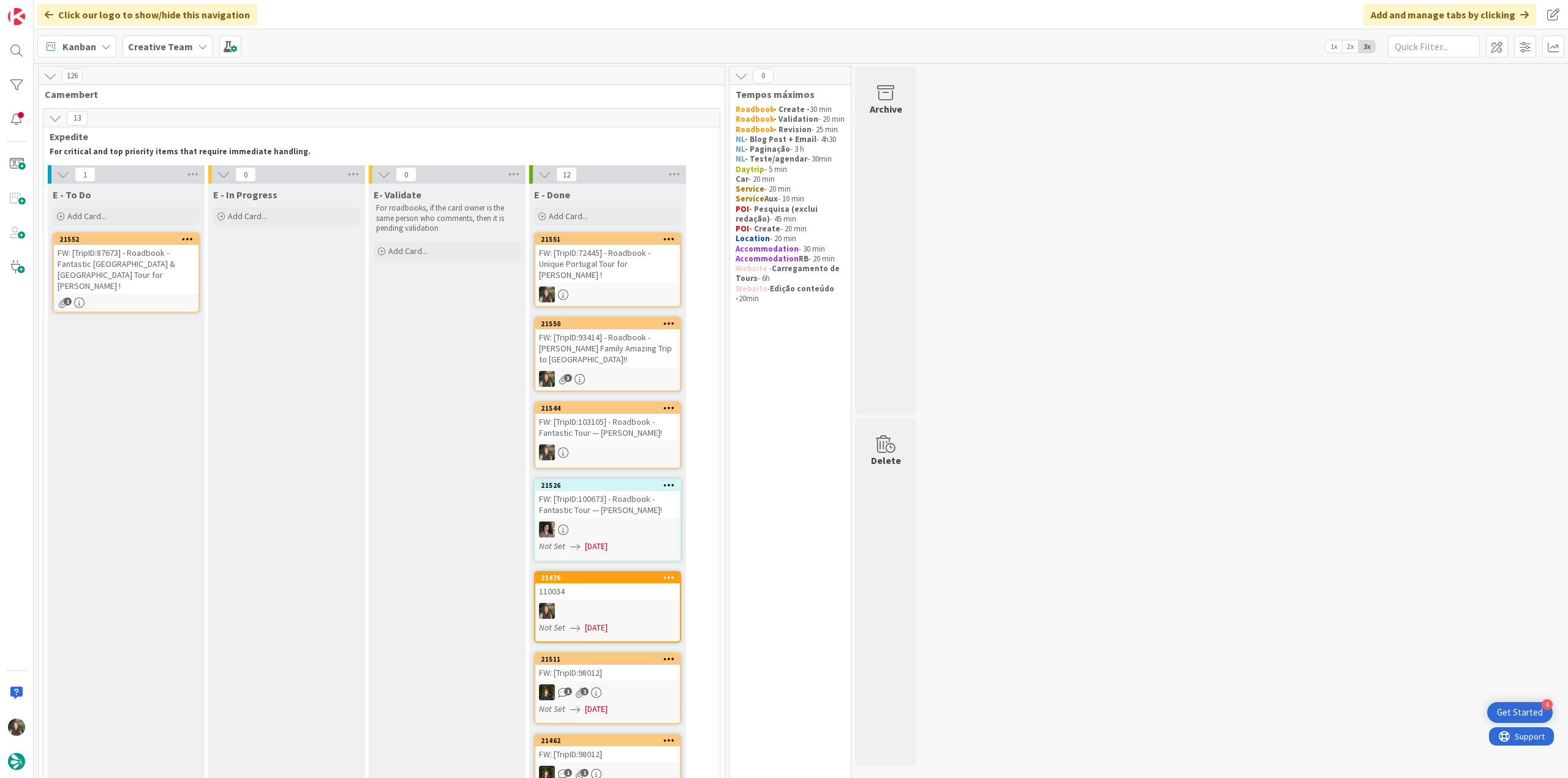
click at [606, 261] on div "FW: [TripID:72445] - Roadbook - Unique Portugal Tour for Danielle !" at bounding box center [607, 264] width 145 height 38
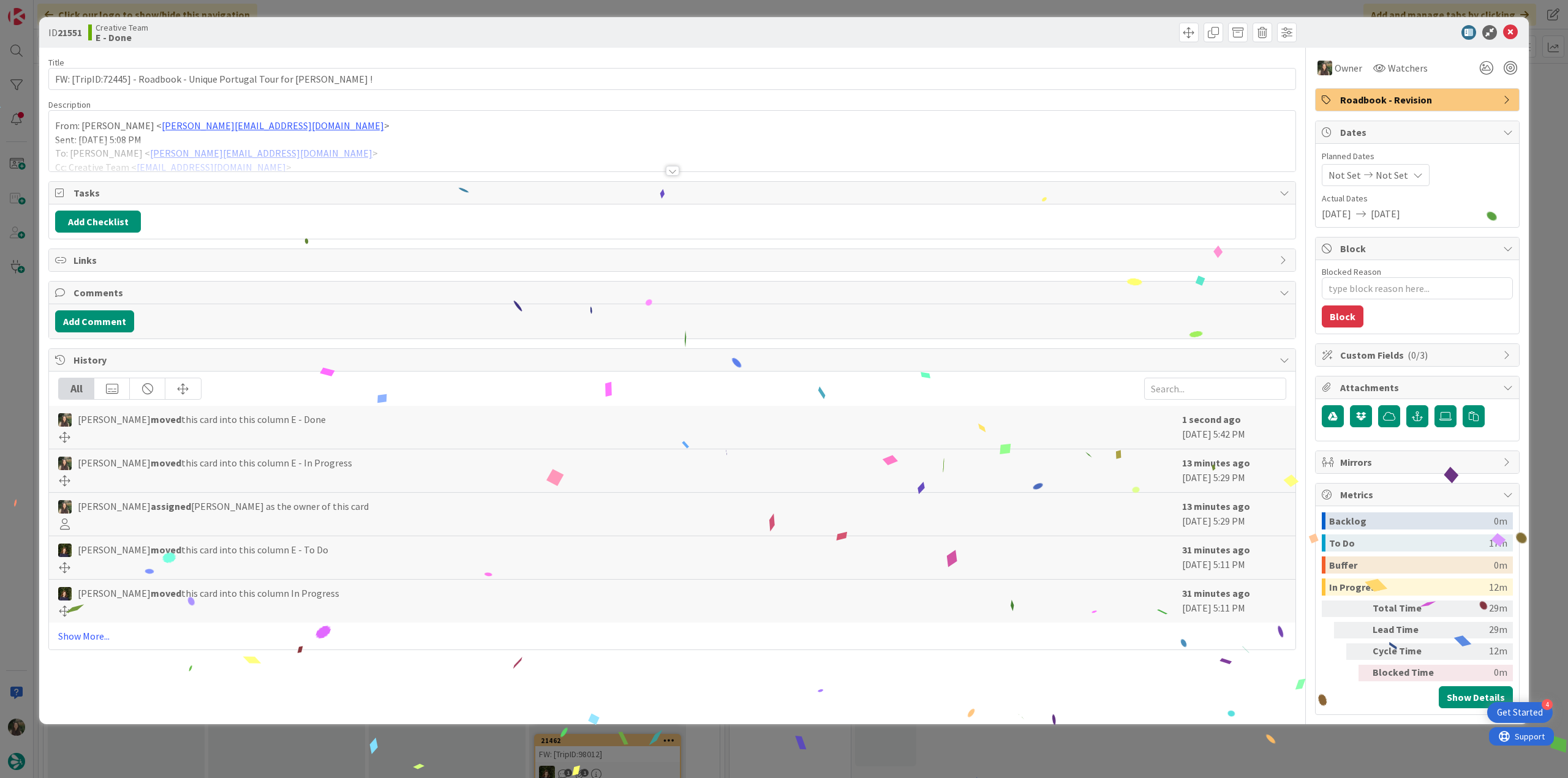
drag, startPoint x: 1265, startPoint y: 735, endPoint x: 1006, endPoint y: 752, distance: 259.6
click at [1265, 735] on div "ID 21551 Creative Team E - Done Title 67 / 128 FW: [TripID:72445] - Roadbook - …" at bounding box center [784, 389] width 1568 height 778
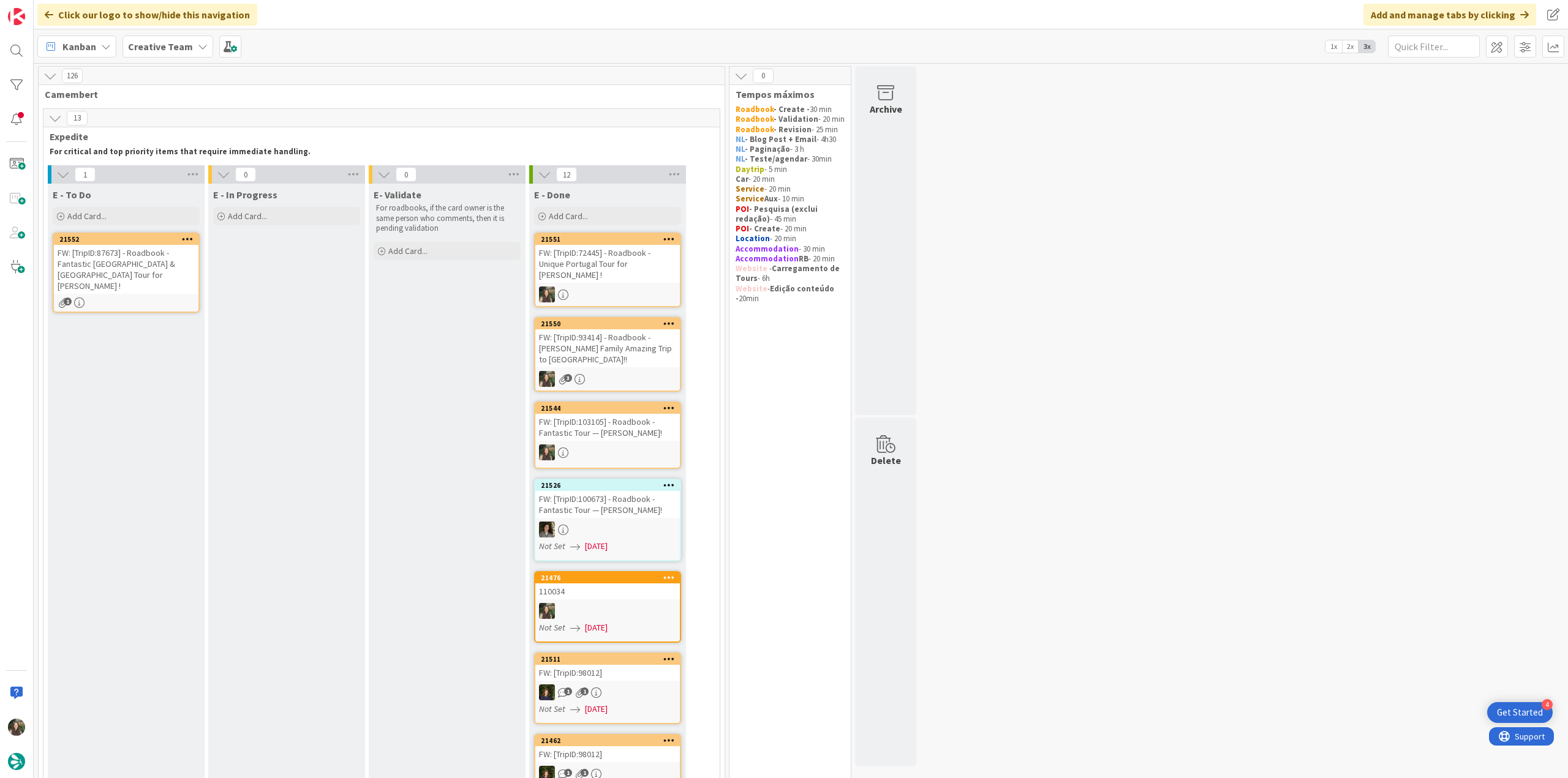
click at [157, 298] on div "1" at bounding box center [125, 302] width 145 height 11
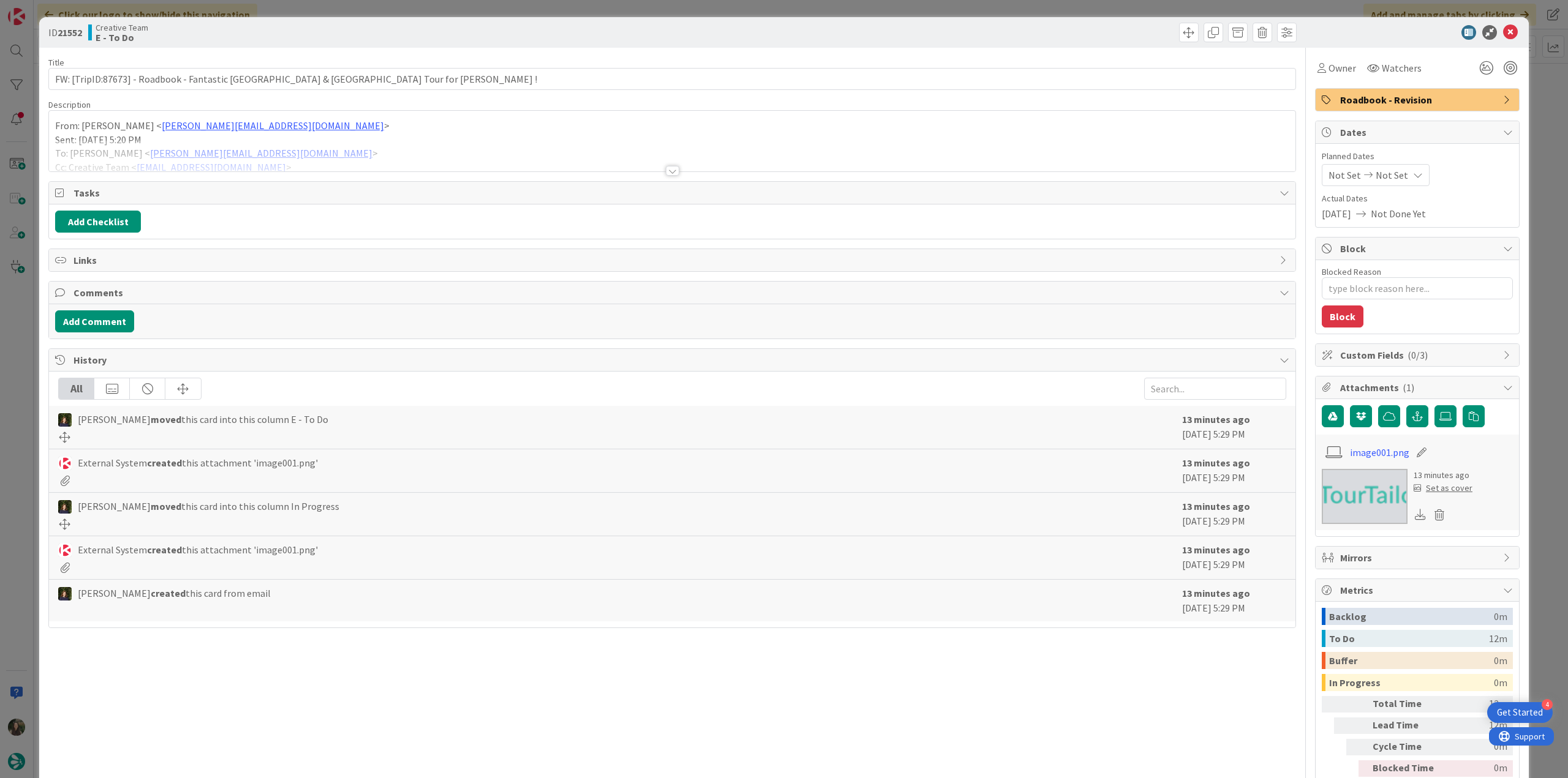
click at [414, 158] on div at bounding box center [671, 156] width 1246 height 31
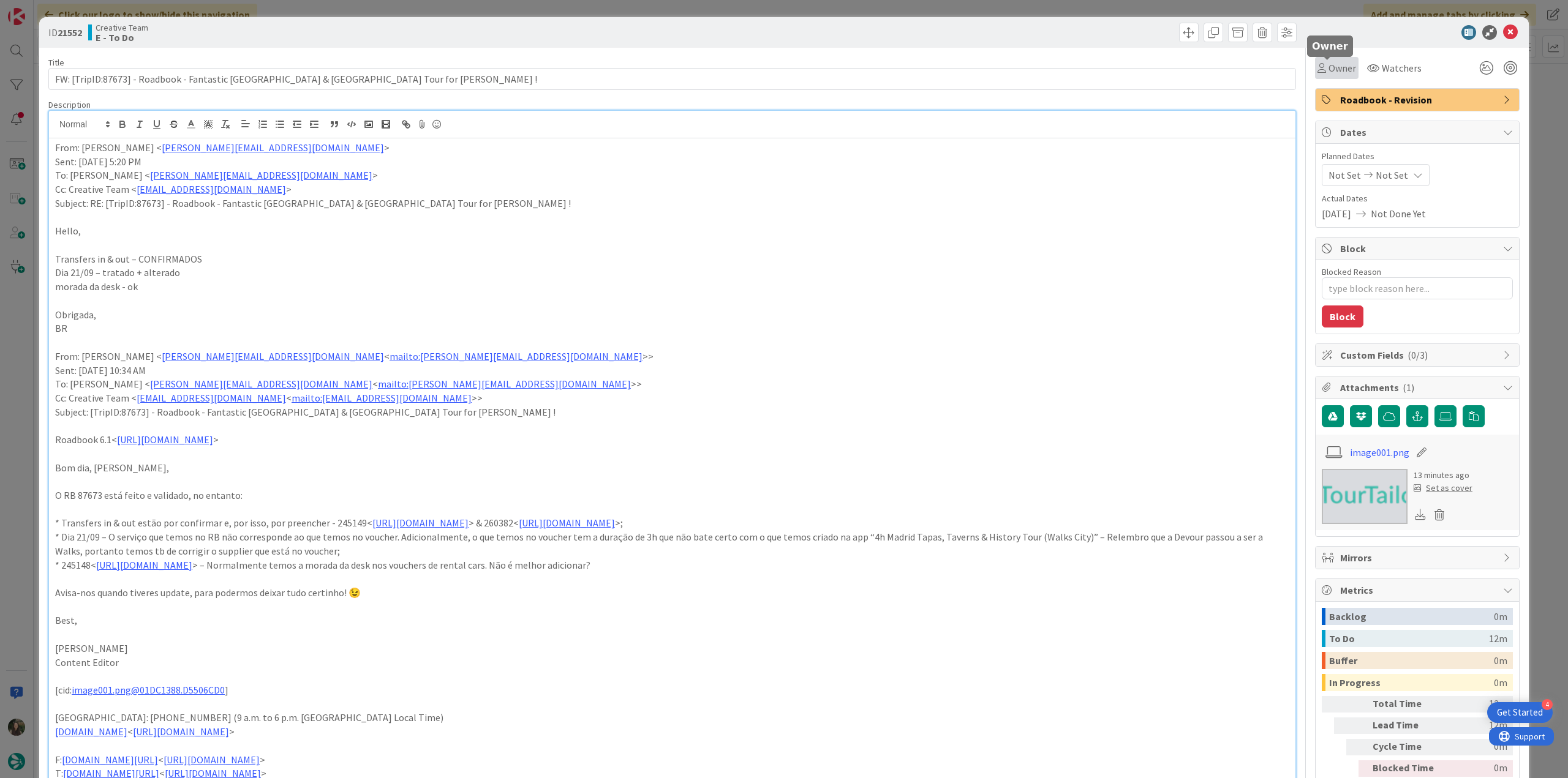
drag, startPoint x: 1336, startPoint y: 74, endPoint x: 1340, endPoint y: 79, distance: 6.4
click at [1338, 74] on span "Owner" at bounding box center [1342, 67] width 27 height 15
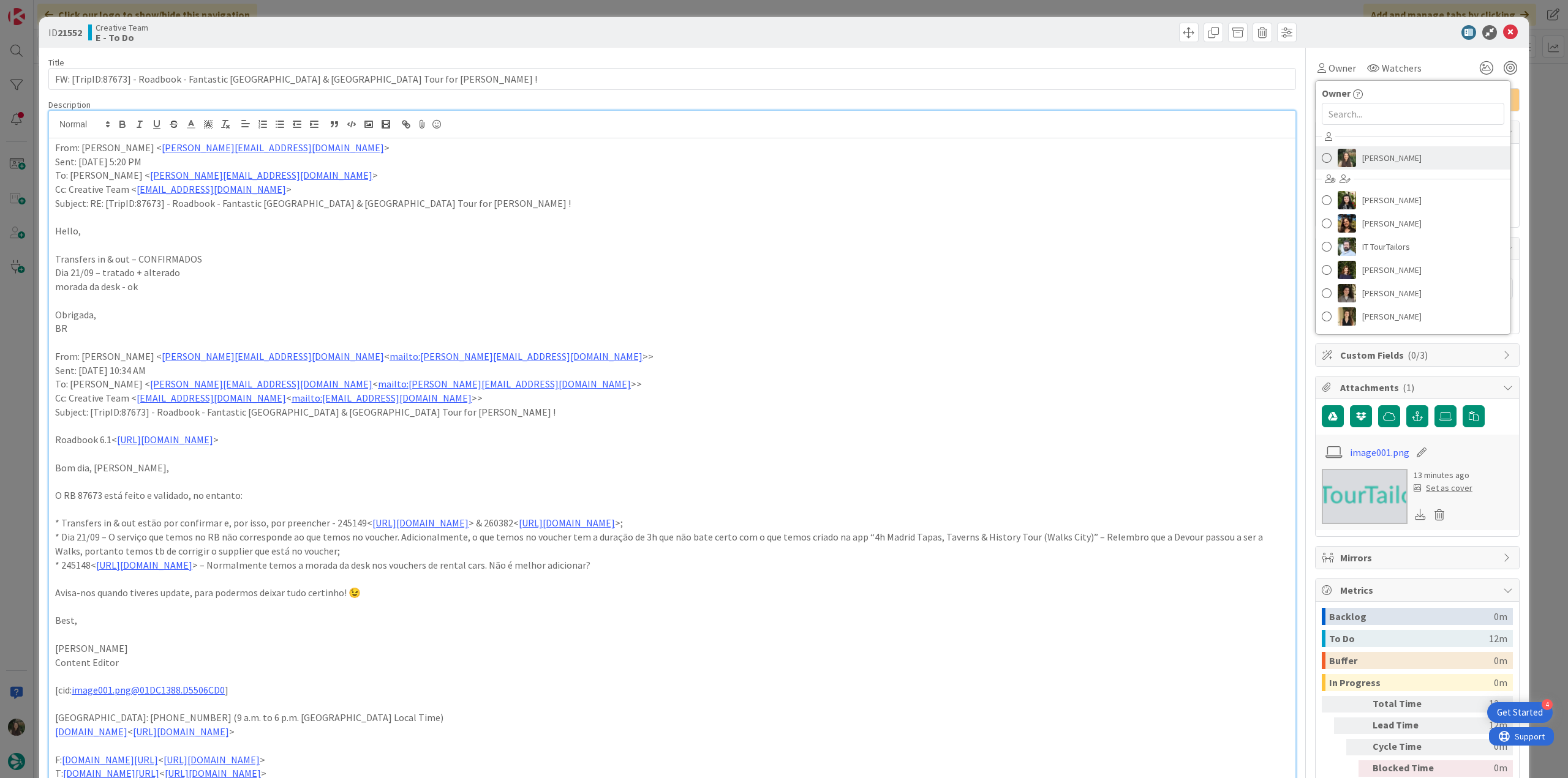
click at [1380, 162] on span "[PERSON_NAME]" at bounding box center [1391, 158] width 59 height 18
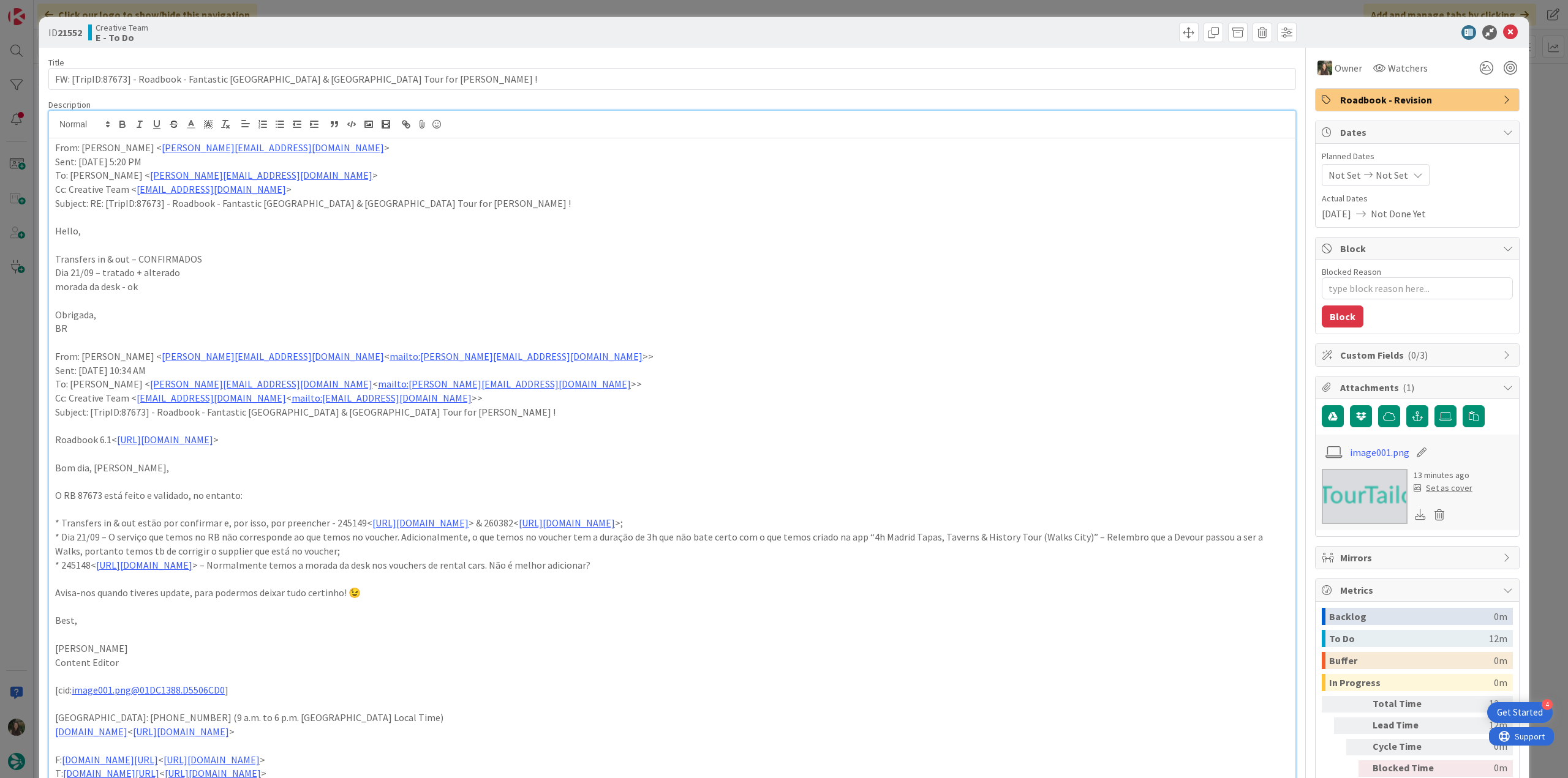
click at [1548, 140] on div "ID 21552 Creative Team E - To Do Title 72 / 128 FW: [TripID:87673] - Roadbook -…" at bounding box center [784, 389] width 1568 height 778
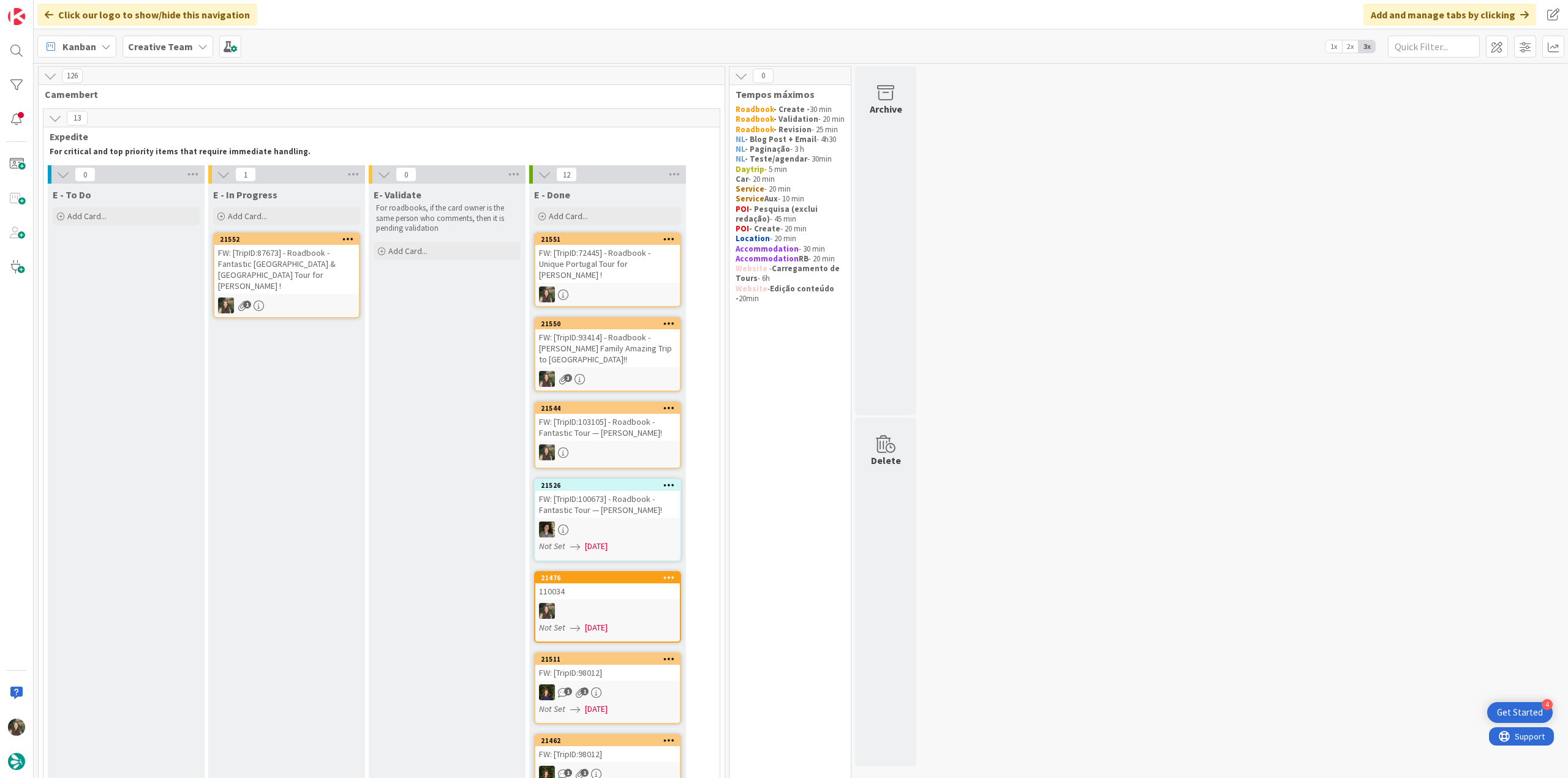
click at [311, 298] on div "1" at bounding box center [286, 305] width 145 height 16
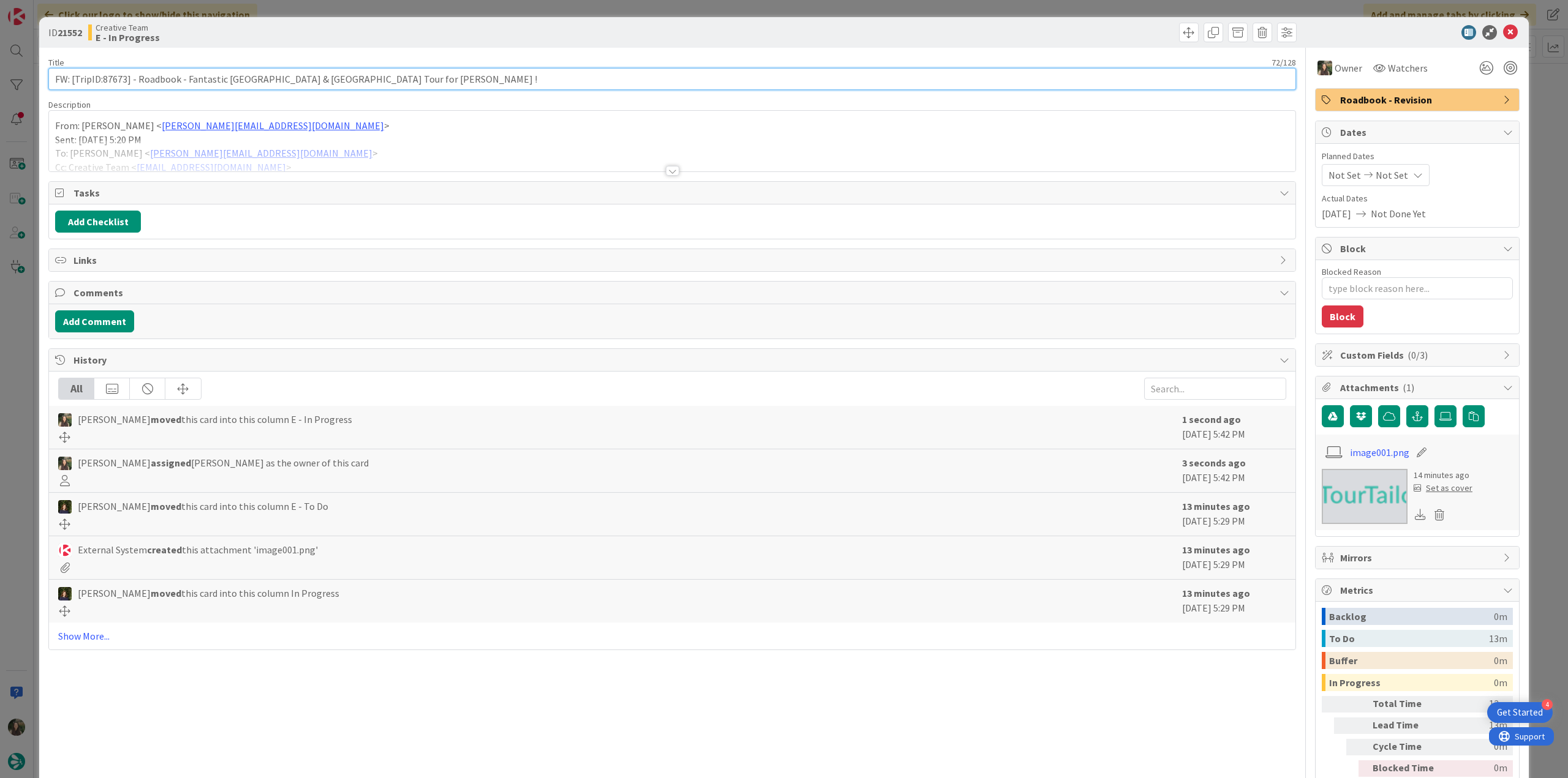
click at [114, 80] on input "FW: [TripID:87673] - Roadbook - Fantastic Spain & Italy Tour for Maria !" at bounding box center [672, 79] width 1248 height 22
click at [14, 338] on div "ID 21552 Creative Team E - In Progress Title 72 / 128 FW: [TripID:87673] - Road…" at bounding box center [784, 389] width 1568 height 778
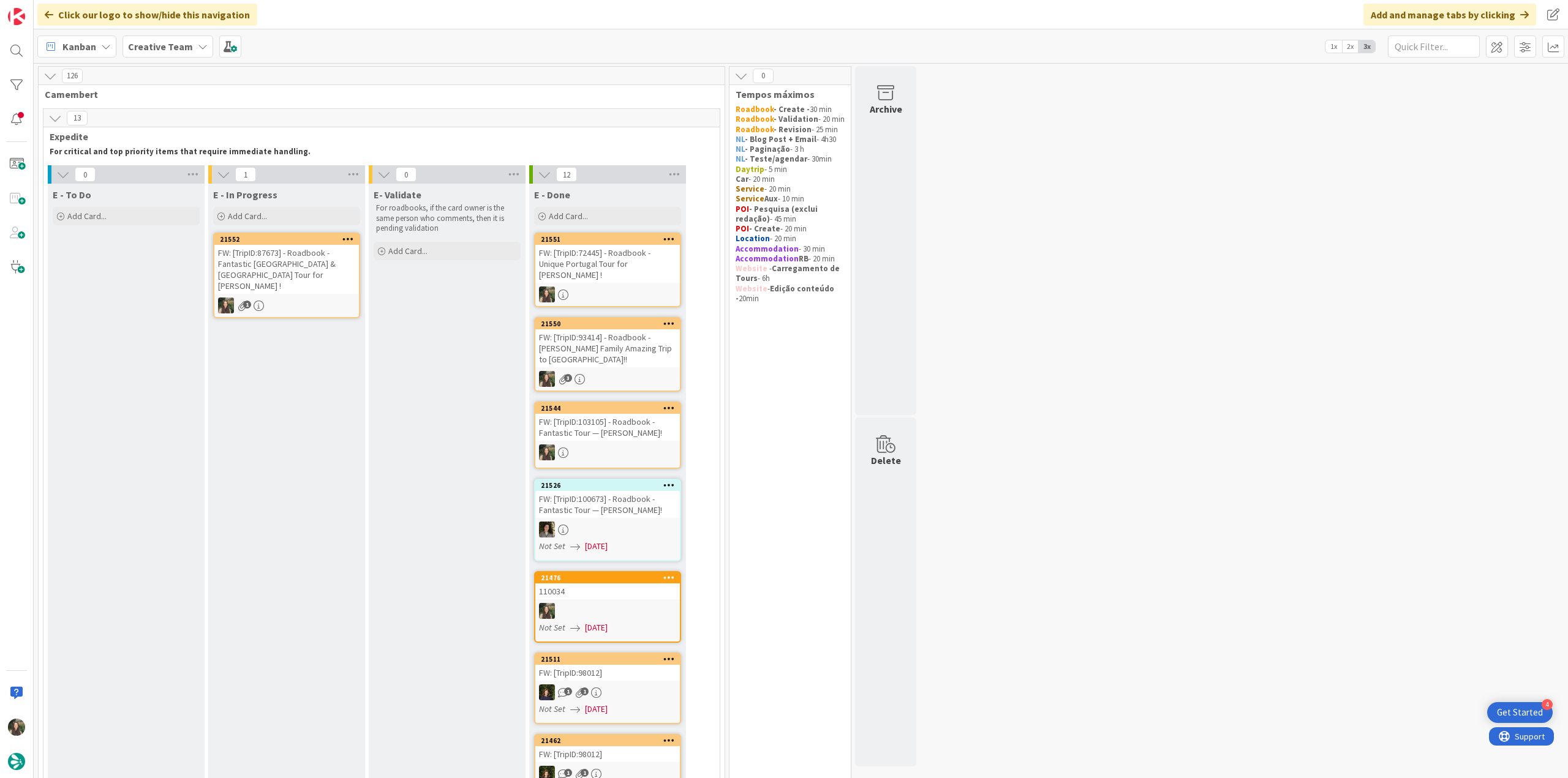
click at [327, 266] on div "FW: [TripID:87673] - Roadbook - Fantastic Spain & Italy Tour for Maria !" at bounding box center [286, 269] width 145 height 49
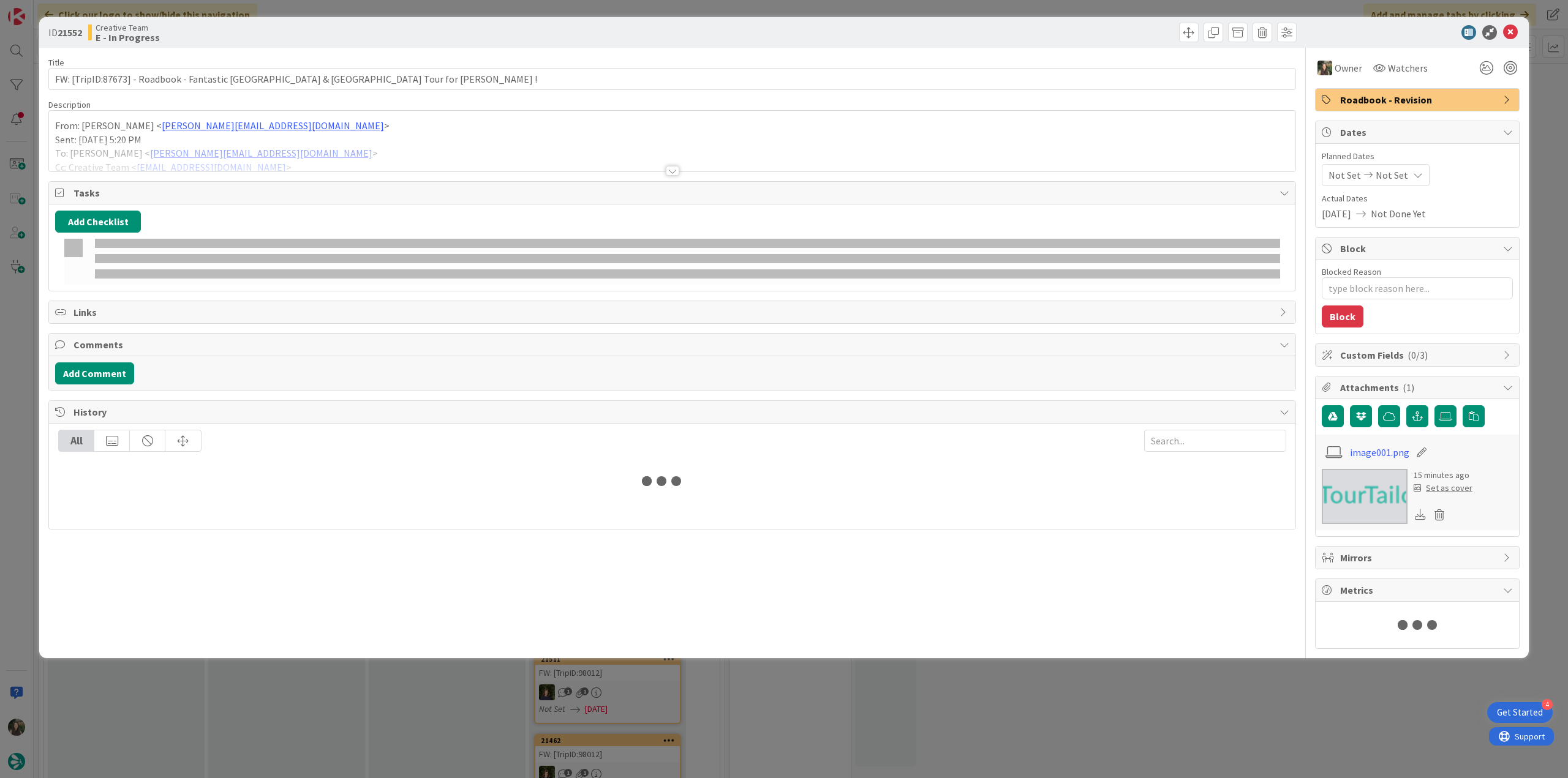
click at [343, 145] on div at bounding box center [671, 156] width 1246 height 31
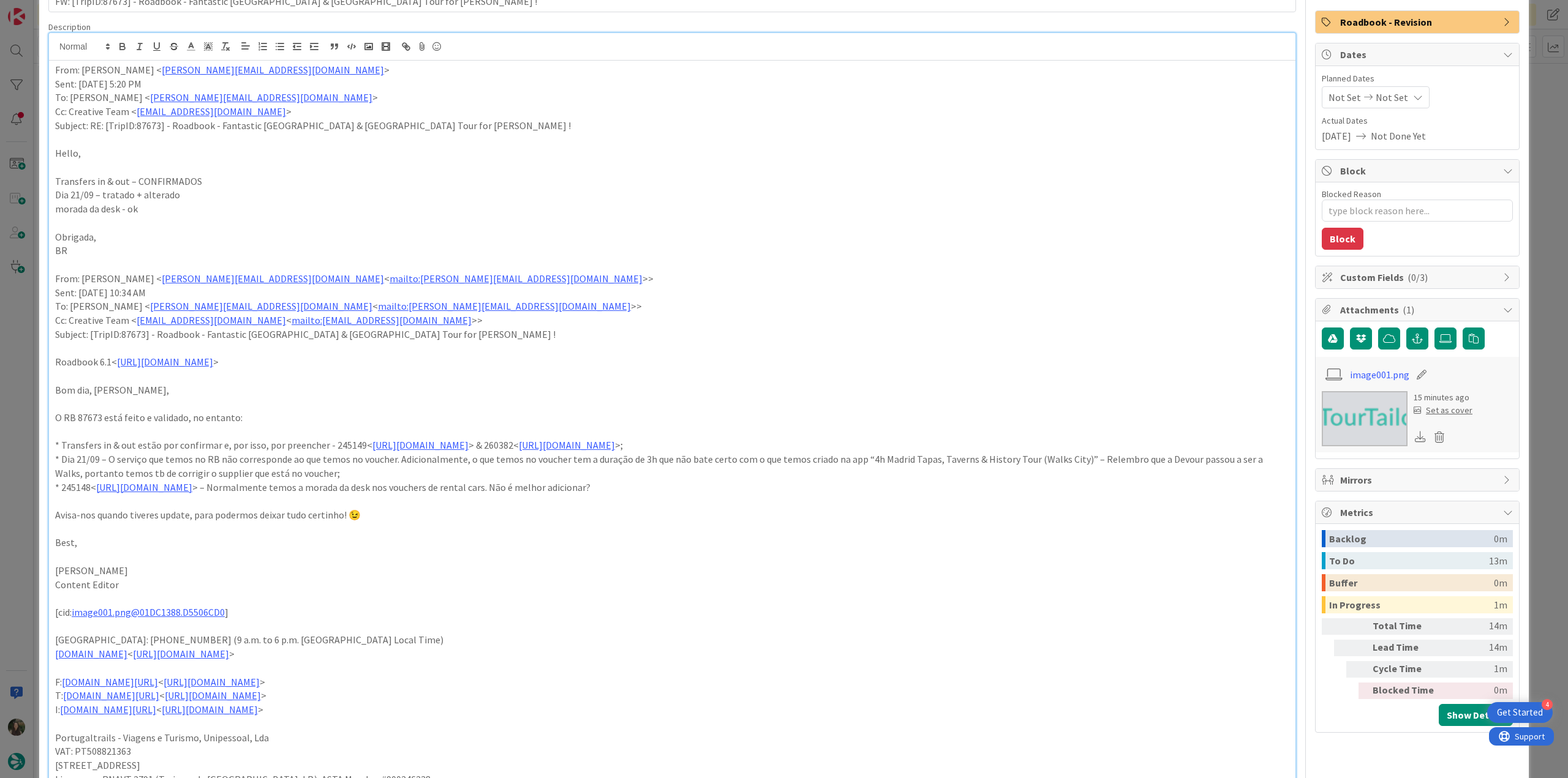
scroll to position [123, 0]
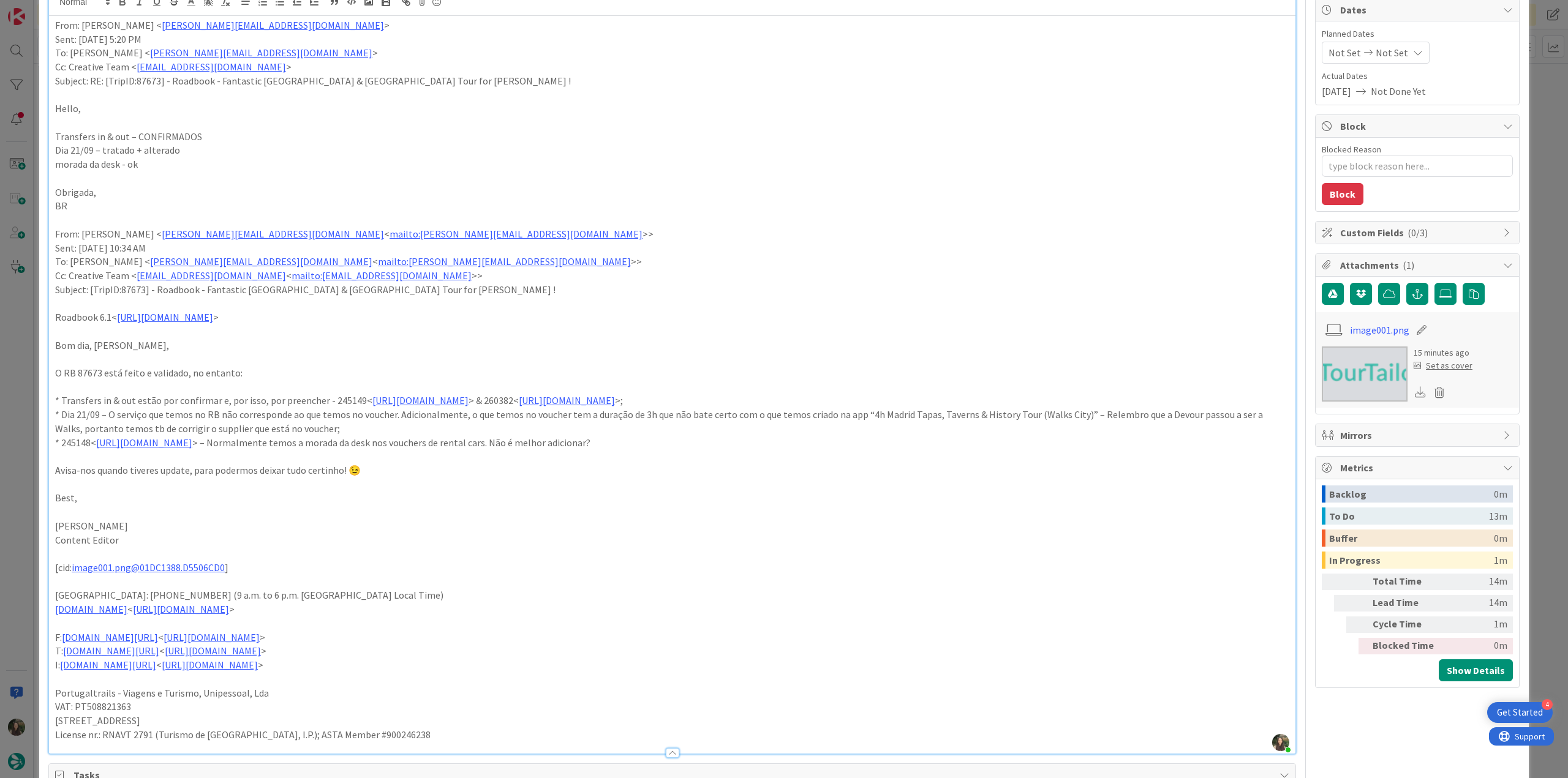
click at [25, 395] on div "ID 21552 Creative Team E - In Progress Title 72 / 128 FW: [TripID:87673] - Road…" at bounding box center [784, 389] width 1568 height 778
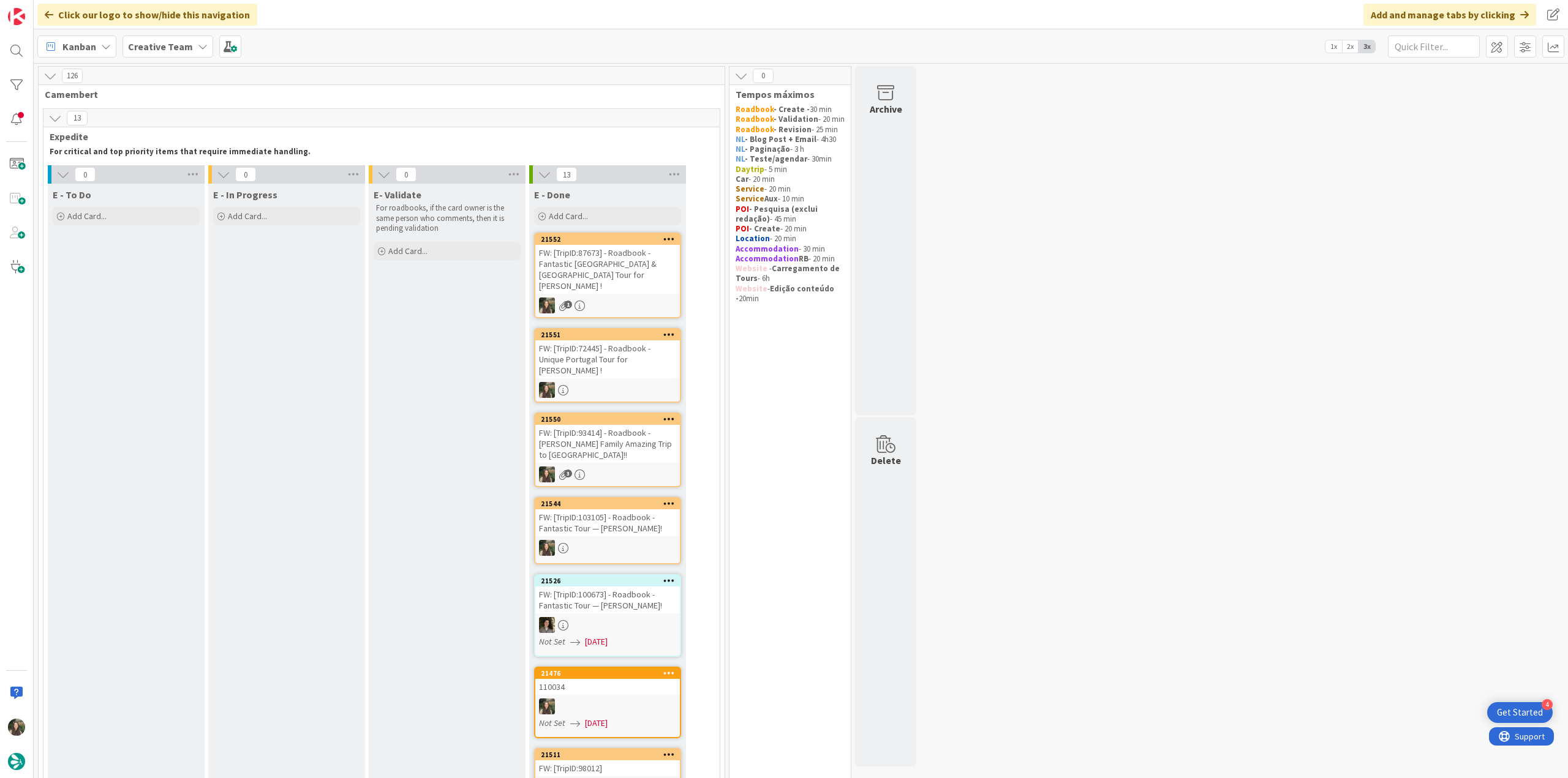
click at [651, 261] on div "FW: [TripID:87673] - Roadbook - Fantastic Spain & Italy Tour for Maria !" at bounding box center [607, 269] width 145 height 49
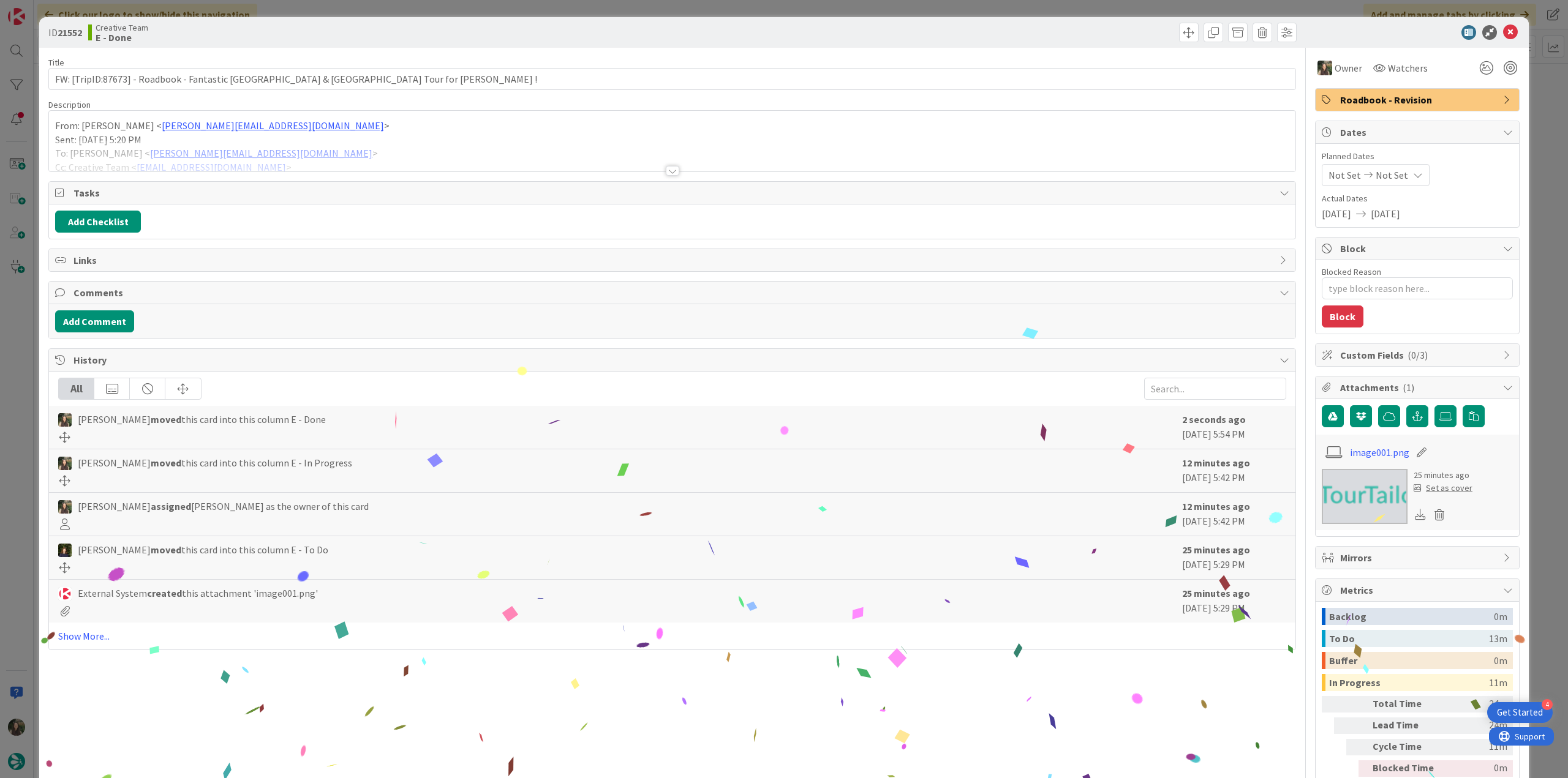
click at [1530, 637] on div "ID 21552 Creative Team E - Done Title 72 / 128 FW: [TripID:87673] - Roadbook - …" at bounding box center [784, 389] width 1568 height 778
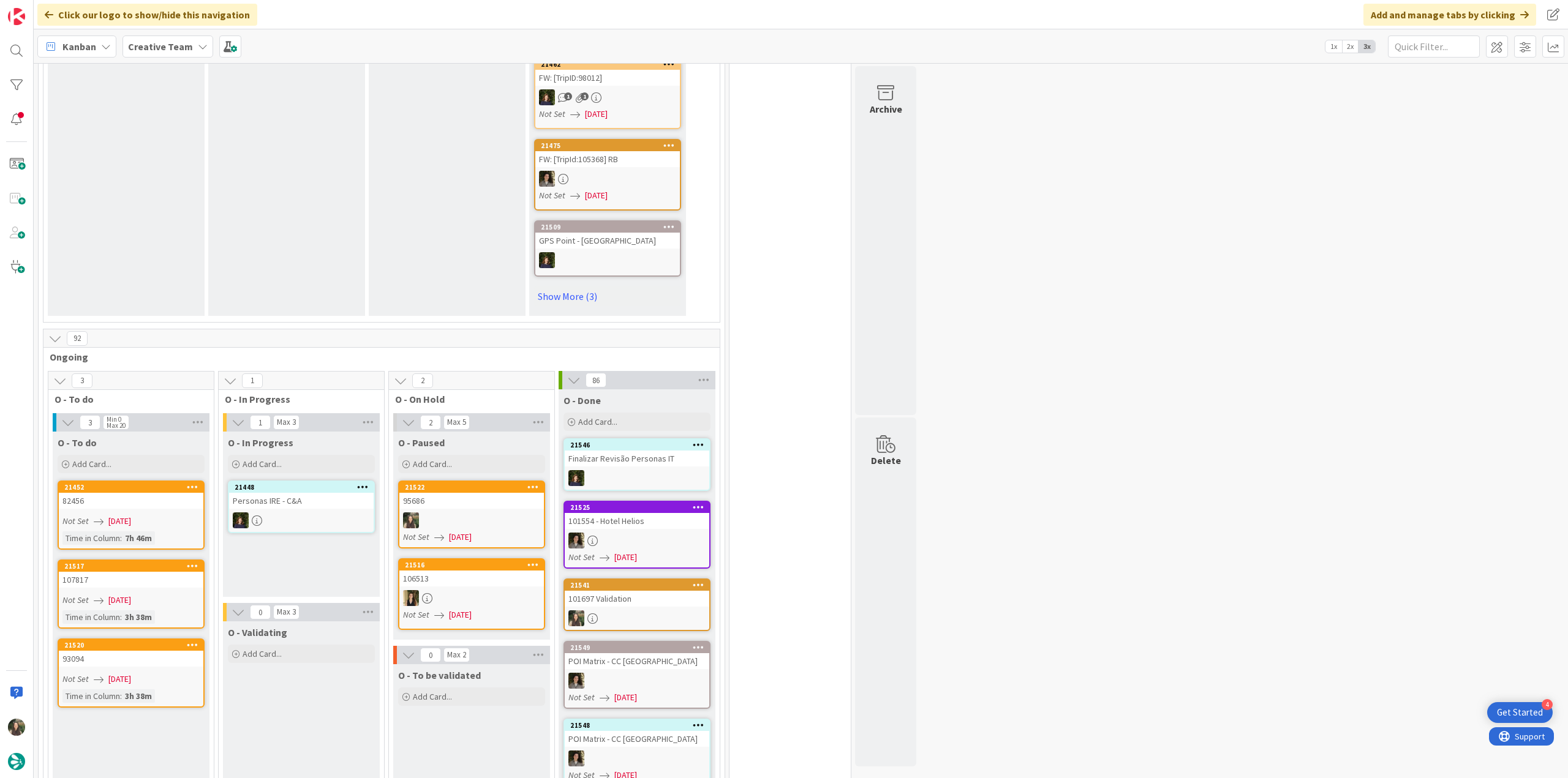
scroll to position [857, 0]
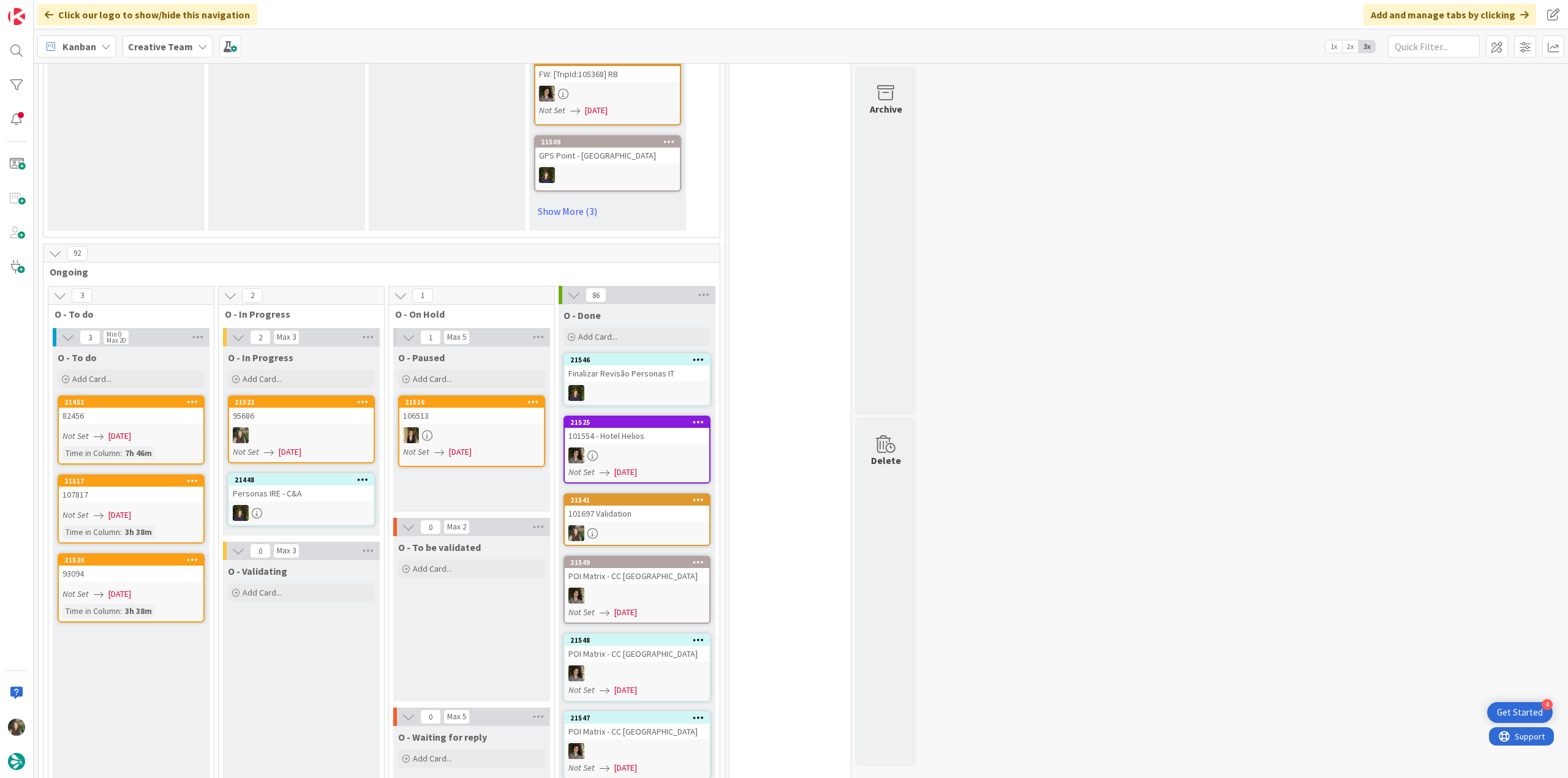
click at [334, 407] on div "95686" at bounding box center [301, 415] width 145 height 16
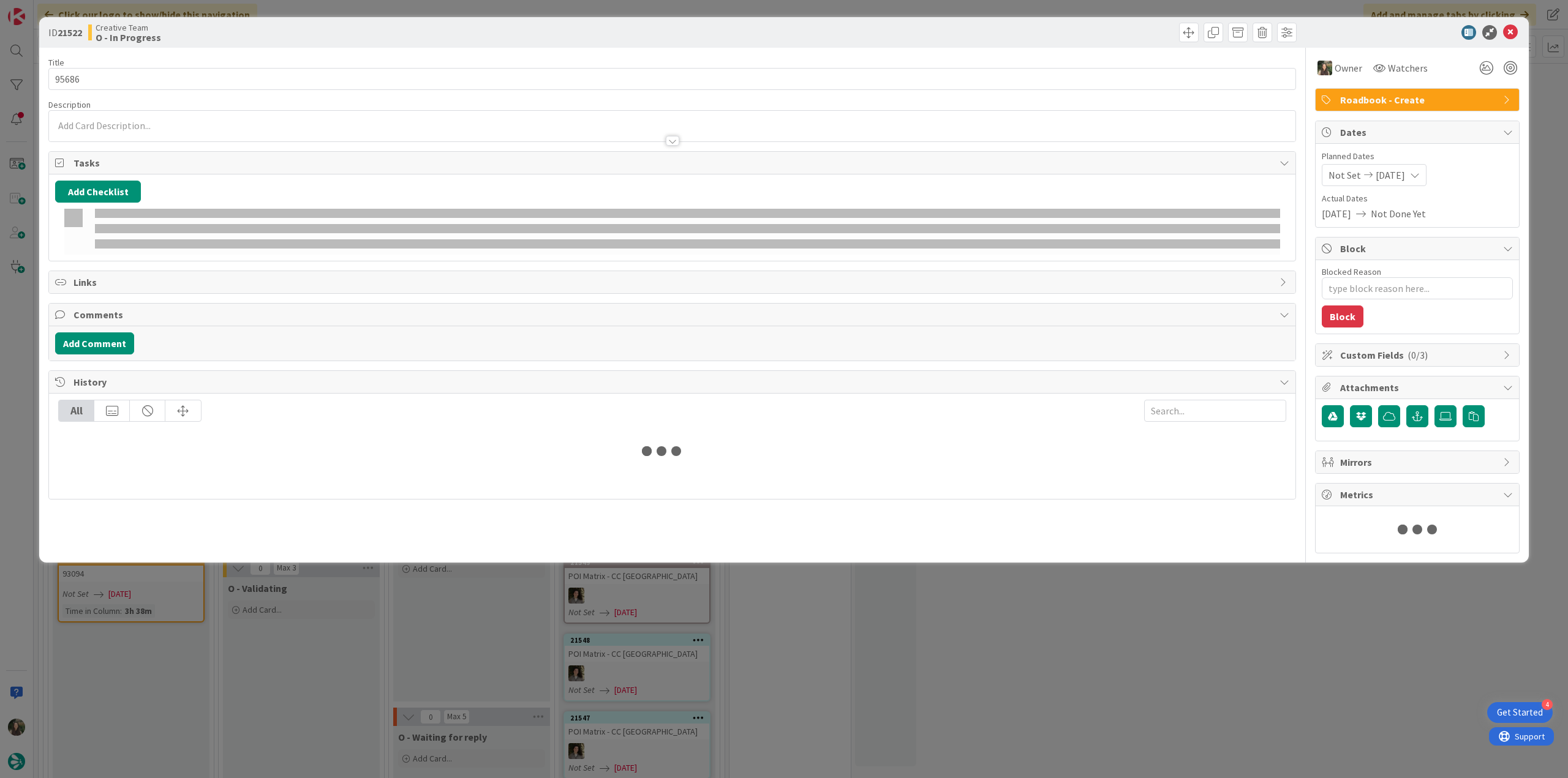
type textarea "x"
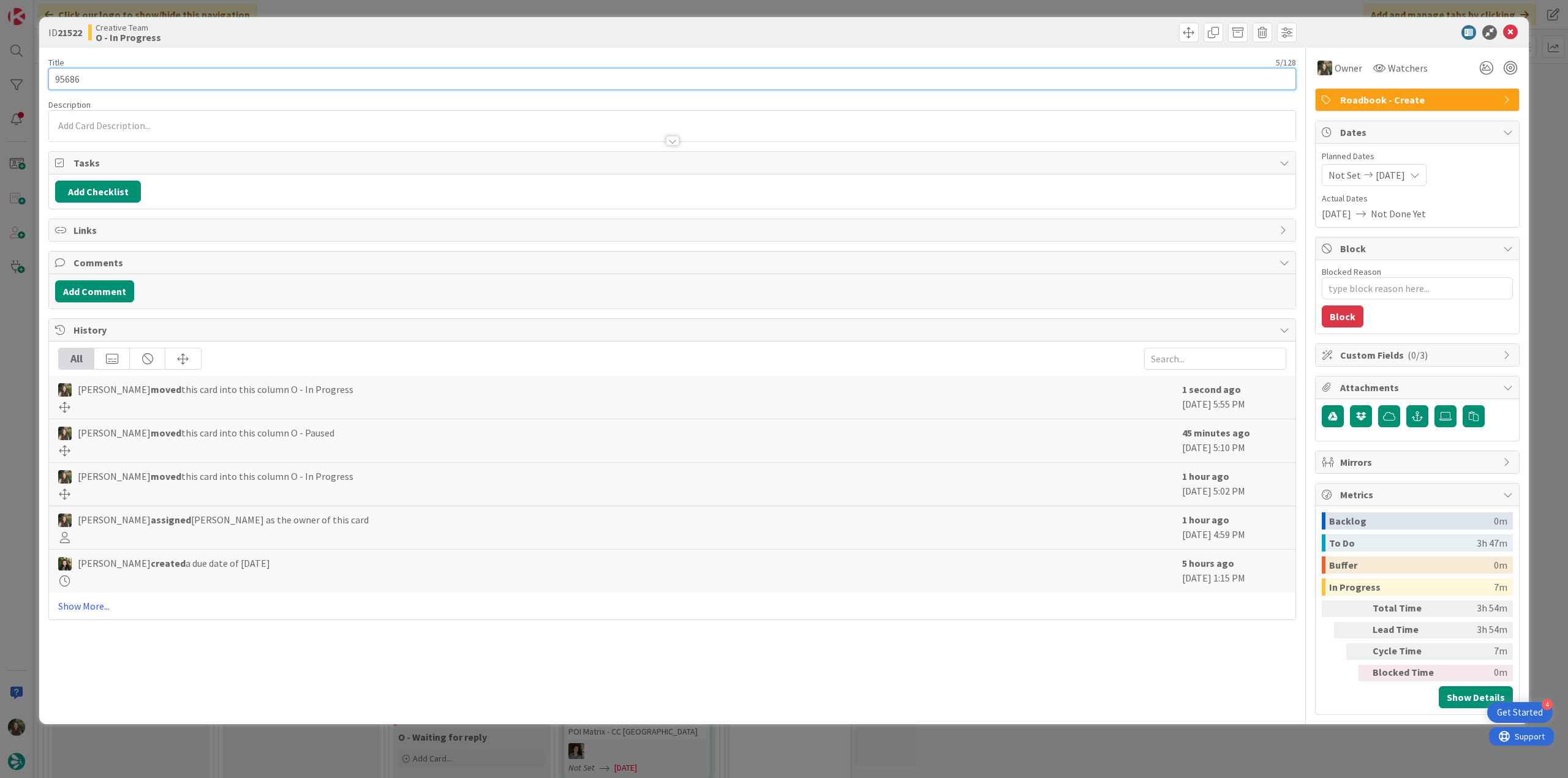
click at [69, 76] on input "95686" at bounding box center [672, 79] width 1248 height 22
click at [27, 412] on div "ID 21522 Creative Team O - In Progress Title 5 / 128 95686 Description Inês Gon…" at bounding box center [784, 389] width 1568 height 778
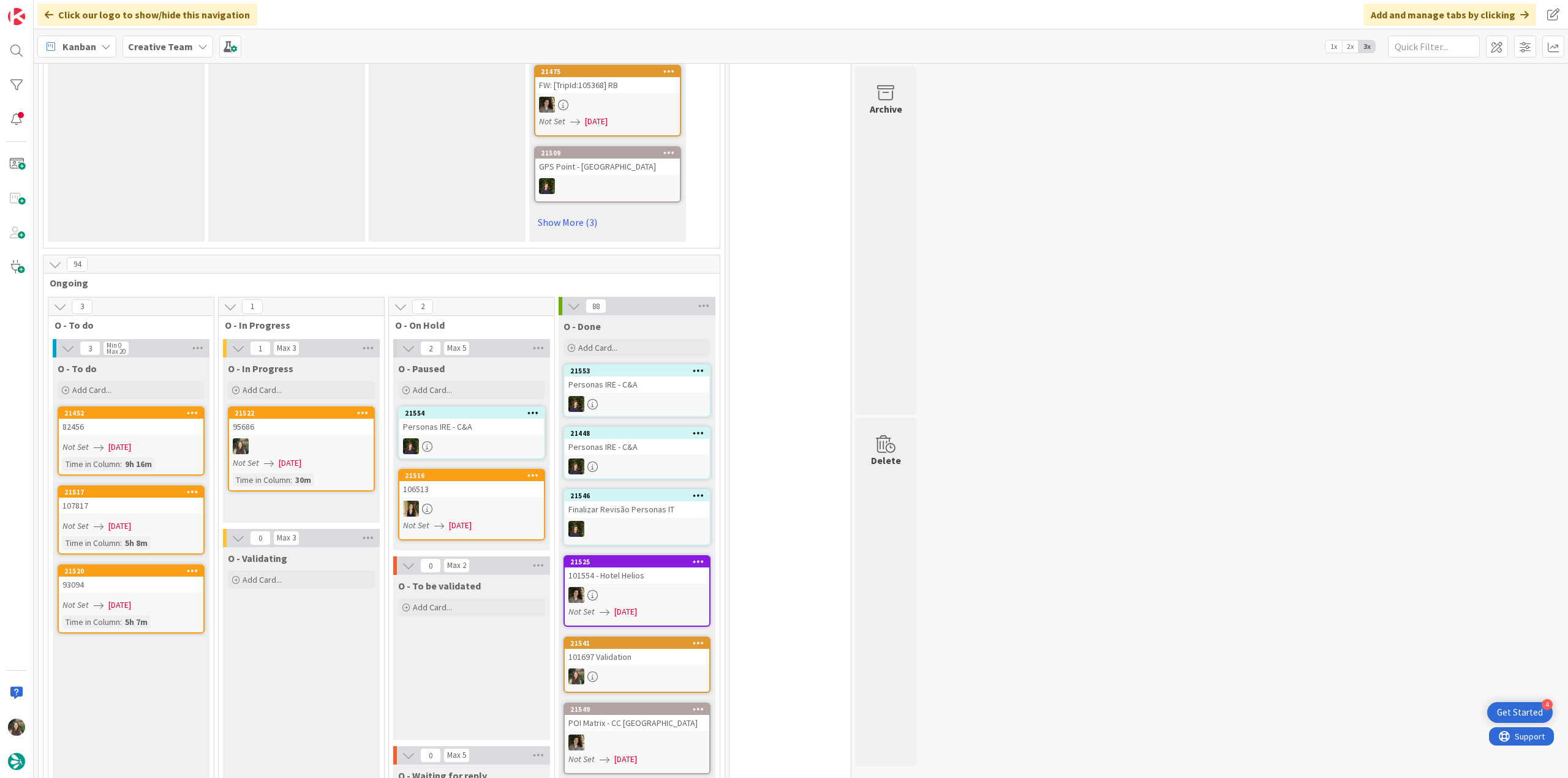
click at [340, 409] on link "21522 95686 Not Set [DATE] Time in [GEOGRAPHIC_DATA] : 30m" at bounding box center [301, 449] width 147 height 86
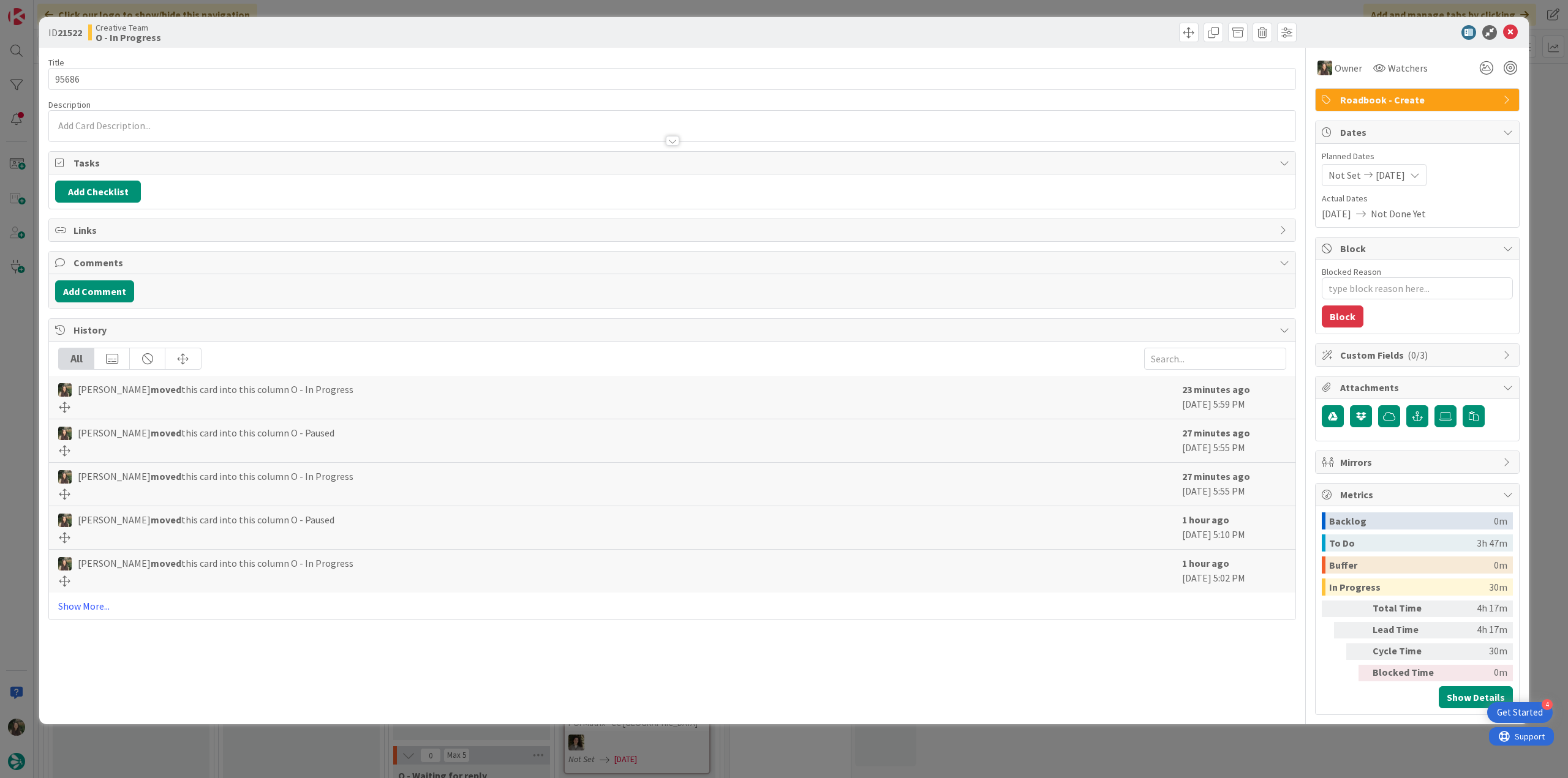
click at [1140, 735] on div "ID 21522 Creative Team O - In Progress Title 5 / 128 95686 Description Owner Wa…" at bounding box center [784, 389] width 1568 height 778
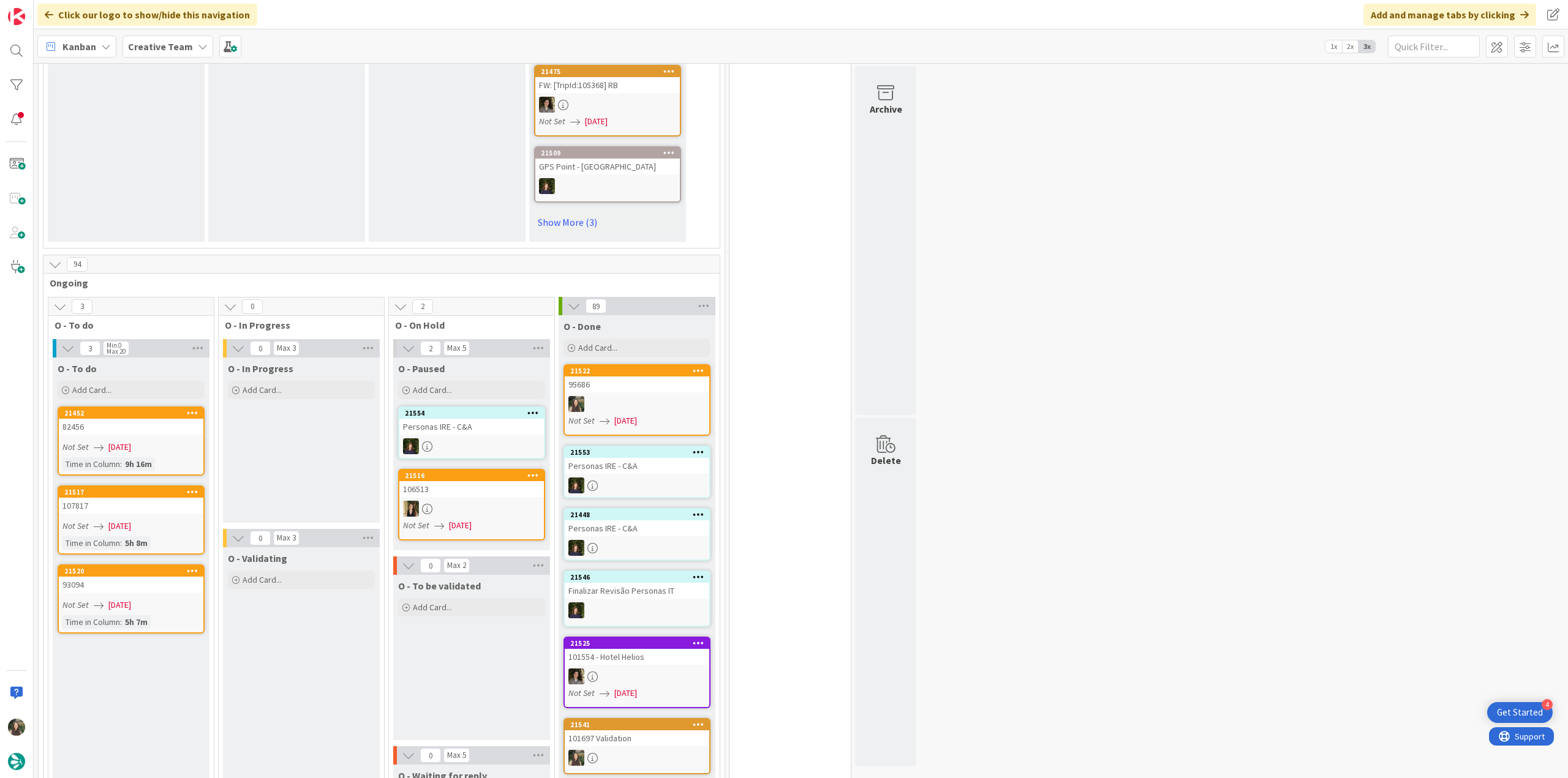
click at [625, 376] on div "95686" at bounding box center [637, 384] width 145 height 16
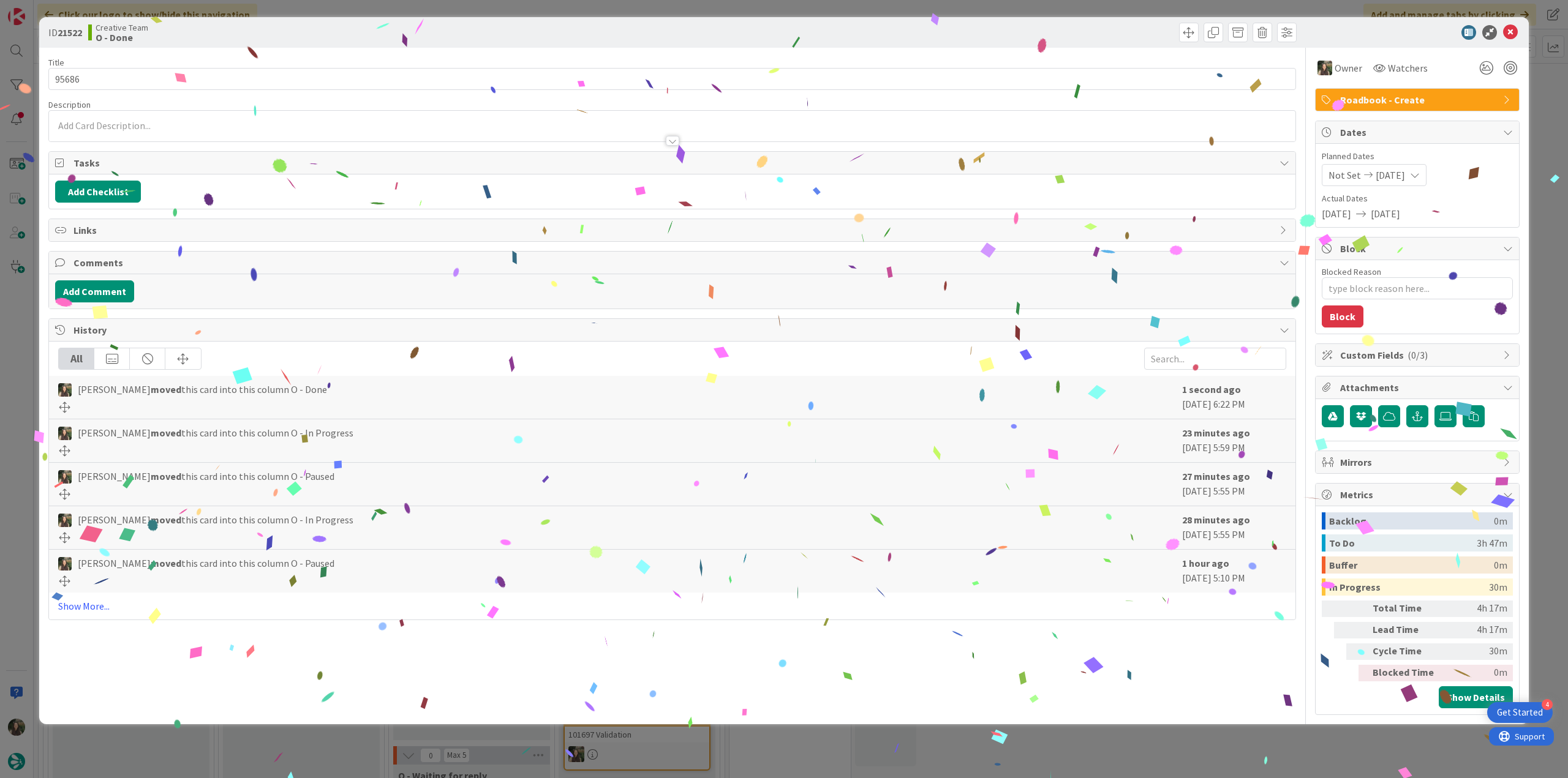
drag, startPoint x: 102, startPoint y: 67, endPoint x: 91, endPoint y: 67, distance: 11.0
click at [91, 67] on div "Title 5 / 128" at bounding box center [672, 62] width 1248 height 11
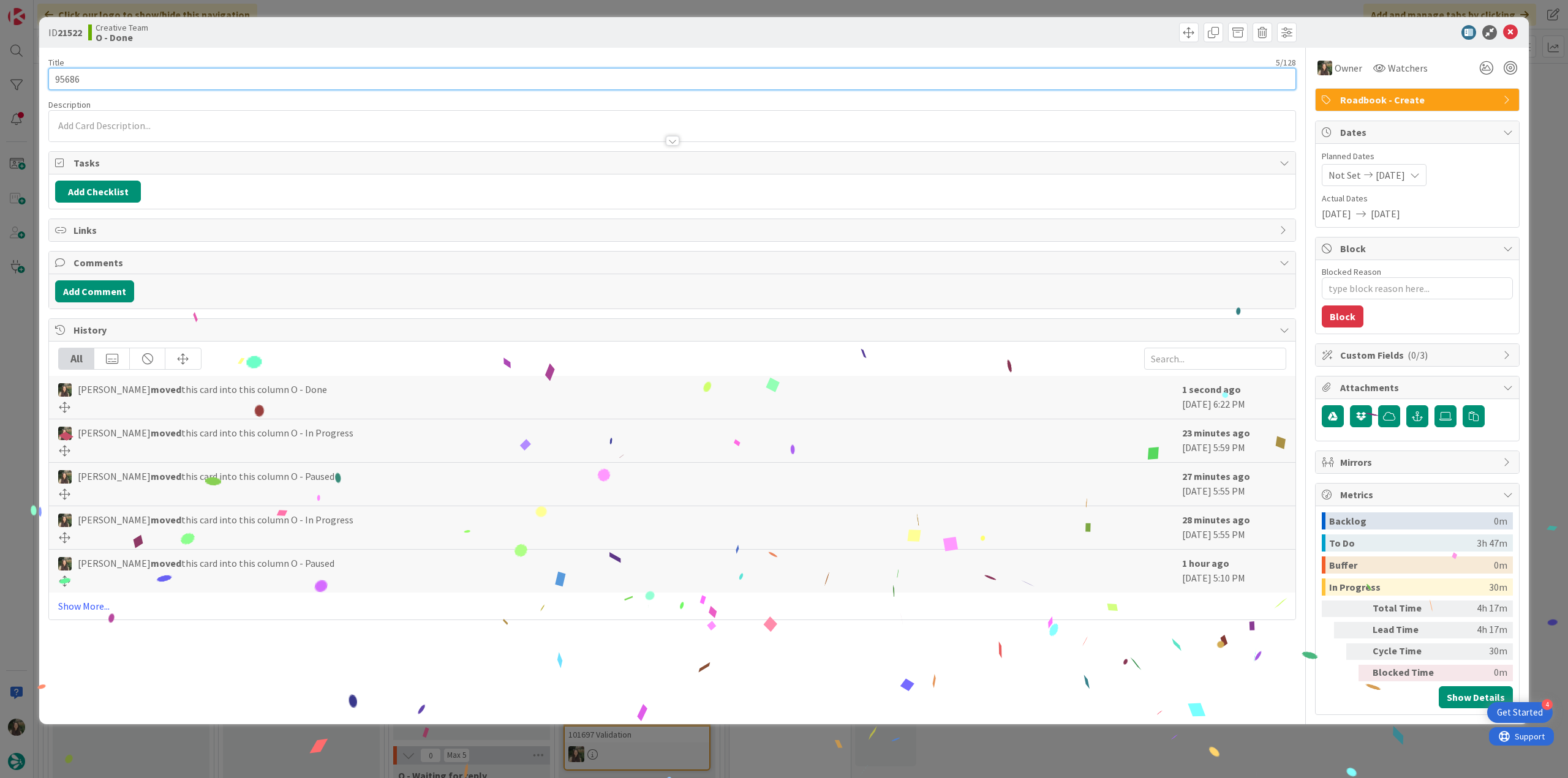
drag, startPoint x: 62, startPoint y: 80, endPoint x: 53, endPoint y: 84, distance: 9.8
click at [51, 83] on input "95686" at bounding box center [672, 79] width 1248 height 22
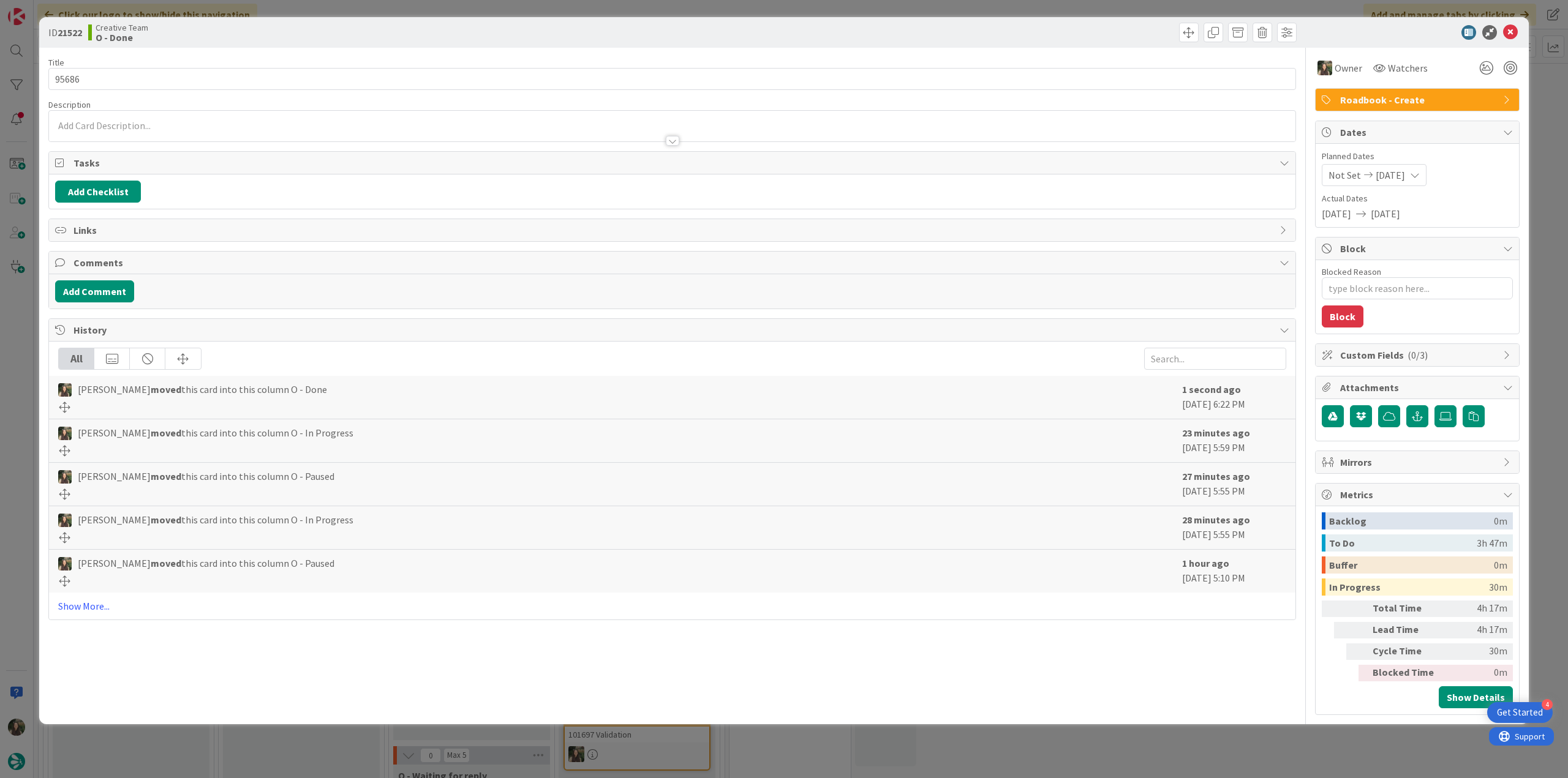
click at [21, 453] on div "ID 21522 Creative Team O - Done Title 5 / 128 95686 Description Owner Watchers …" at bounding box center [784, 389] width 1568 height 778
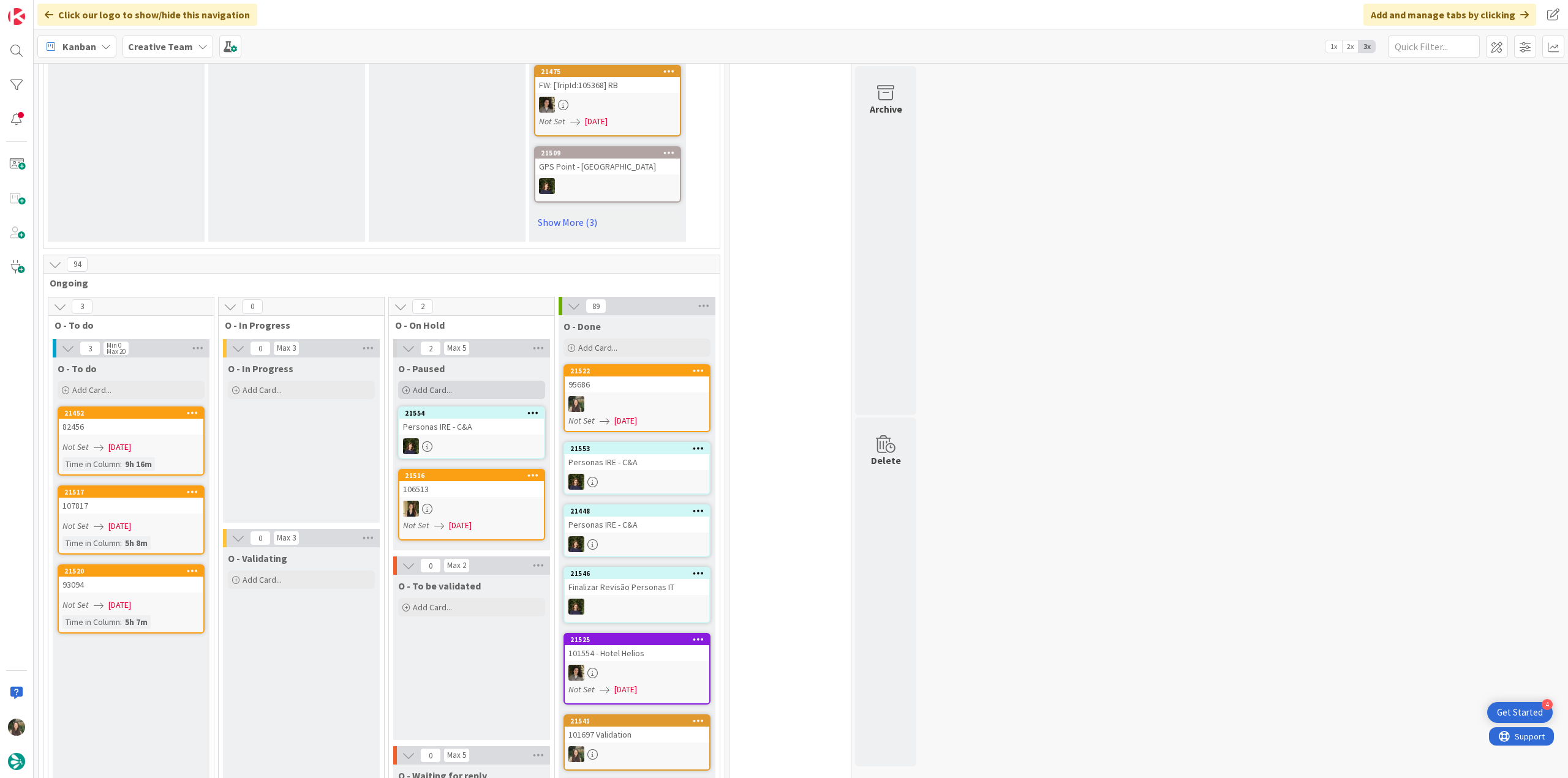
click at [453, 381] on div "Add Card..." at bounding box center [471, 390] width 147 height 18
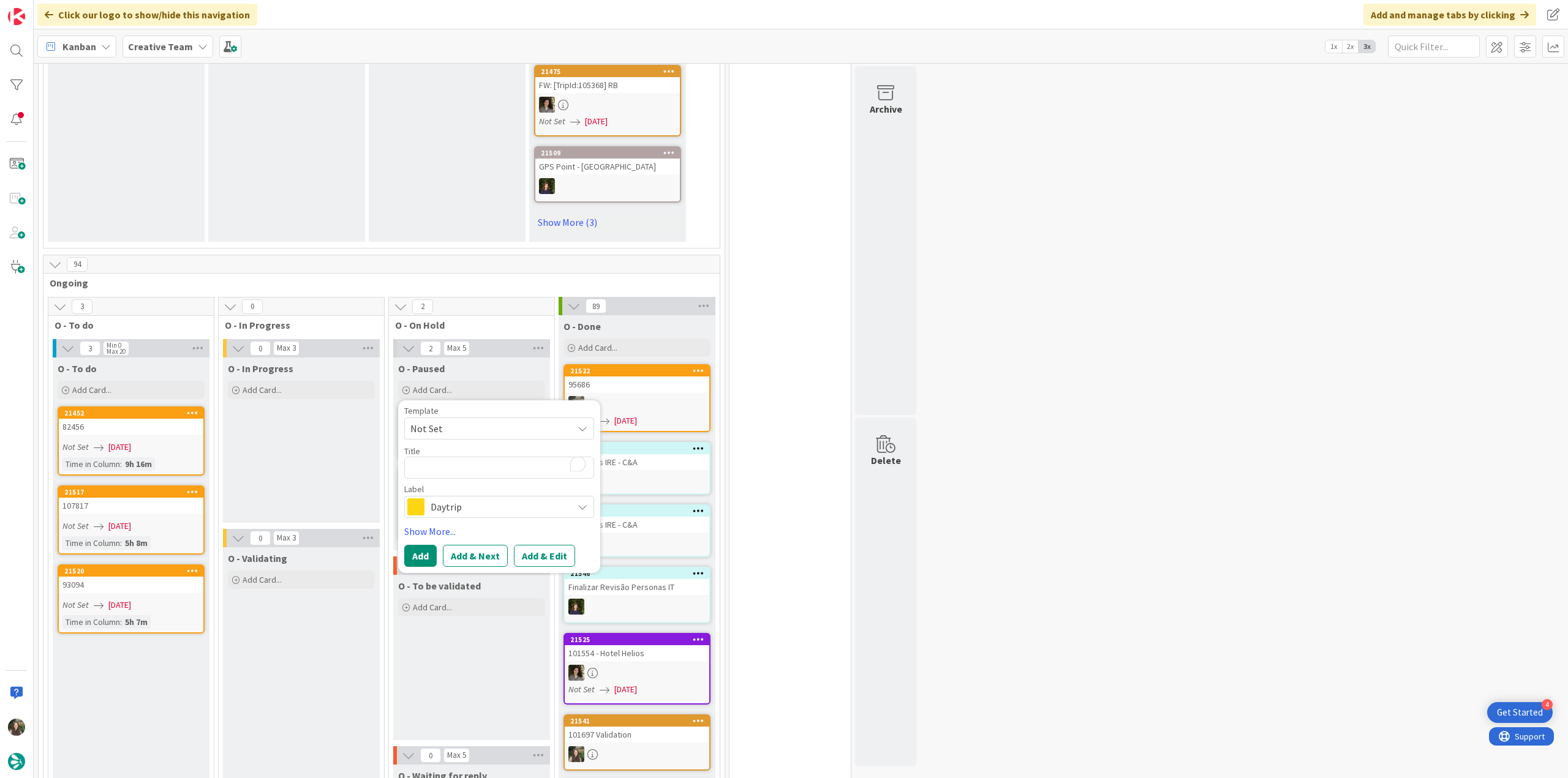
type textarea "x"
type textarea "95686"
type textarea "x"
type textarea "95686"
type textarea "x"
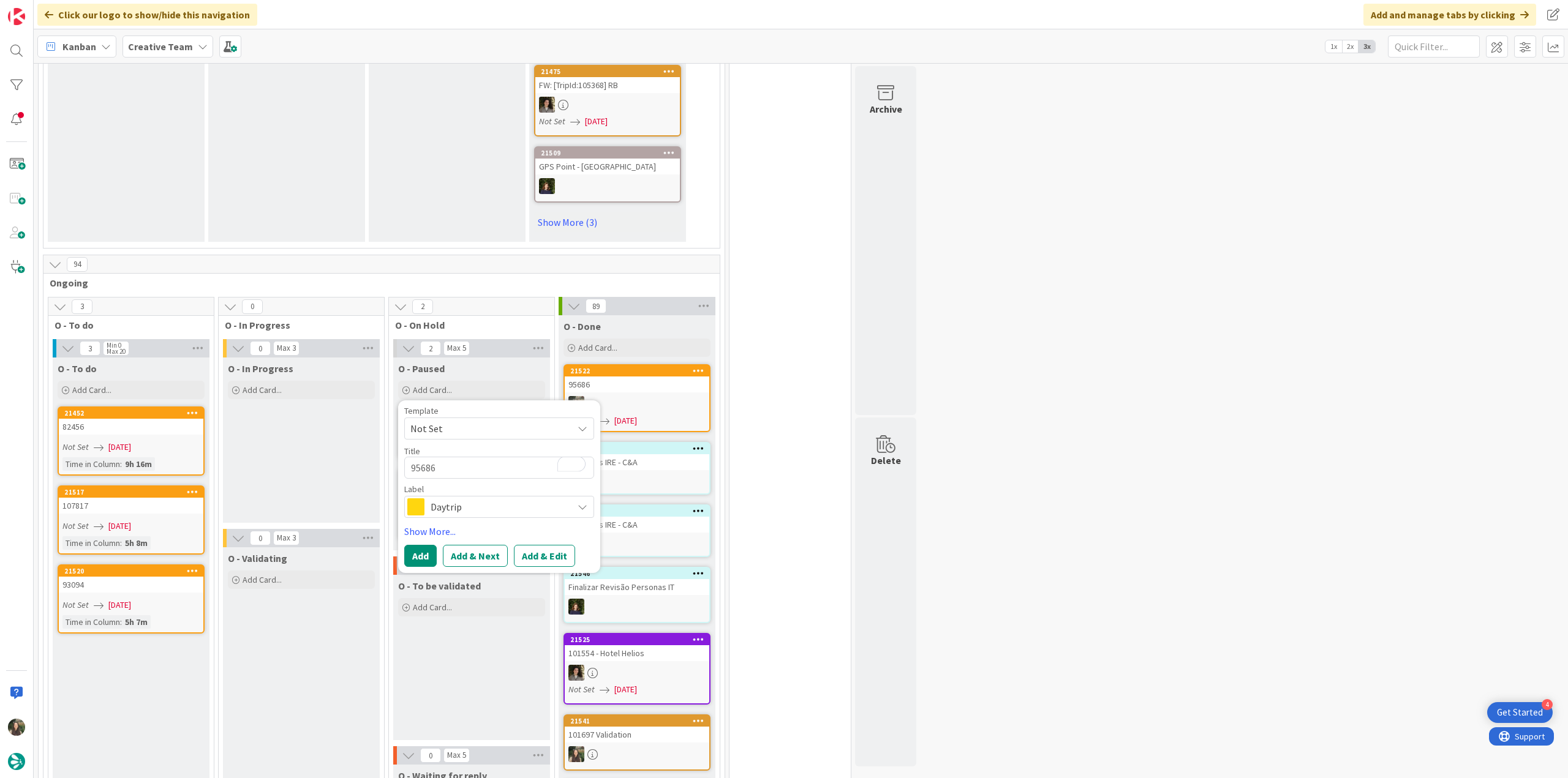
type textarea "95686 -"
type textarea "x"
type textarea "95686 -"
type textarea "x"
type textarea "95686 - c"
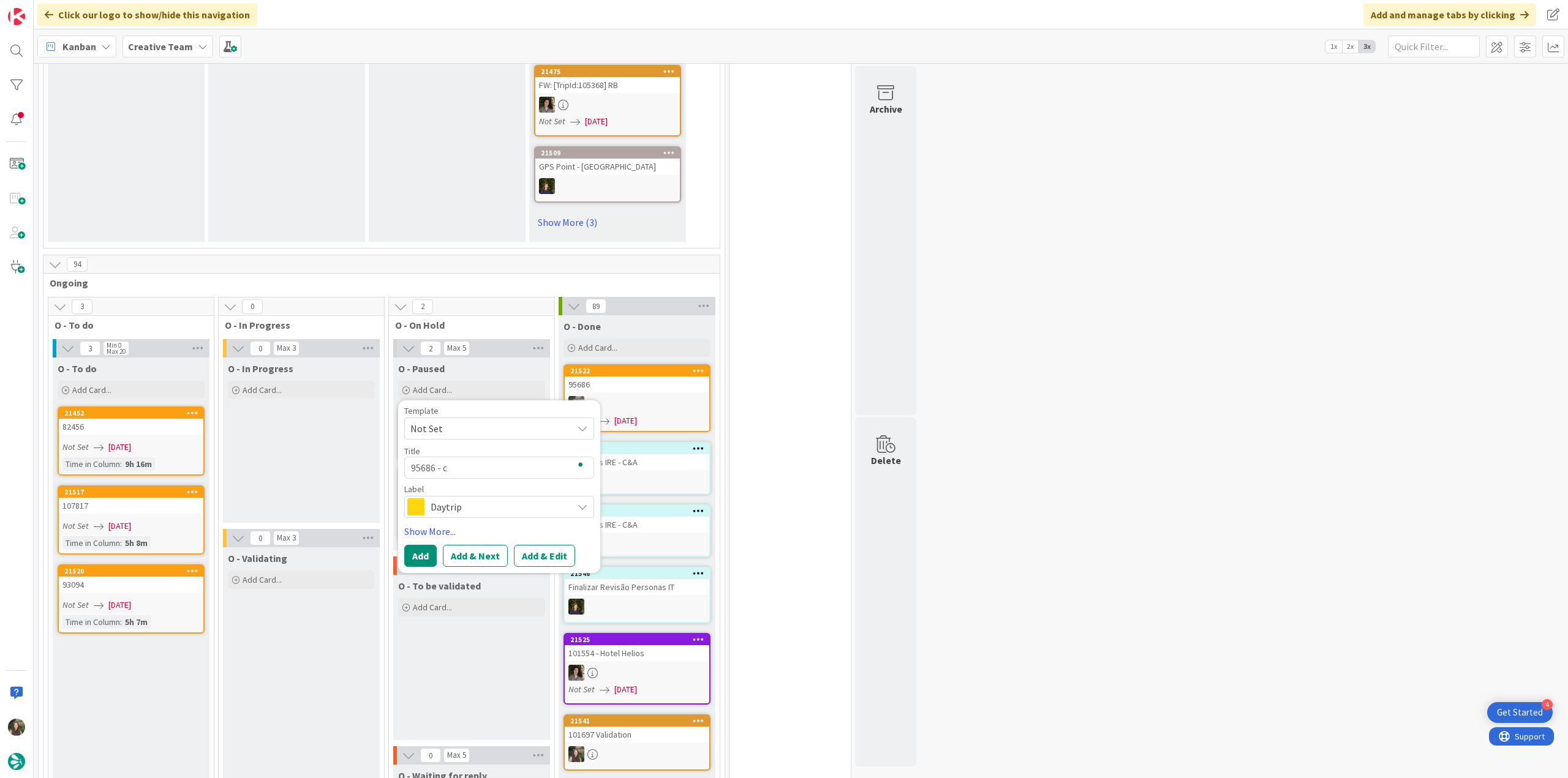
type textarea "x"
type textarea "95686 - co"
type textarea "x"
type textarea "95686 - con"
type textarea "x"
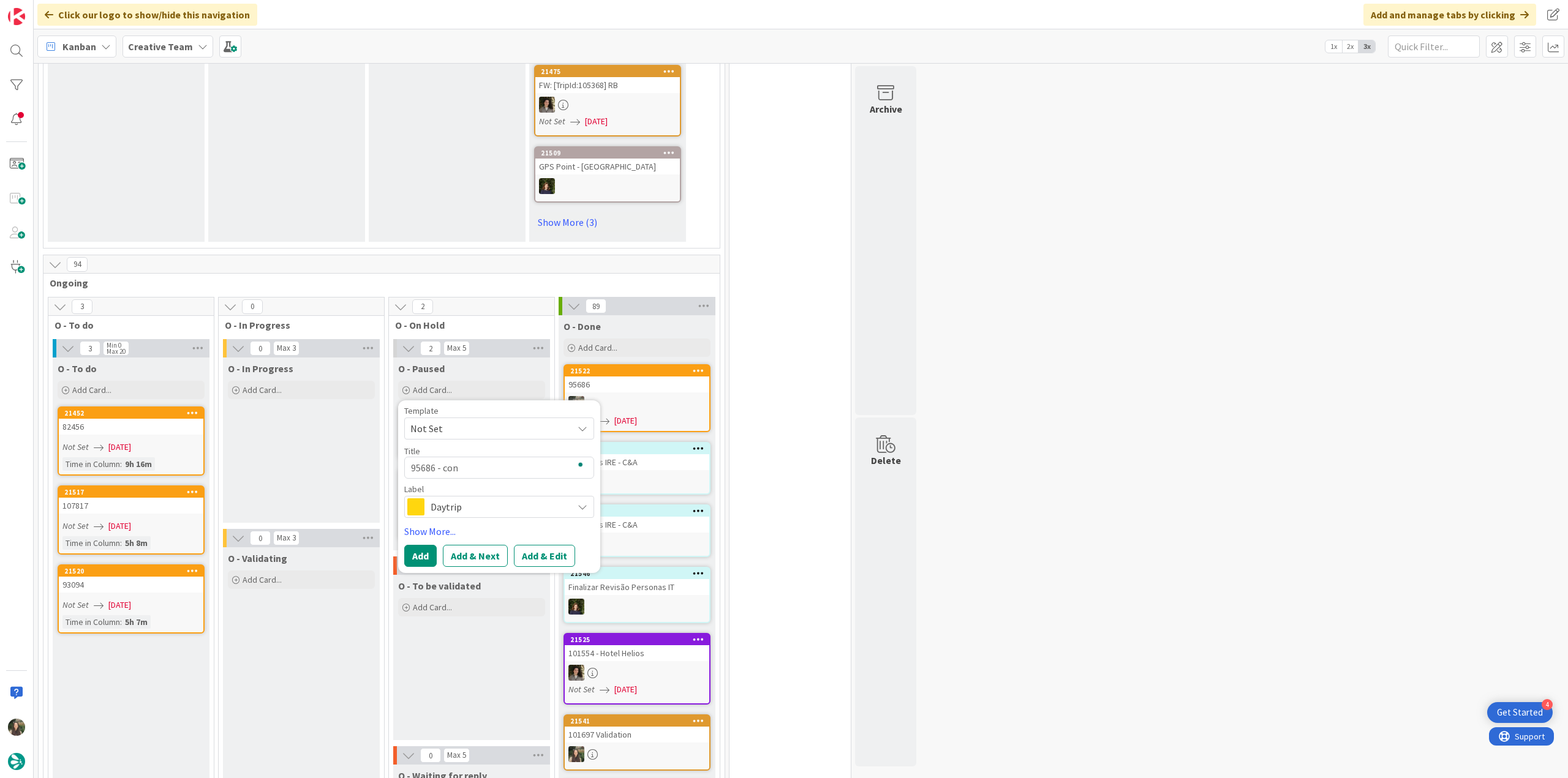
type textarea "95686 - cont"
type textarea "x"
type textarea "95686 - conti"
type textarea "x"
type textarea "95686 - contin"
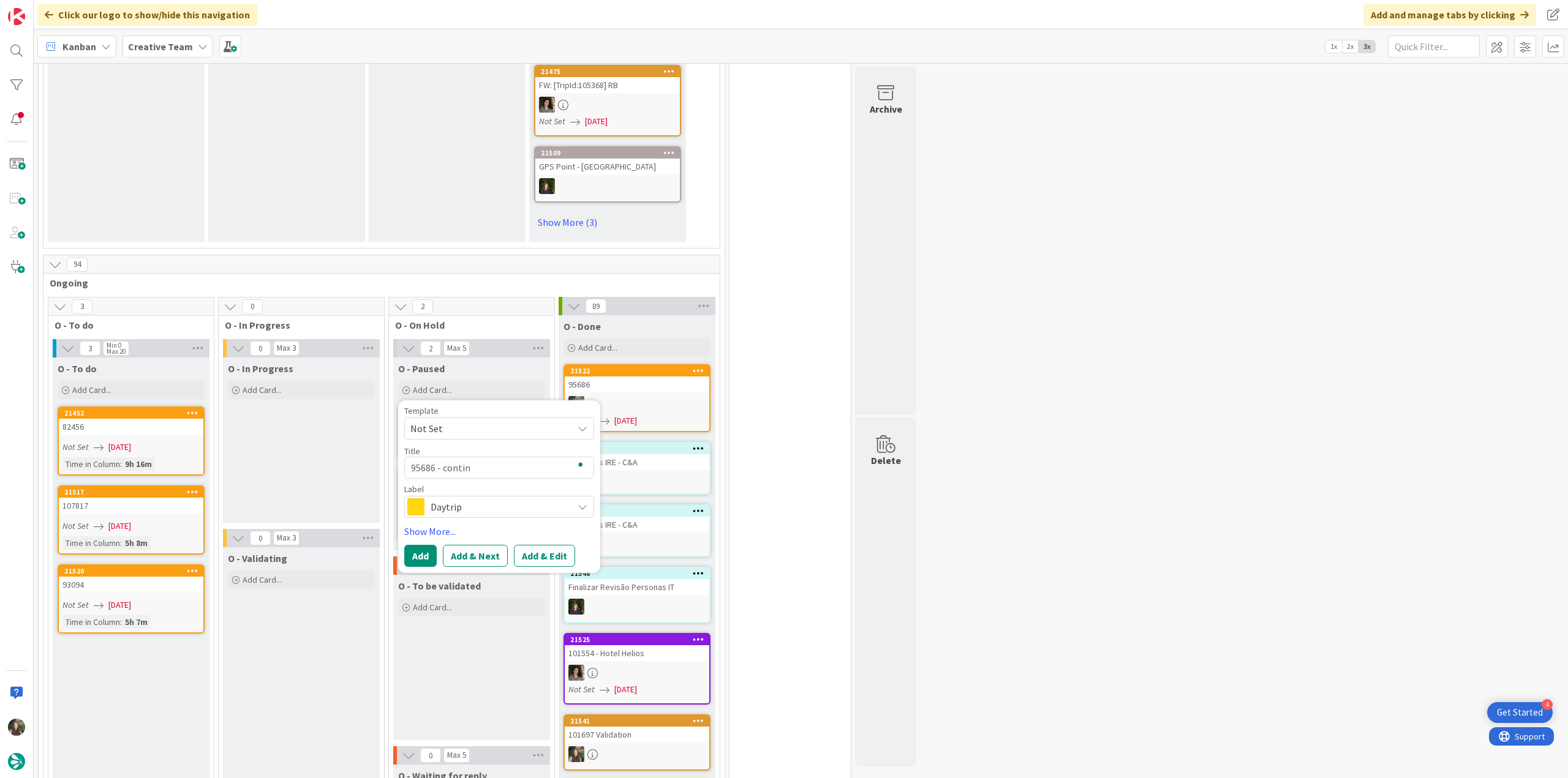
type textarea "x"
type textarea "95686 - continu"
type textarea "x"
type textarea "95686 - continua"
type textarea "x"
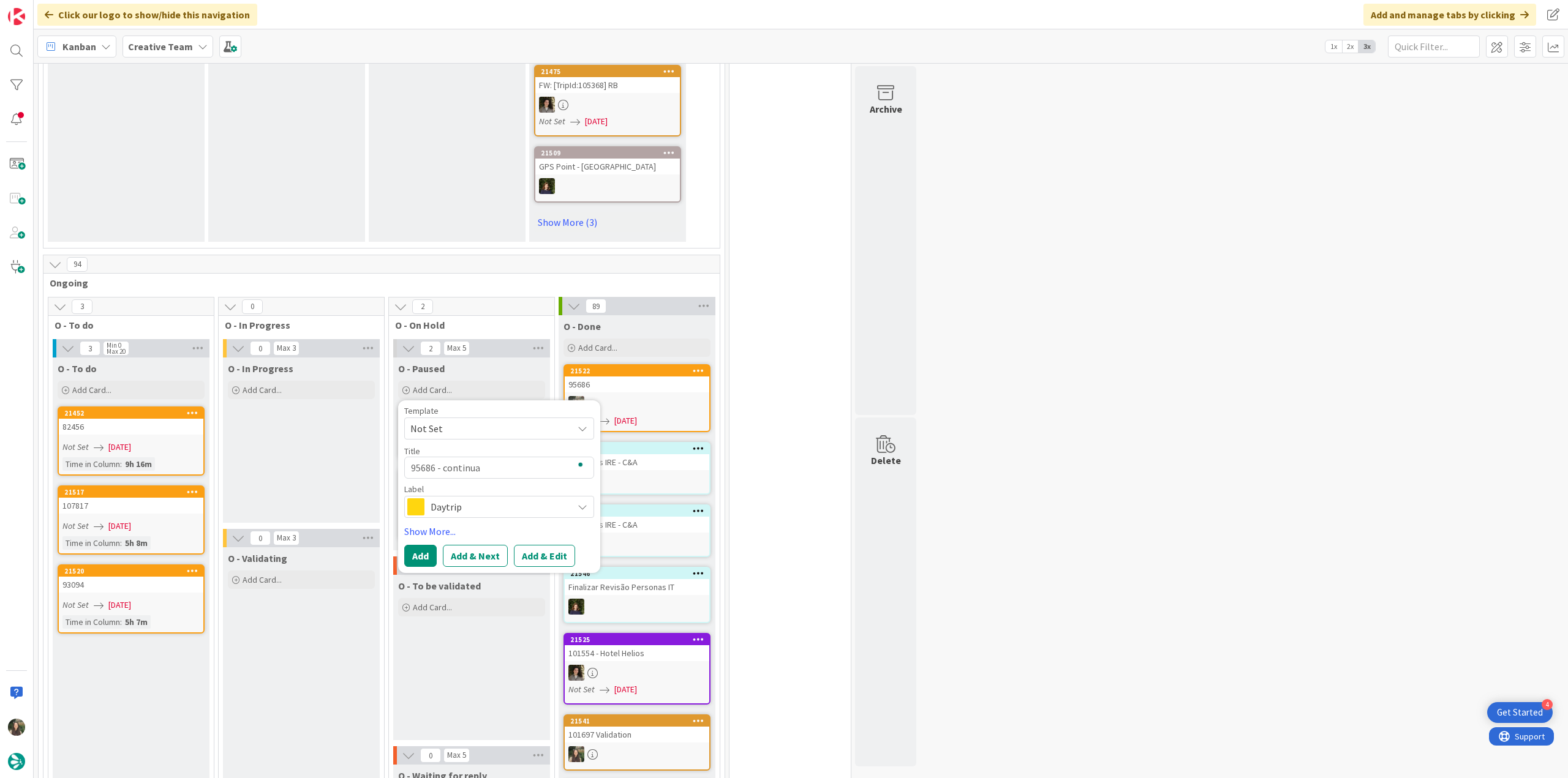
type textarea "95686 - continuaç"
type textarea "x"
type textarea "95686 - continuaçã"
type textarea "x"
type textarea "95686 - continuação"
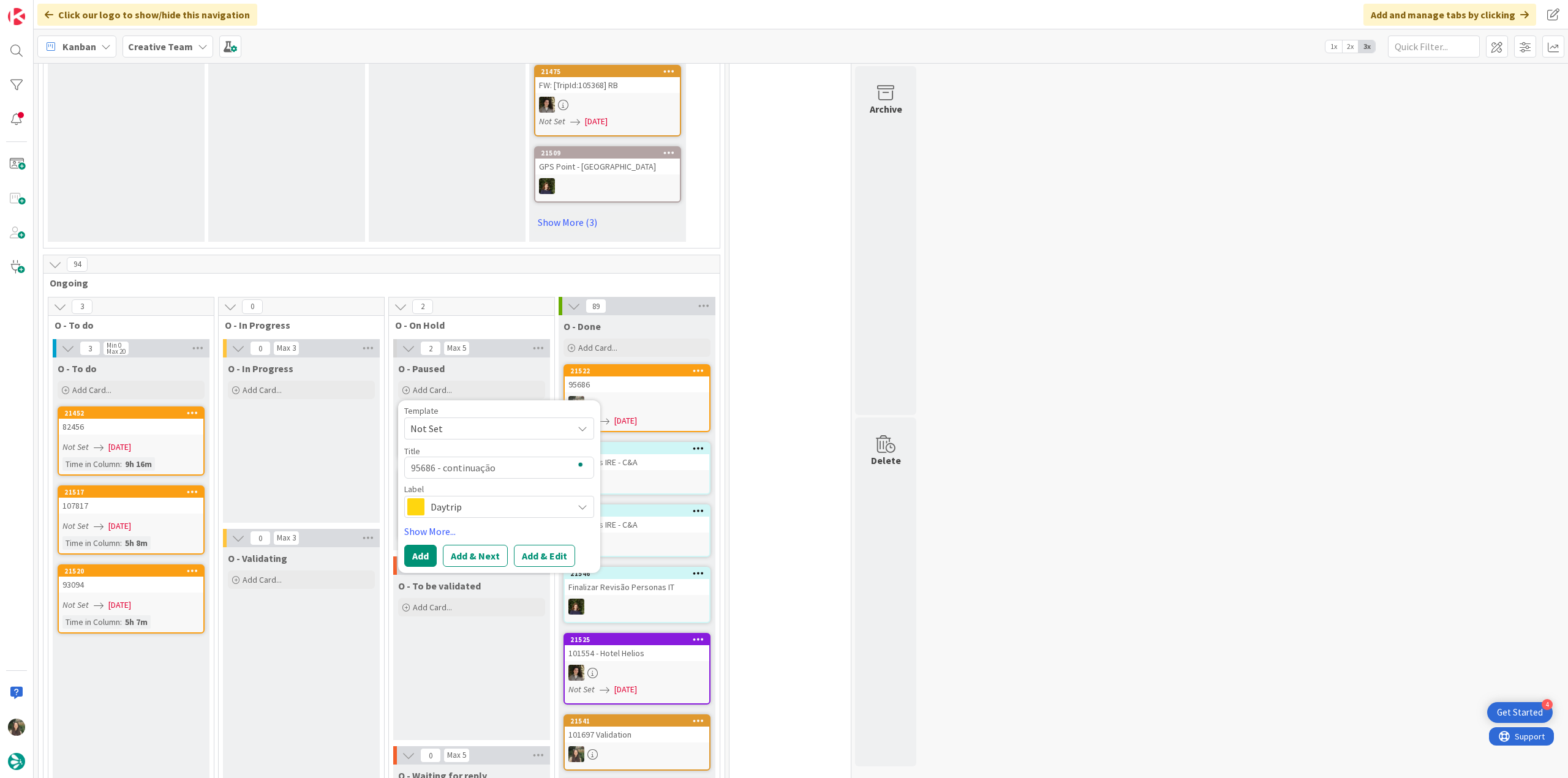
click at [475, 496] on div "Daytrip" at bounding box center [499, 507] width 190 height 22
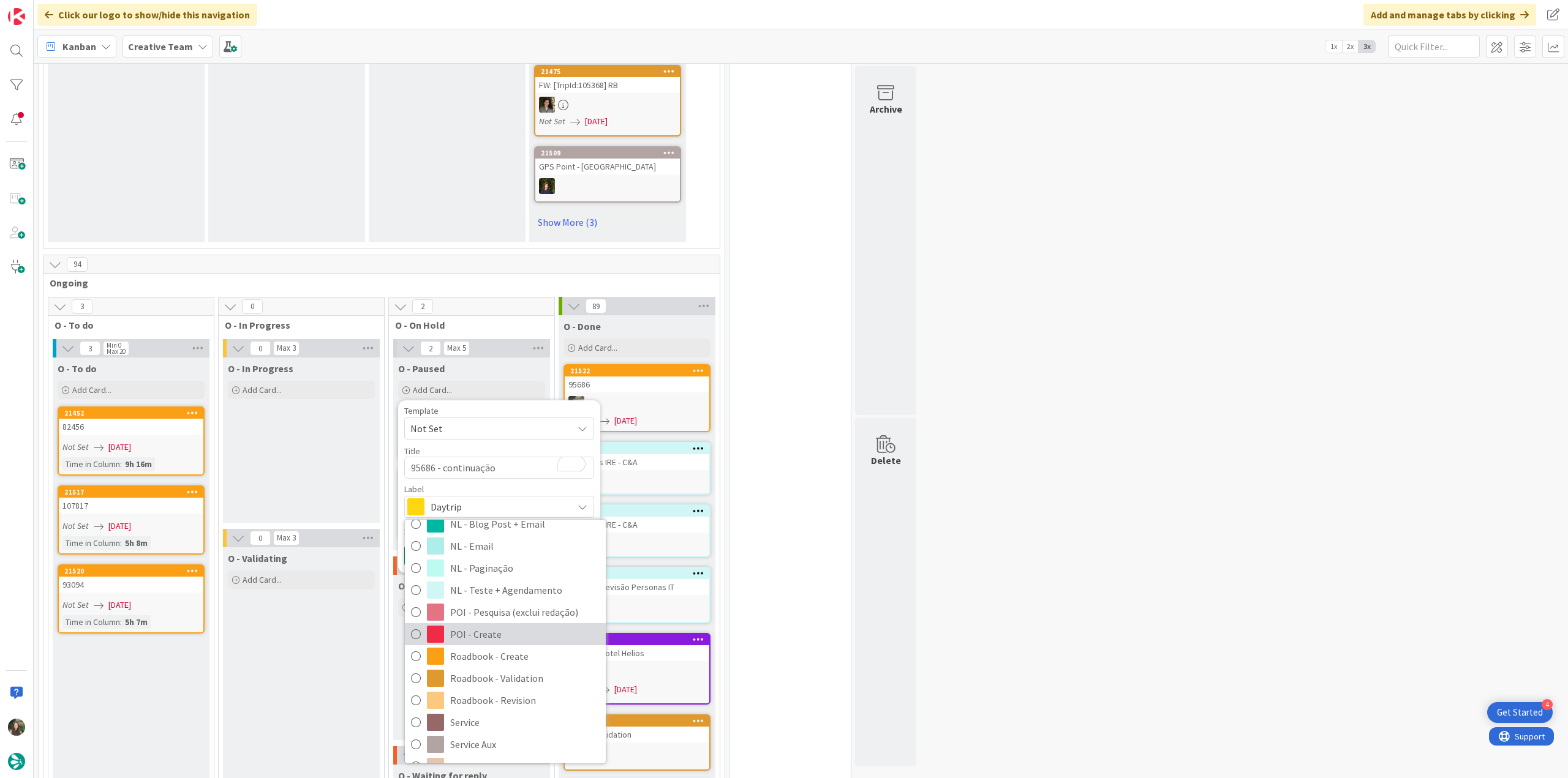
scroll to position [123, 0]
click at [494, 647] on span "Roadbook - Create" at bounding box center [525, 655] width 150 height 18
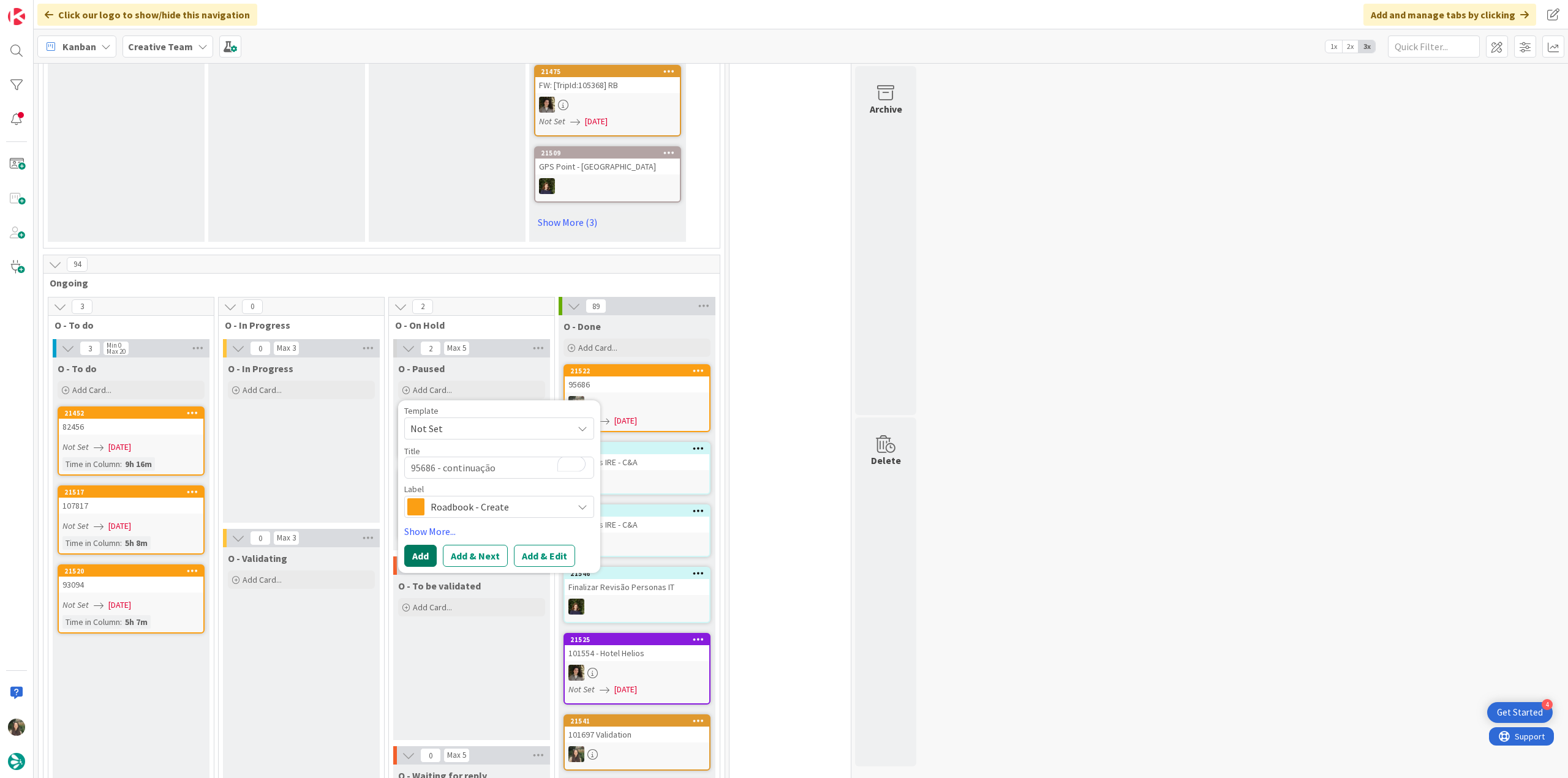
click at [417, 545] on button "Add" at bounding box center [420, 555] width 32 height 22
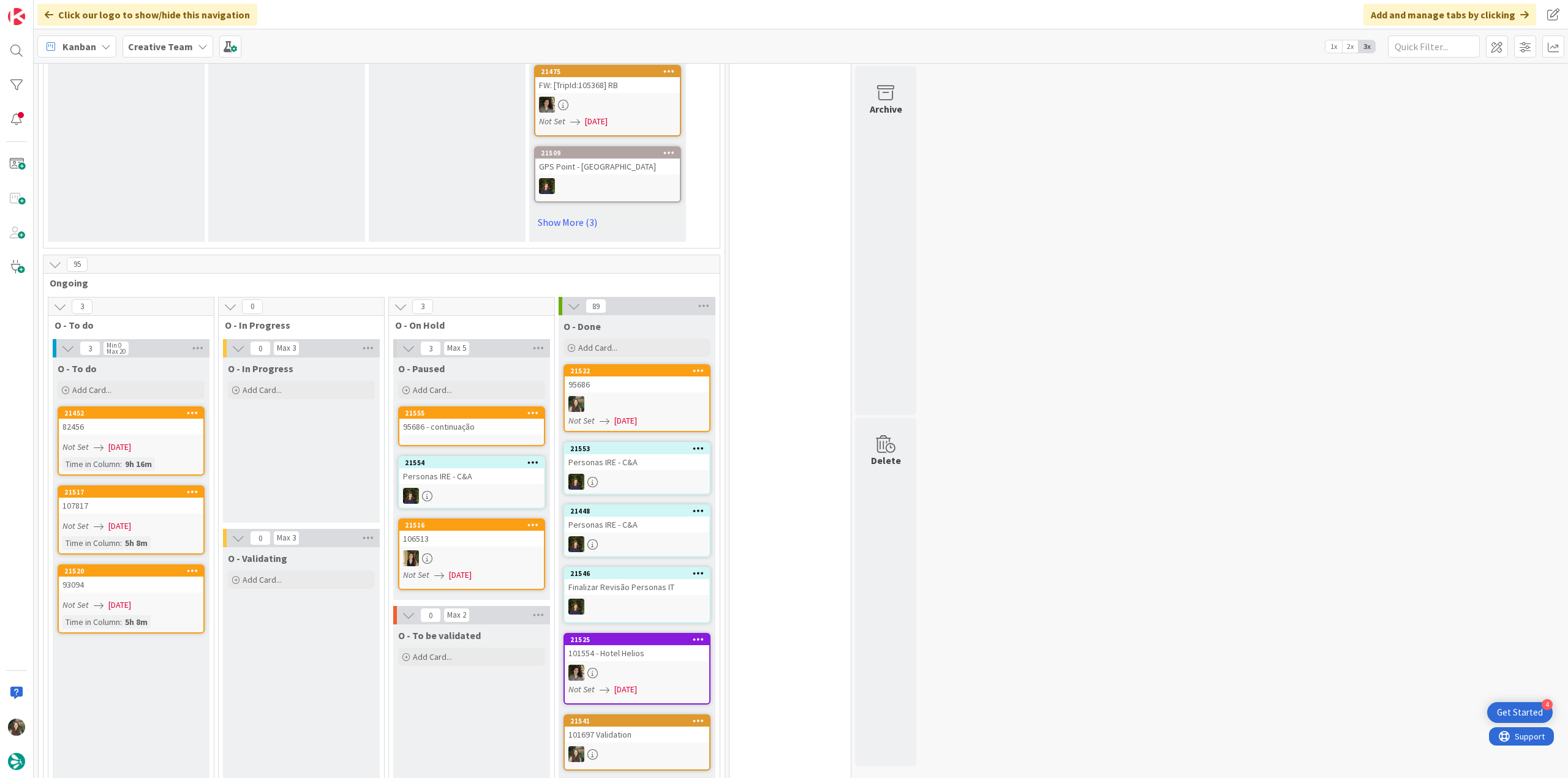
click at [492, 407] on link "21555 95686 - continuação" at bounding box center [471, 426] width 147 height 40
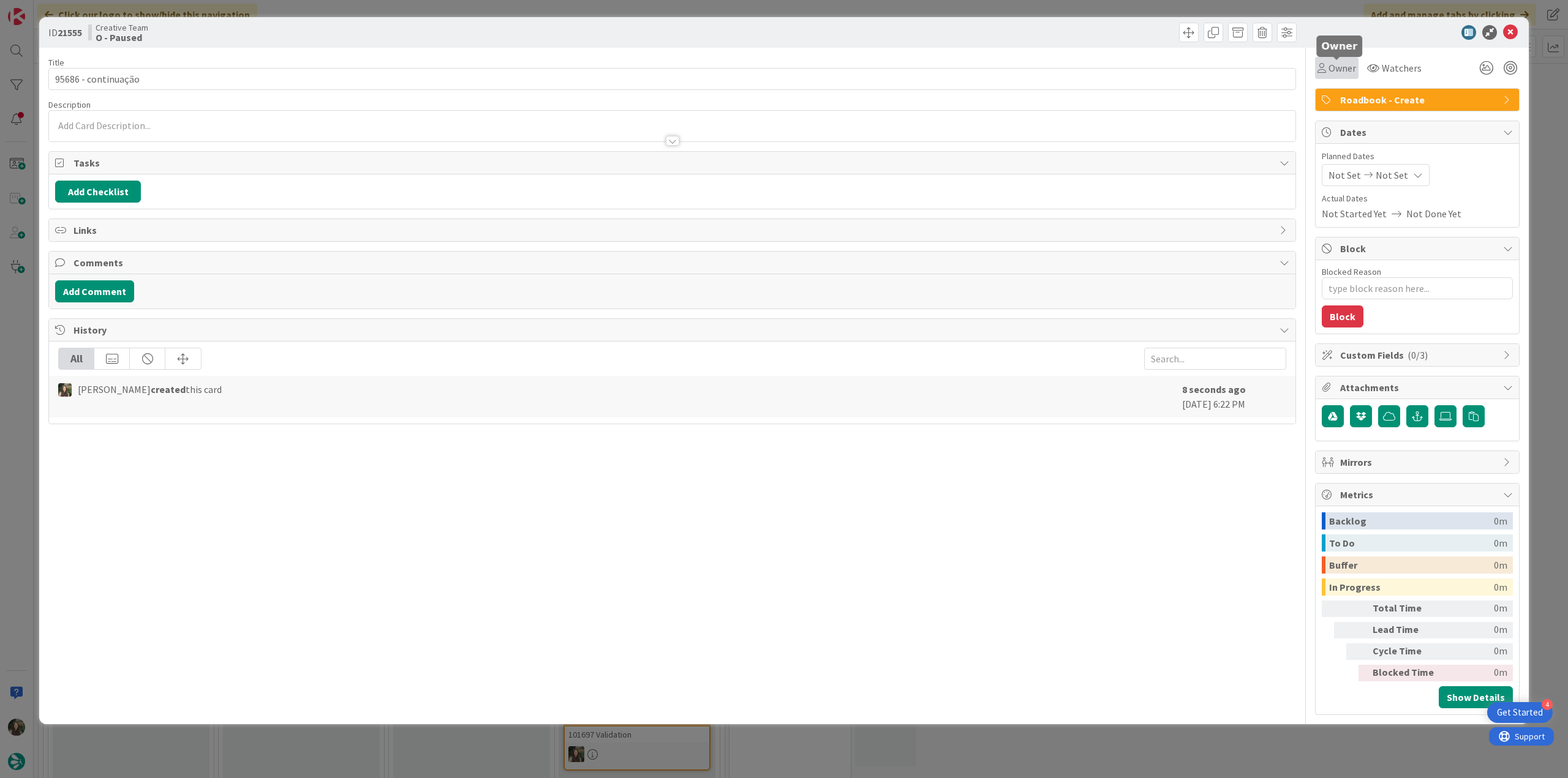
click at [1341, 72] on span "Owner" at bounding box center [1342, 67] width 27 height 15
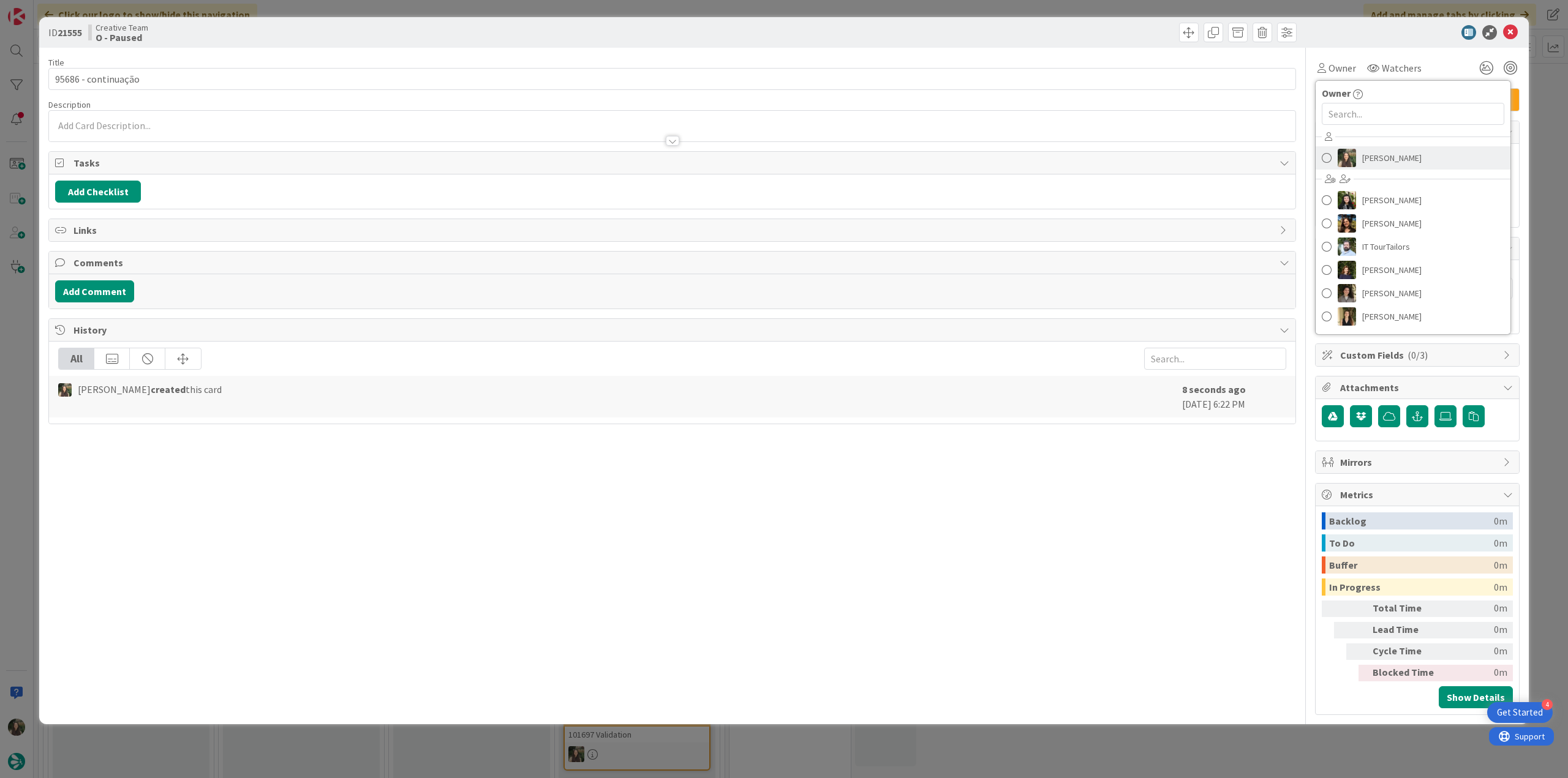
click at [1357, 146] on link "[PERSON_NAME]" at bounding box center [1412, 158] width 195 height 23
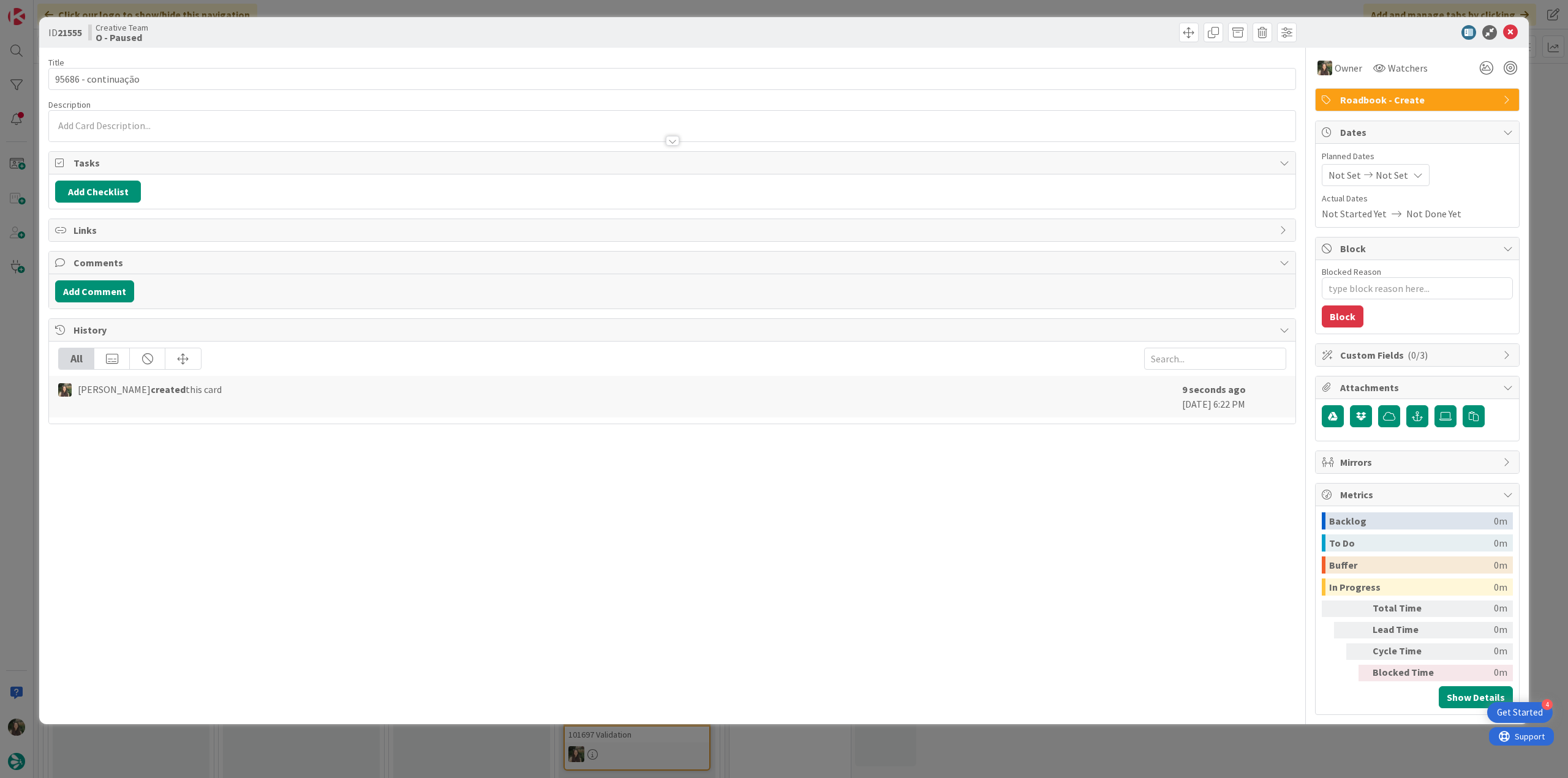
type textarea "x"
click at [209, 133] on div at bounding box center [671, 134] width 1246 height 13
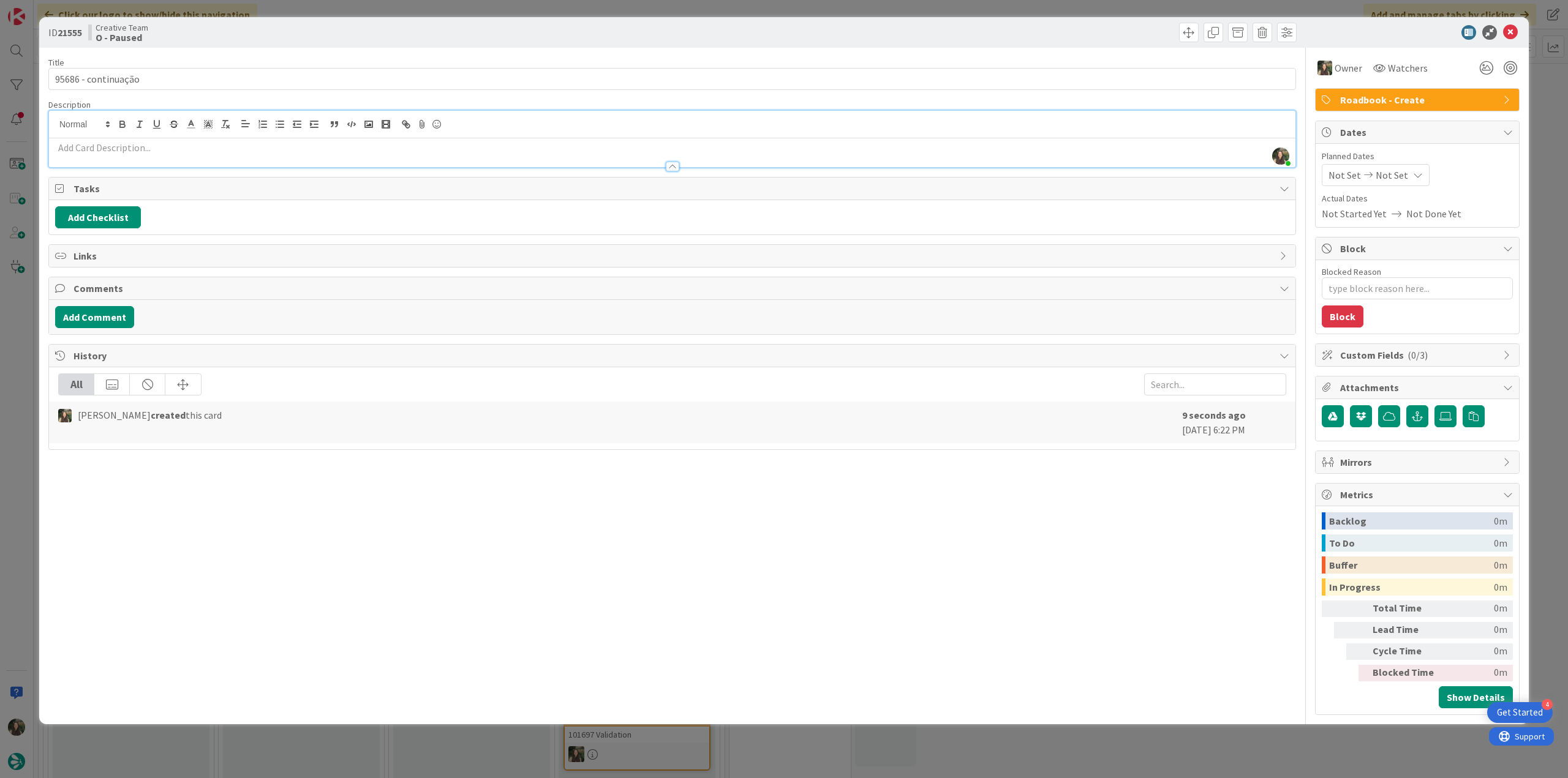
click at [173, 150] on p at bounding box center [672, 148] width 1234 height 14
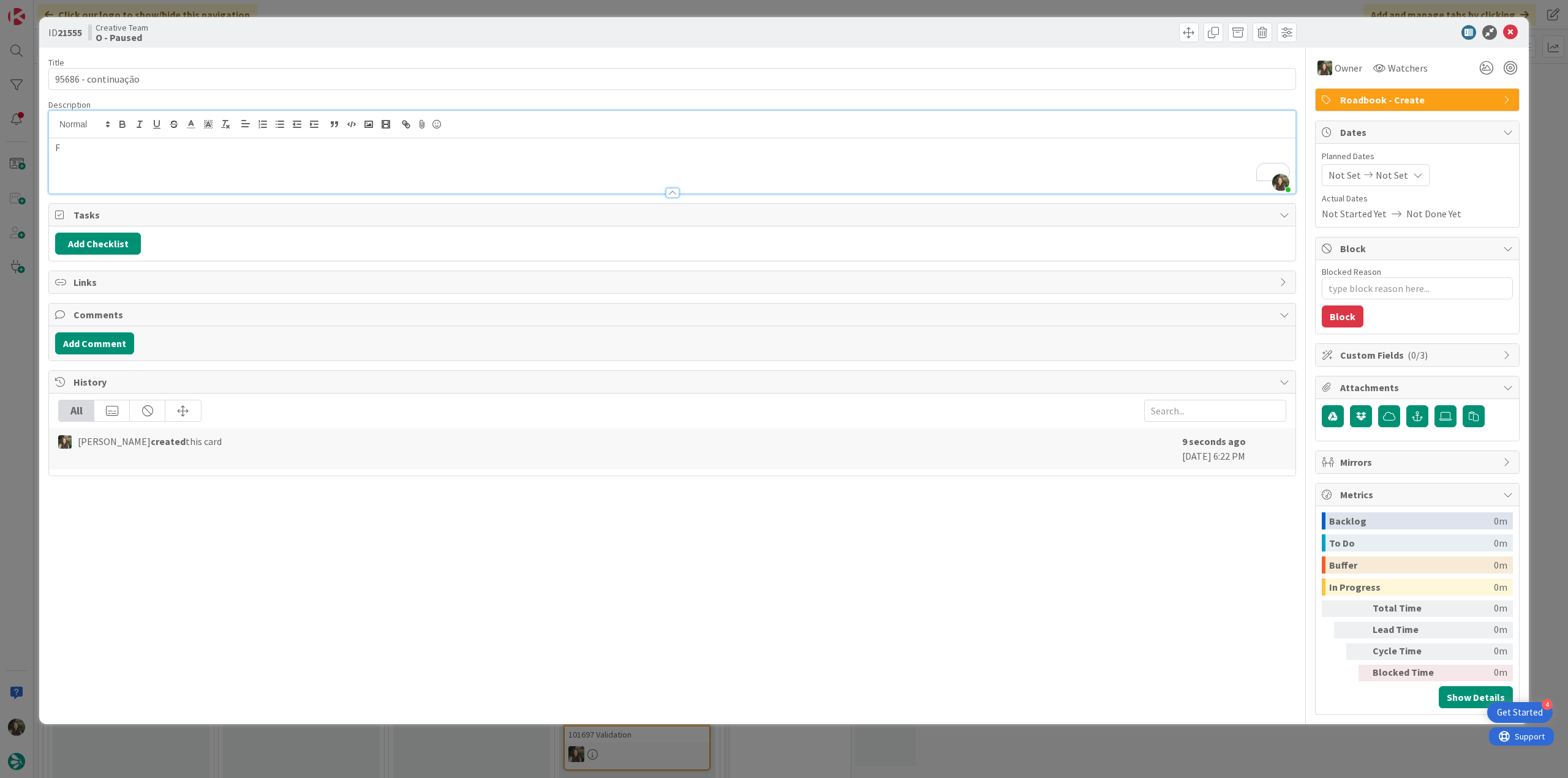
scroll to position [857, 0]
click at [190, 146] on p "Fiquei a 13 Oct" at bounding box center [672, 148] width 1234 height 14
type textarea "x"
click at [24, 354] on div "ID 21555 Creative Team O - Paused Title 19 / 128 95686 - continuação Descriptio…" at bounding box center [784, 389] width 1568 height 778
